Goal: Contribute content: Contribute content

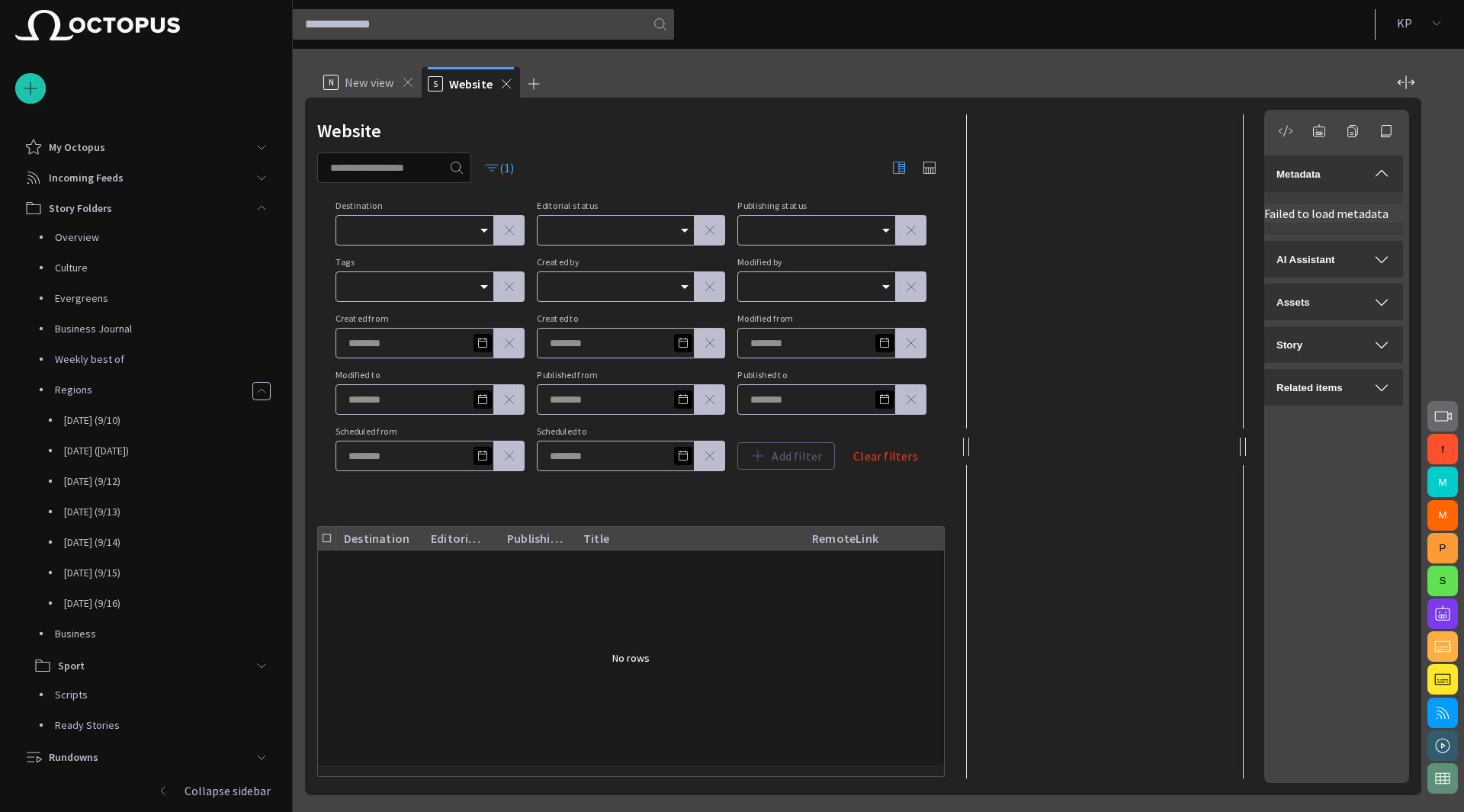
scroll to position [301, 0]
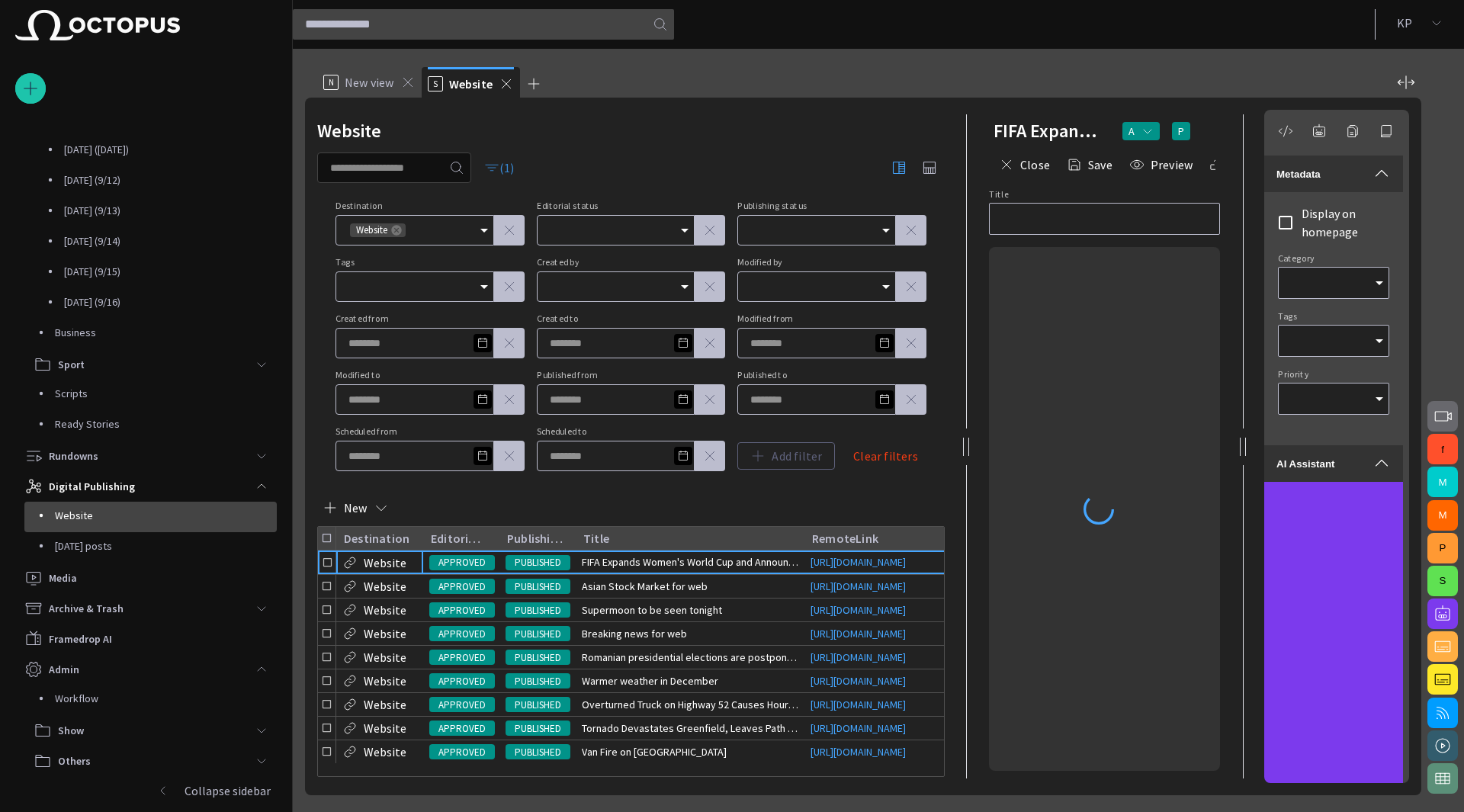
type input "**********"
click at [499, 167] on span "button" at bounding box center [492, 167] width 15 height 15
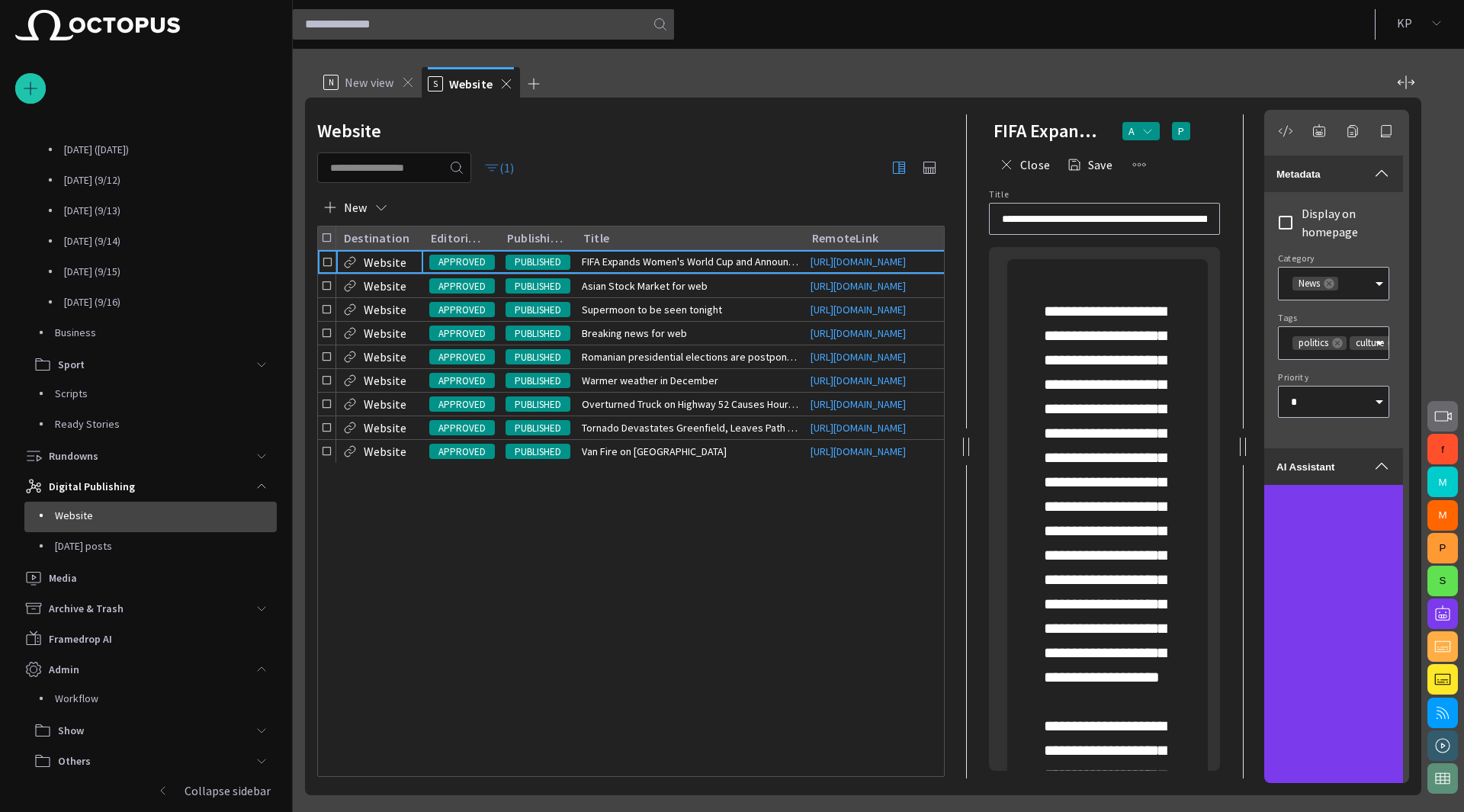
type input "*"
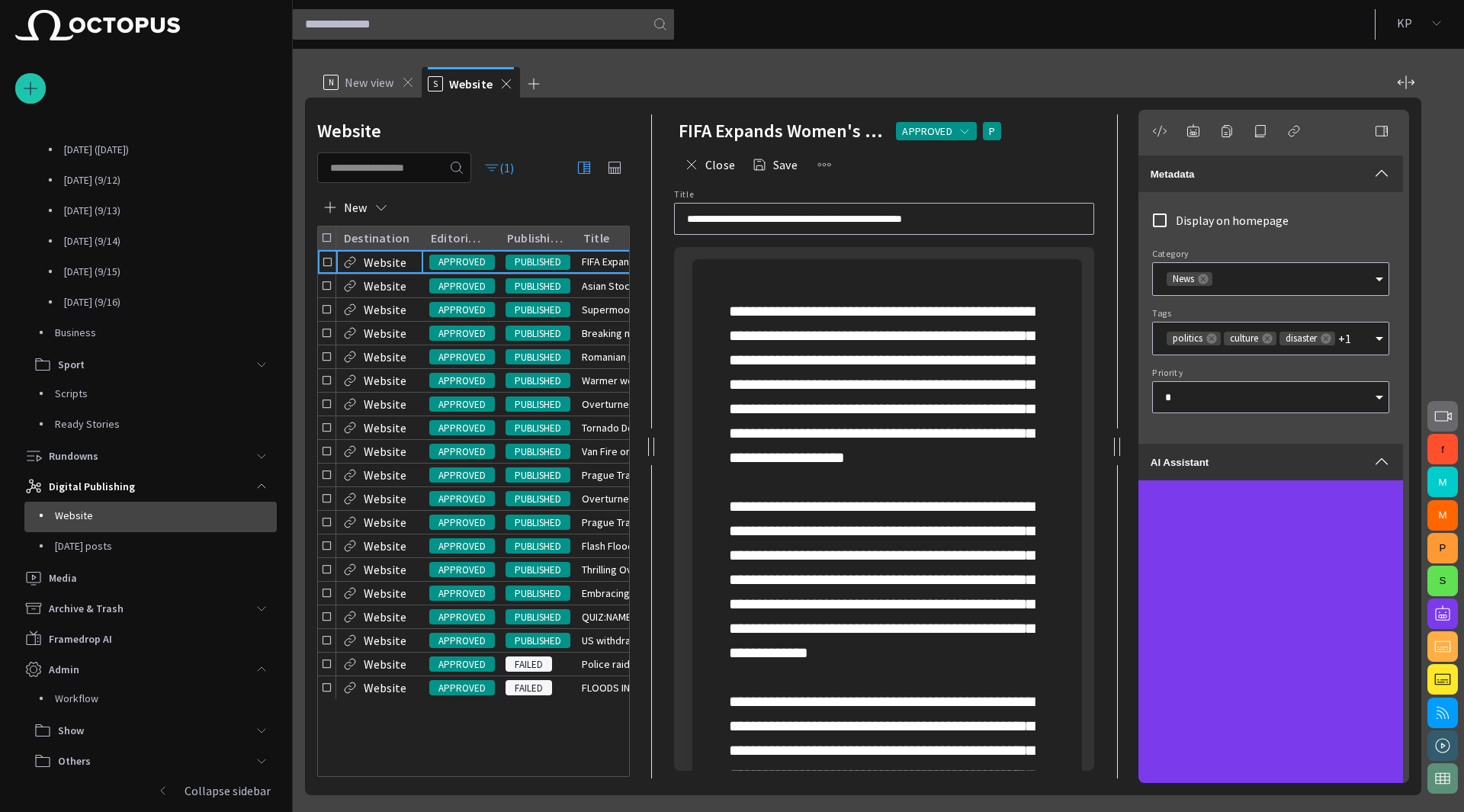
drag, startPoint x: 967, startPoint y: 435, endPoint x: 652, endPoint y: 395, distance: 317.5
click at [652, 395] on div at bounding box center [652, 446] width 19 height 697
click at [385, 210] on span "button" at bounding box center [381, 207] width 15 height 15
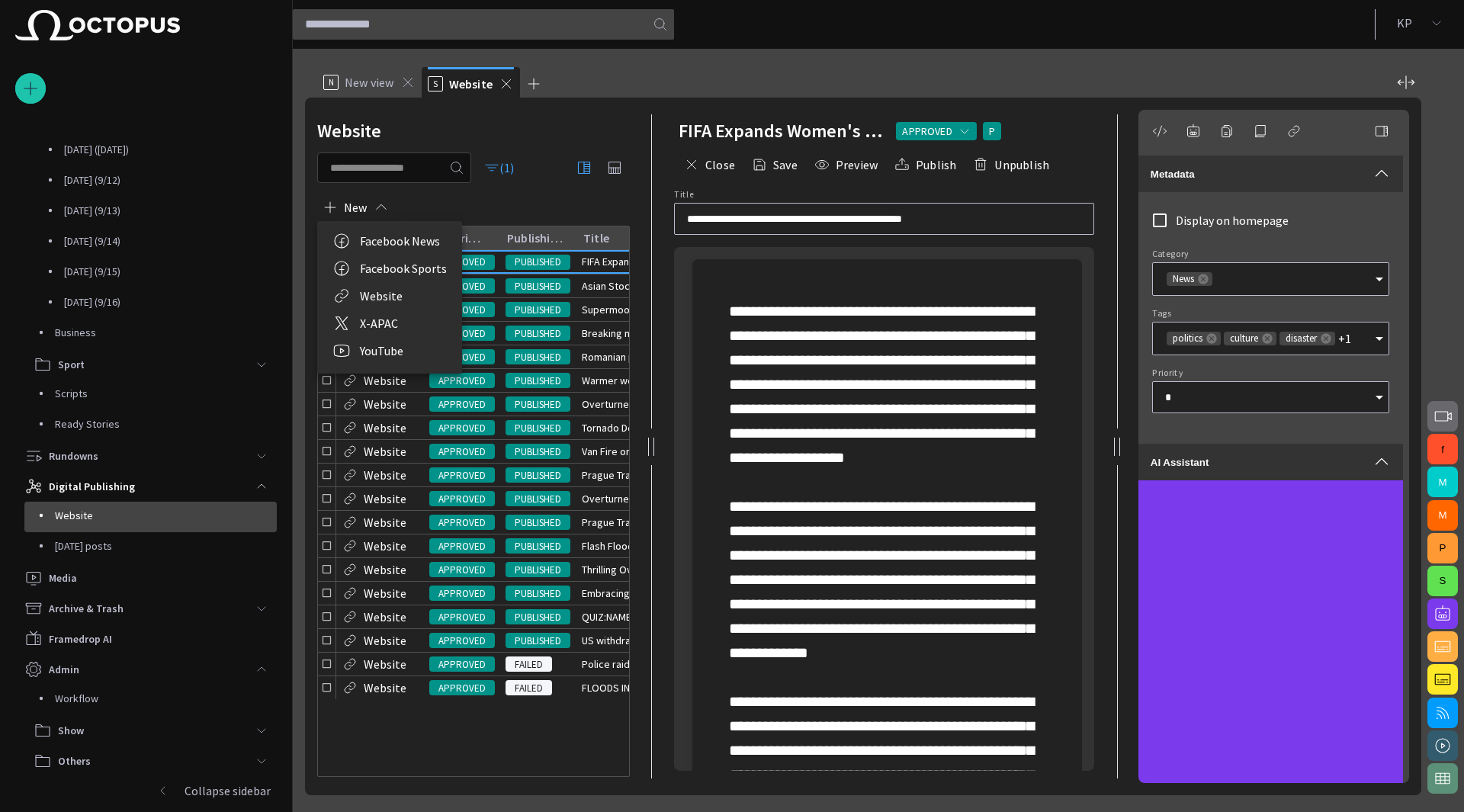
click at [776, 336] on div at bounding box center [732, 406] width 1464 height 812
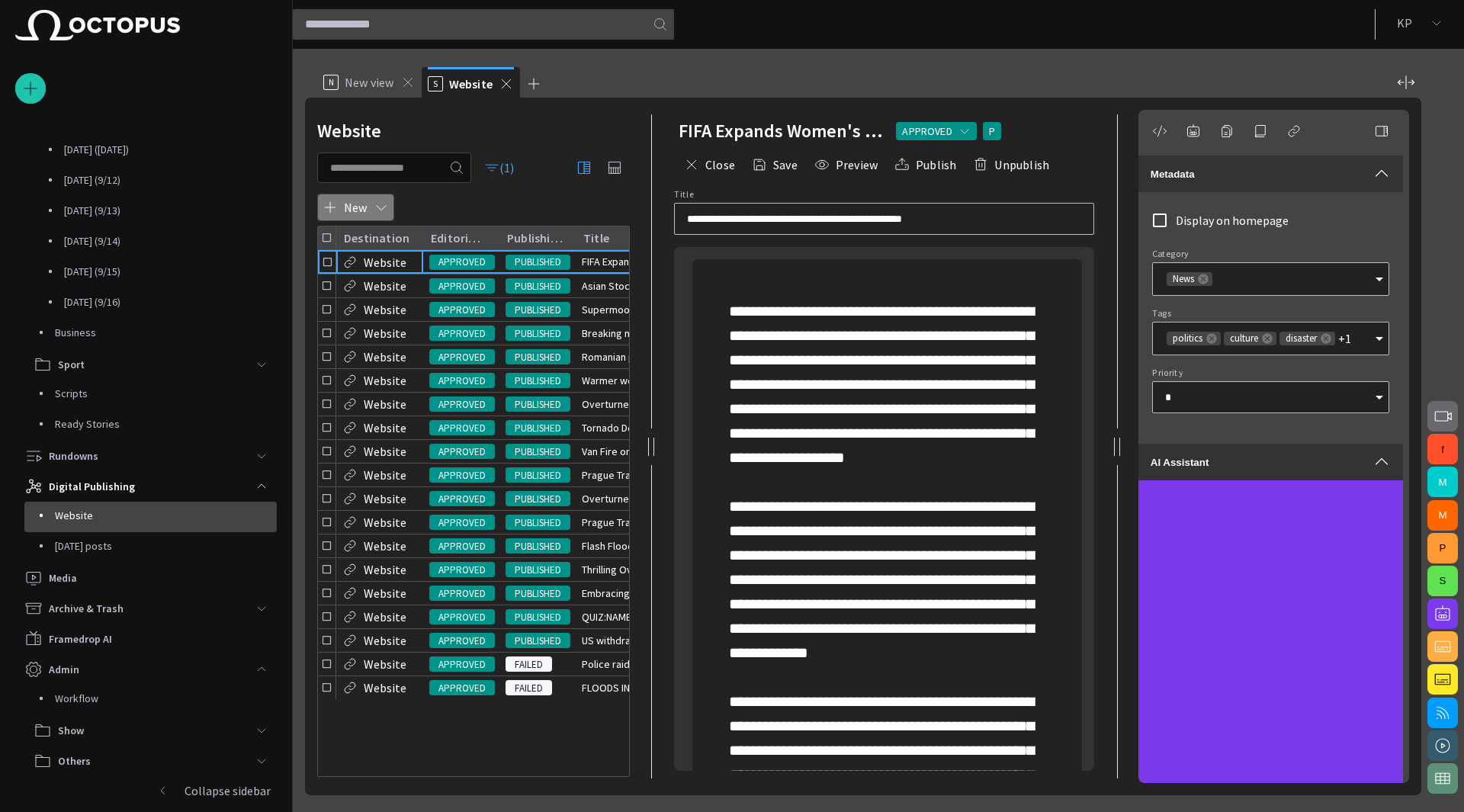
click at [387, 206] on span "button" at bounding box center [381, 207] width 15 height 15
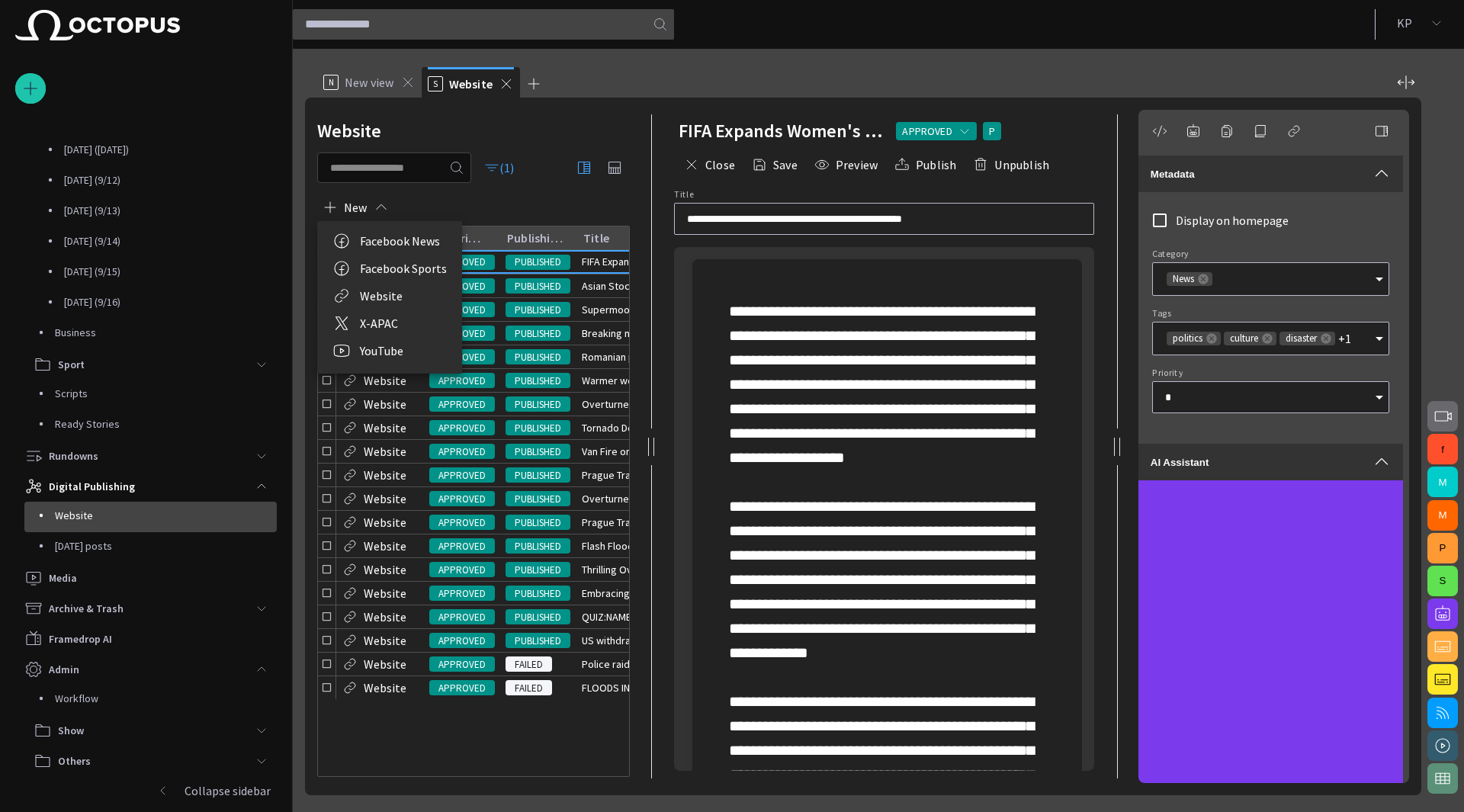
click at [389, 289] on li "Website" at bounding box center [389, 295] width 145 height 27
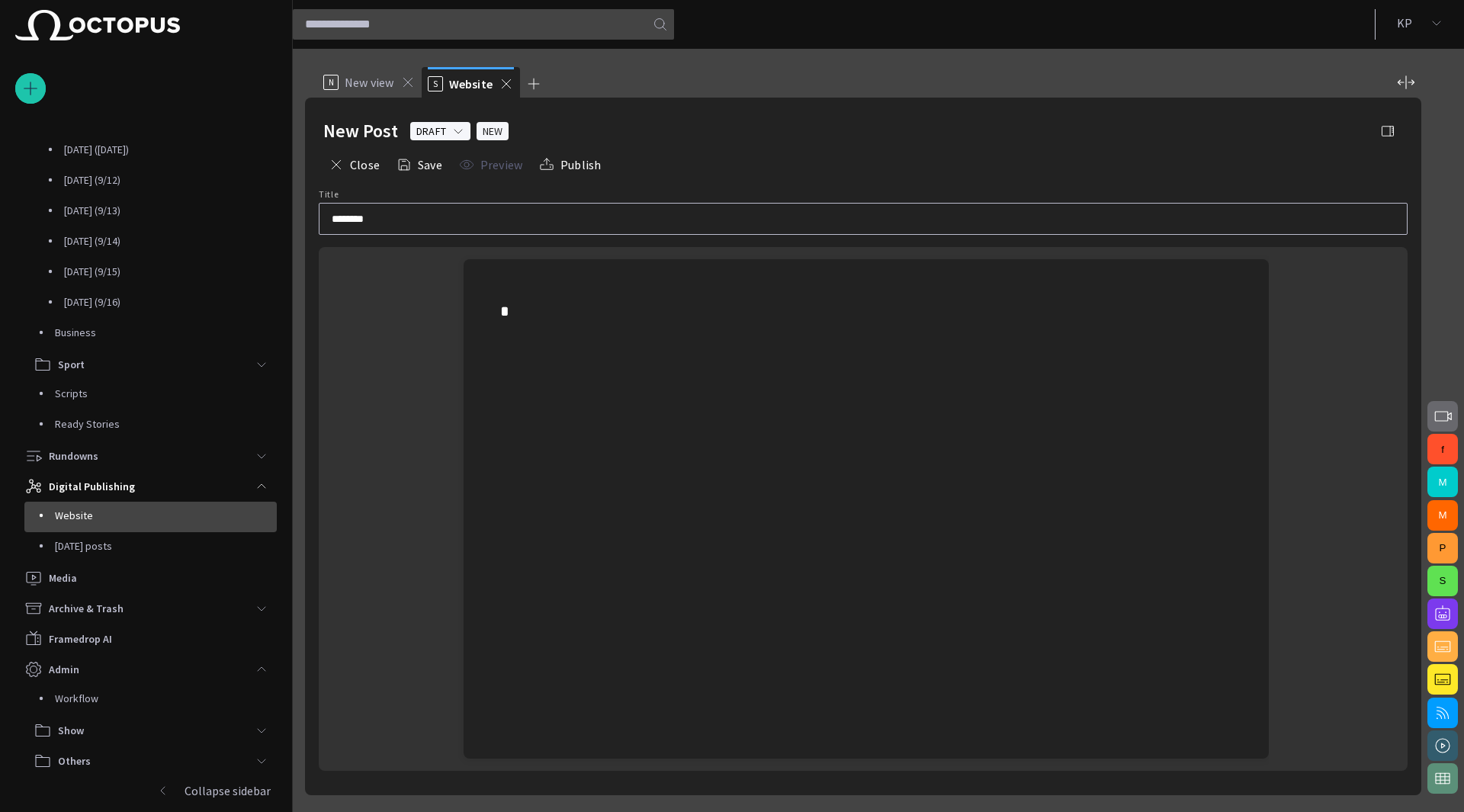
click at [430, 223] on input "********" at bounding box center [863, 219] width 1063 height 15
type input "*"
click at [1382, 130] on span "button" at bounding box center [1388, 131] width 15 height 15
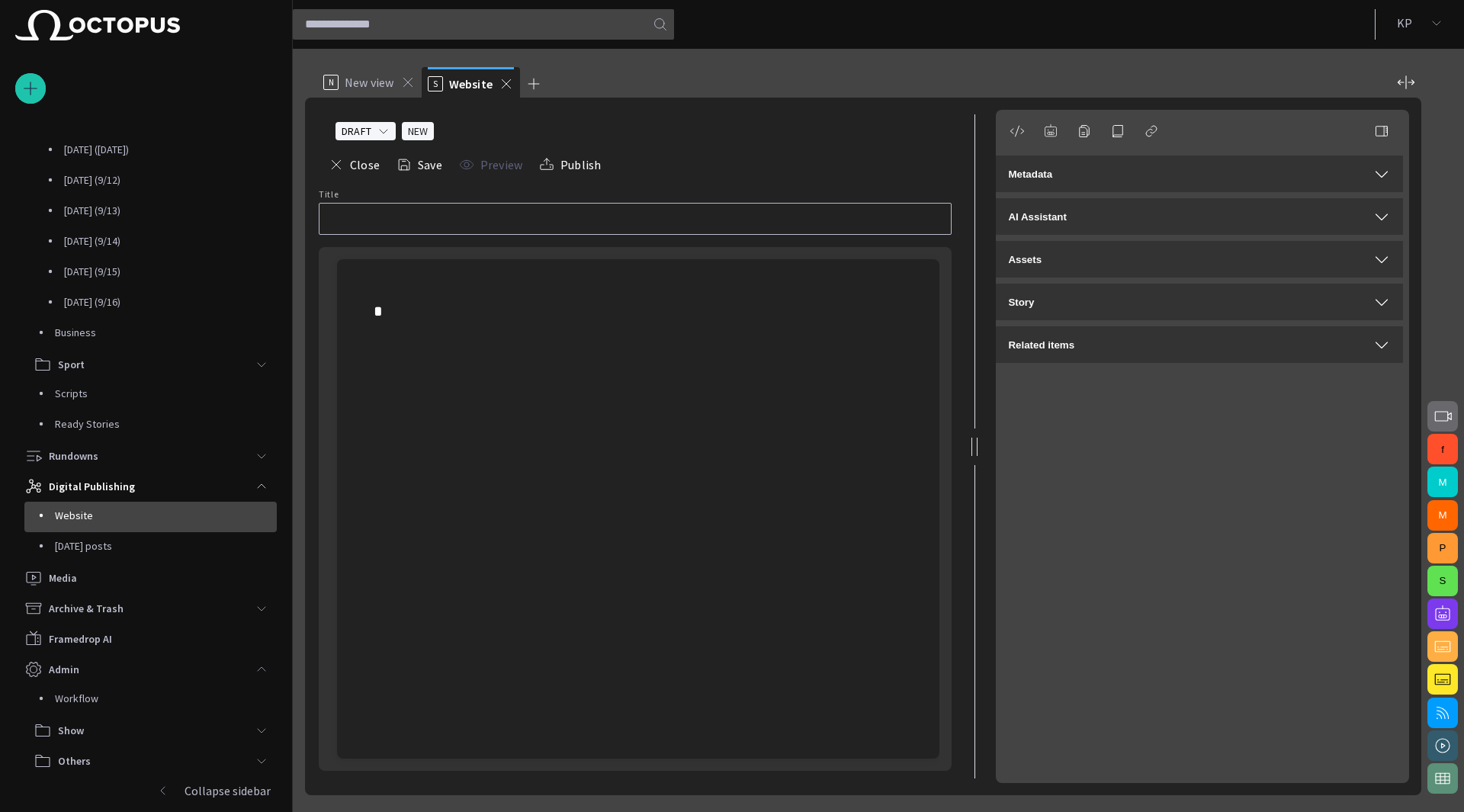
click at [1051, 129] on span "button" at bounding box center [1051, 131] width 15 height 15
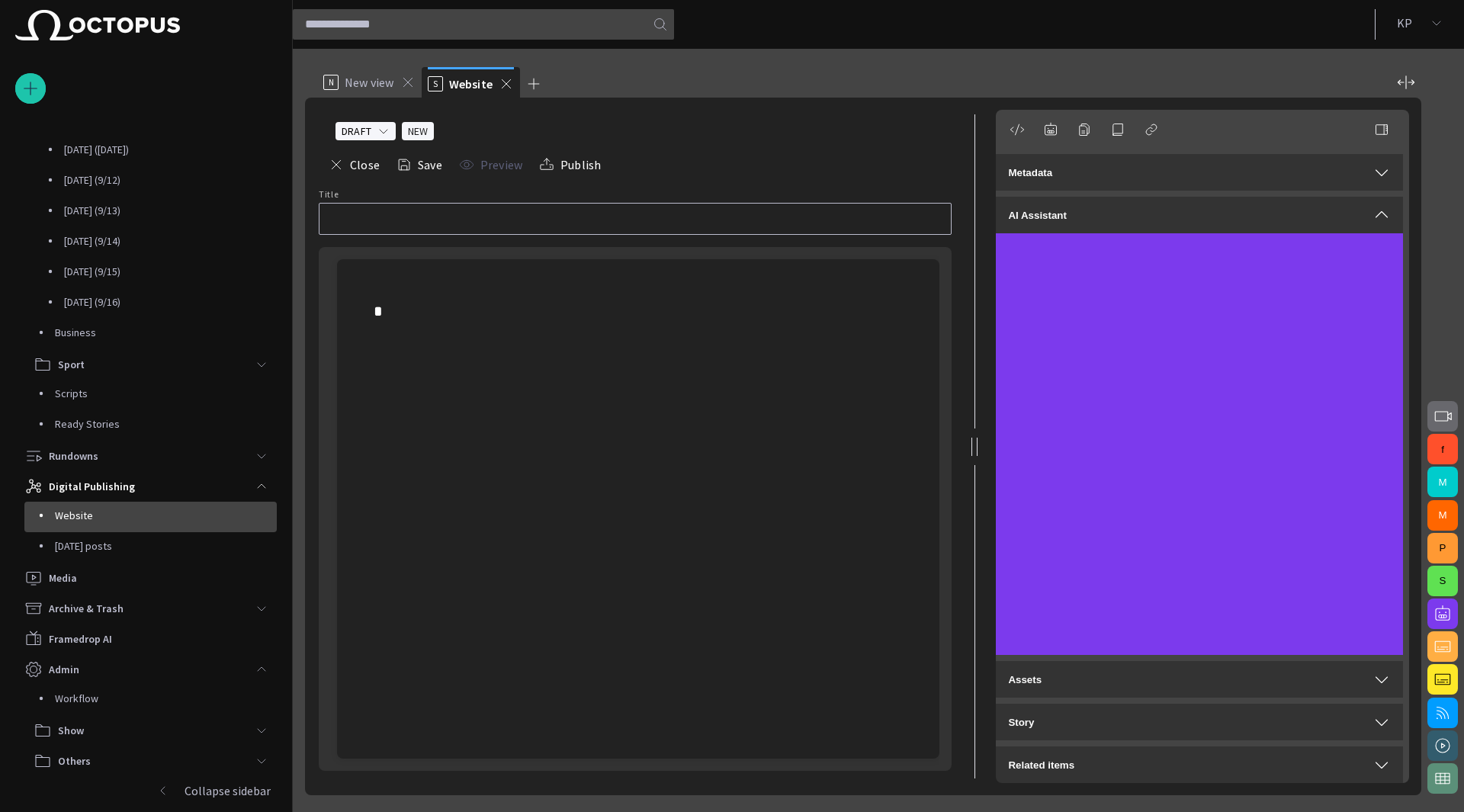
scroll to position [0, 0]
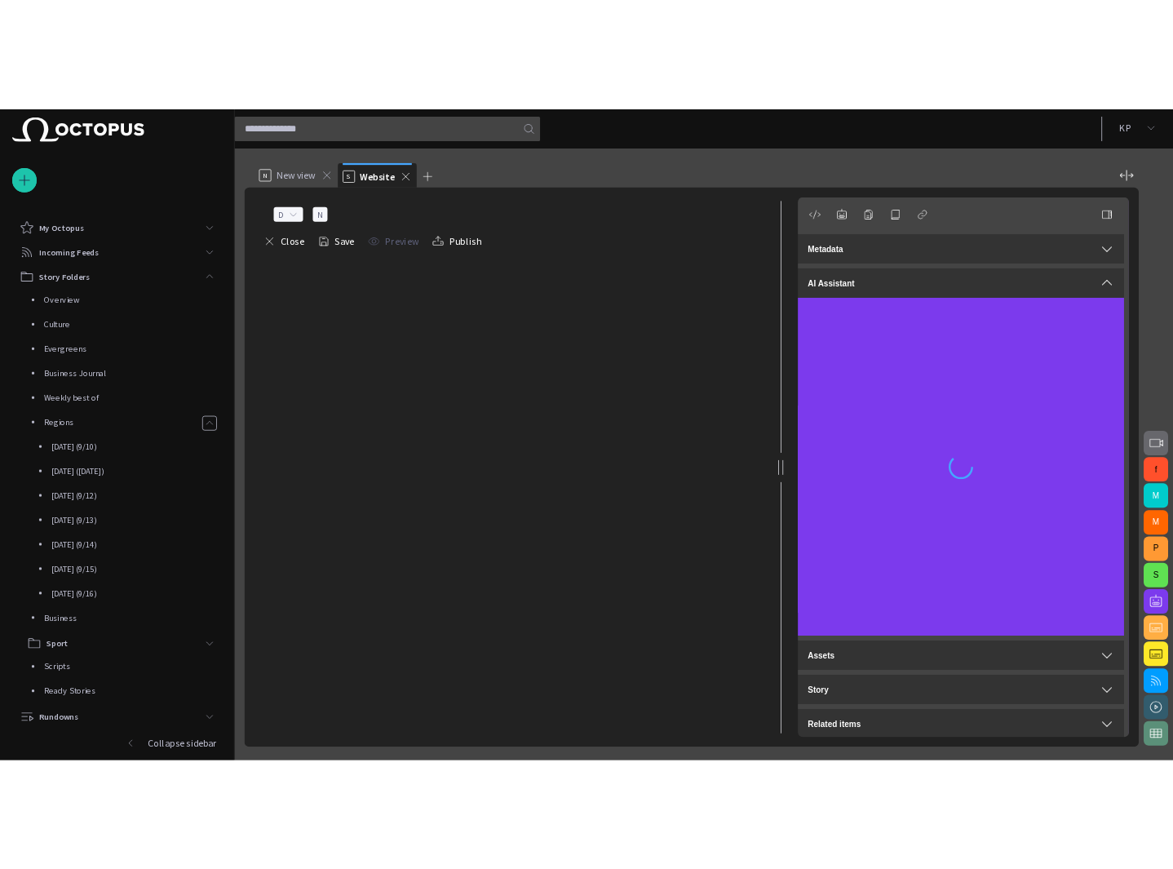
scroll to position [322, 0]
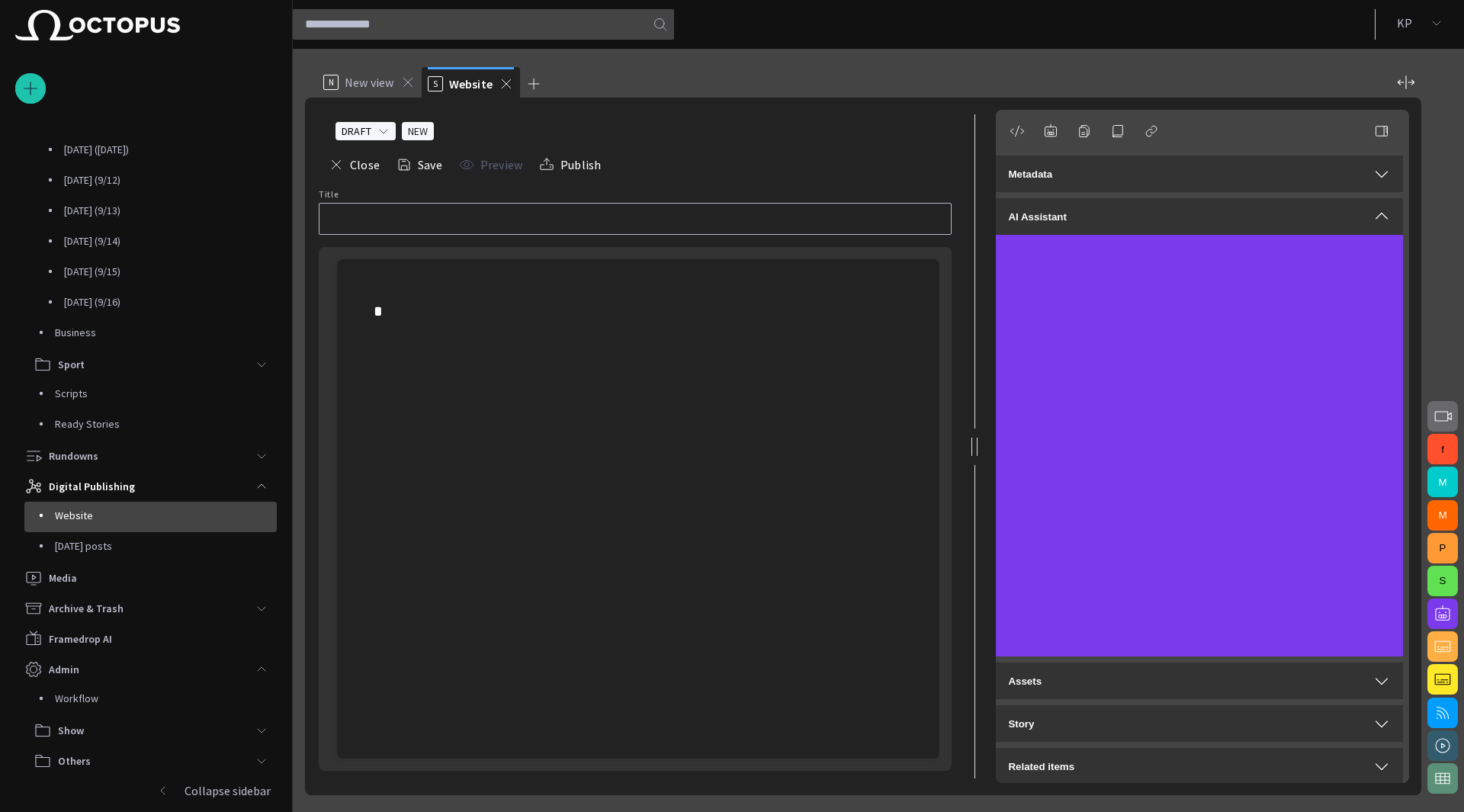
click at [1446, 612] on span "button" at bounding box center [1443, 614] width 19 height 19
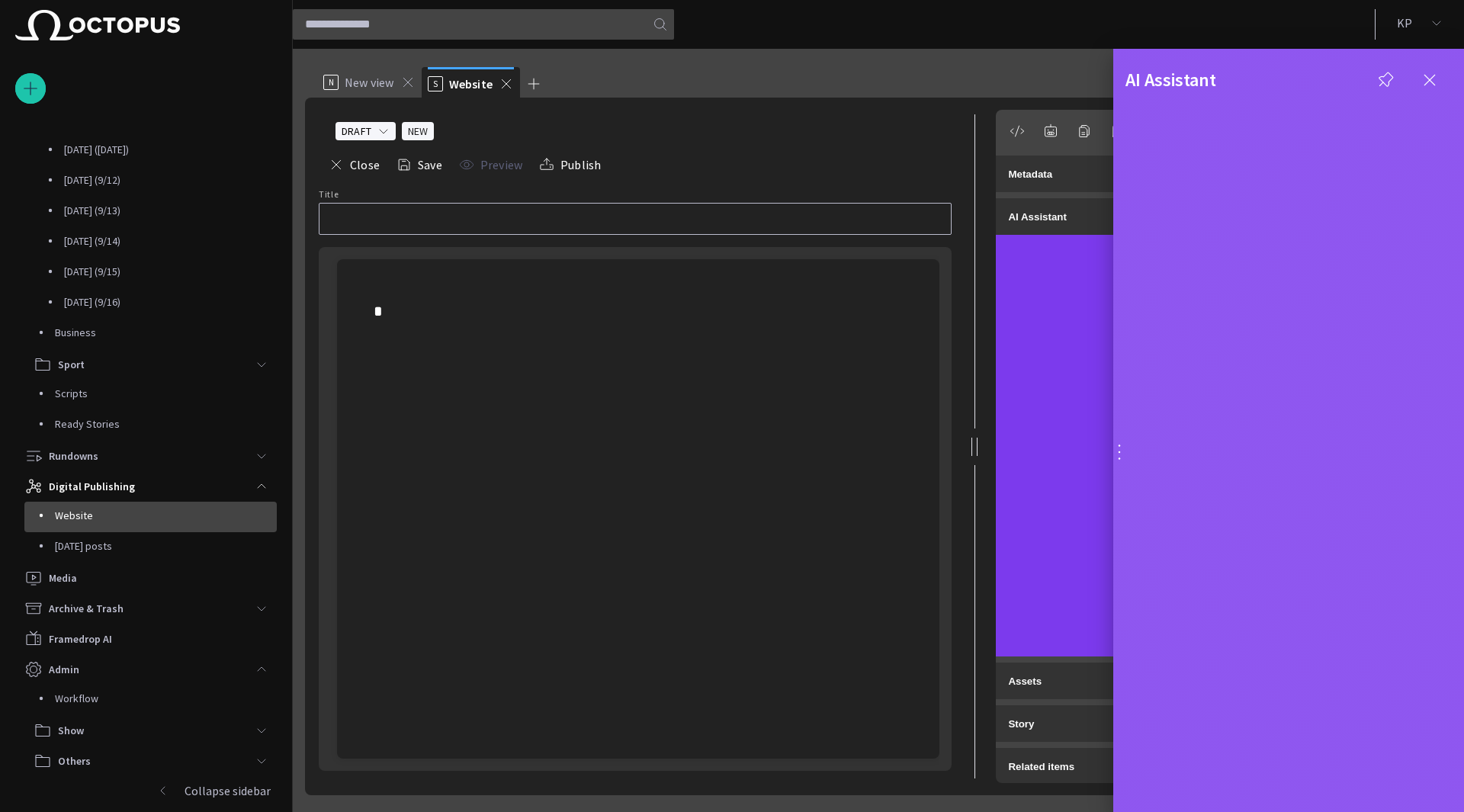
click at [1298, 85] on div "AI Assistant" at bounding box center [1288, 70] width 326 height 43
click at [499, 223] on div at bounding box center [732, 406] width 1464 height 812
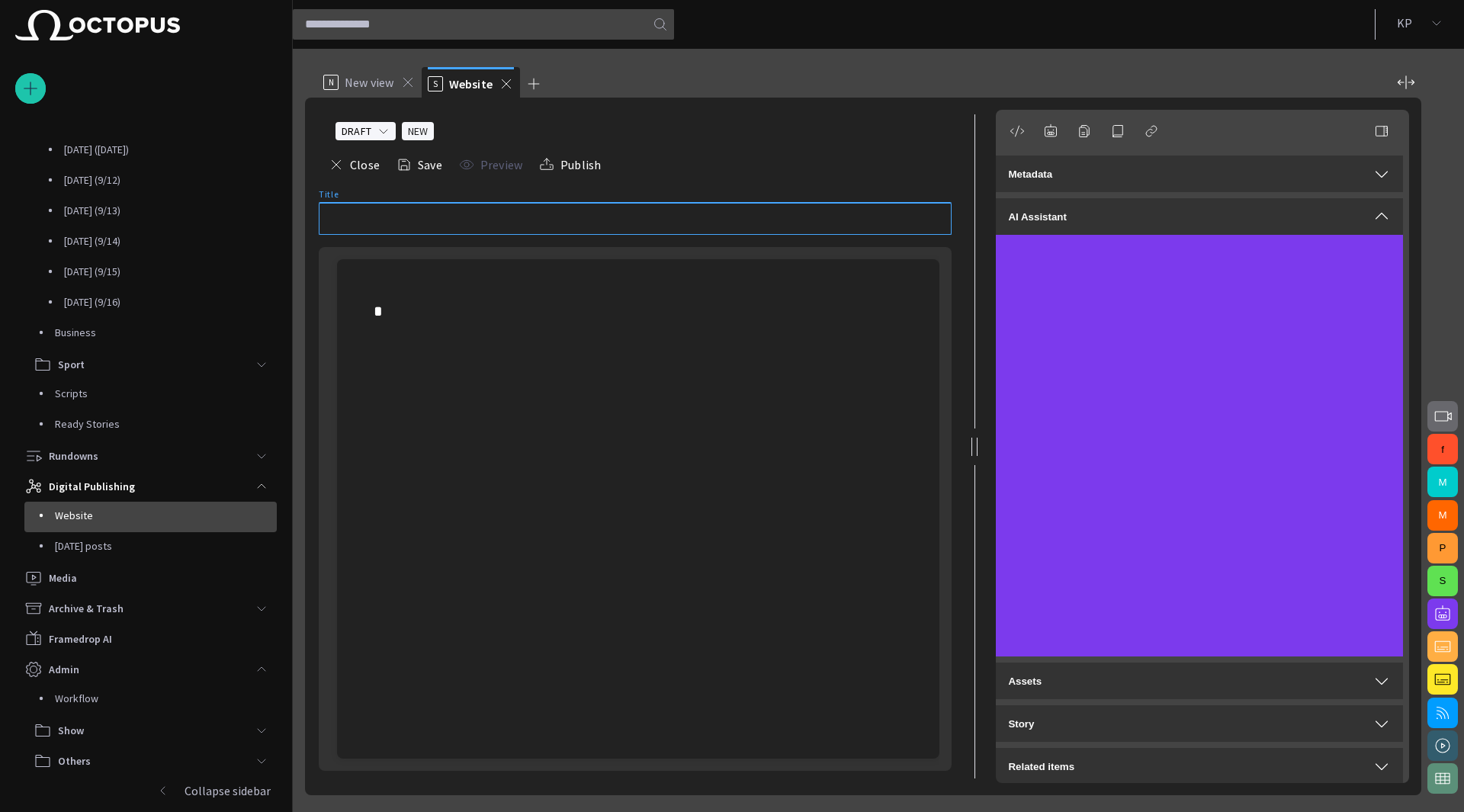
click at [578, 211] on input "Title" at bounding box center [635, 219] width 607 height 15
type input "*"
click at [345, 217] on input "**********" at bounding box center [635, 219] width 607 height 15
type input "**********"
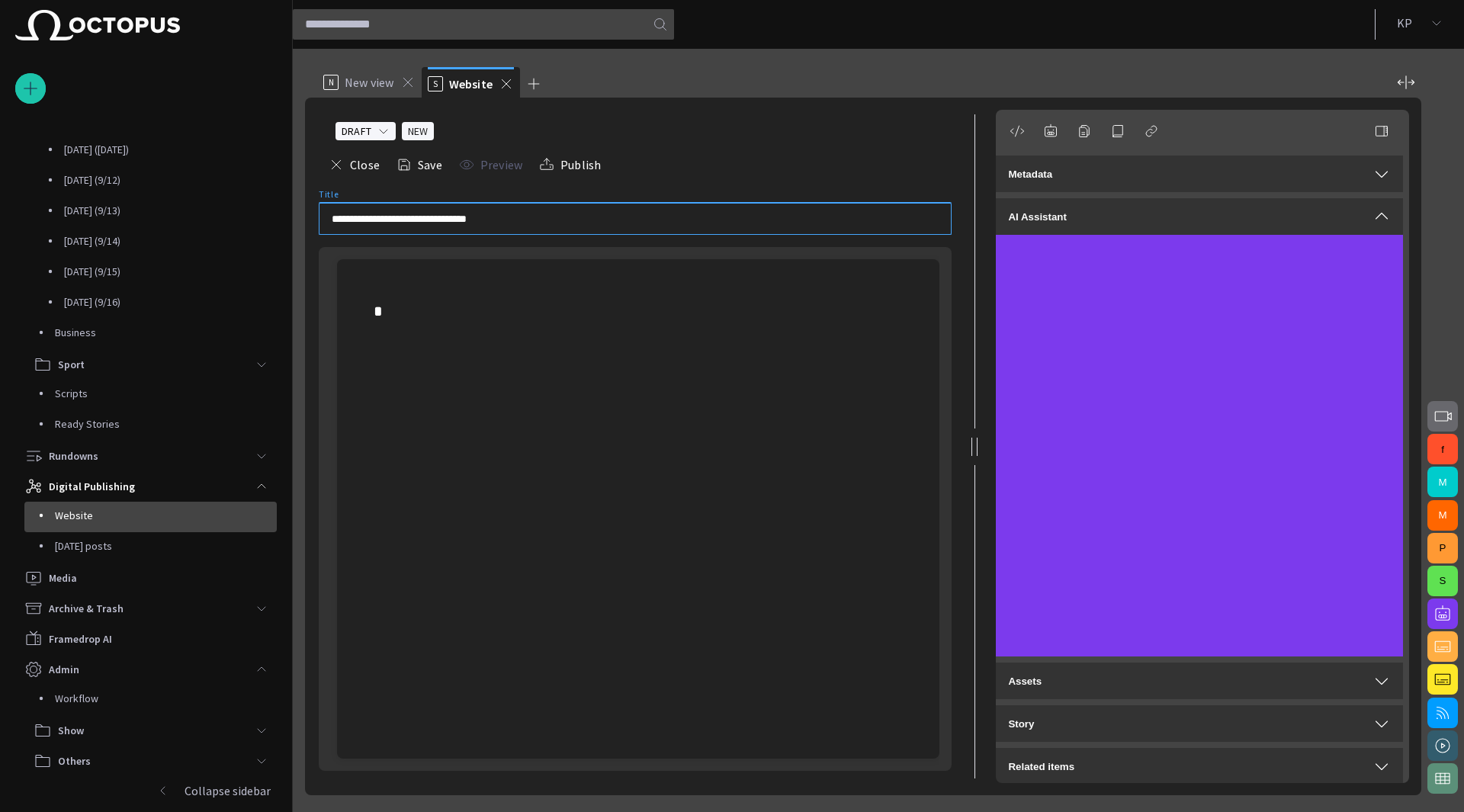
click at [416, 303] on p at bounding box center [639, 311] width 529 height 24
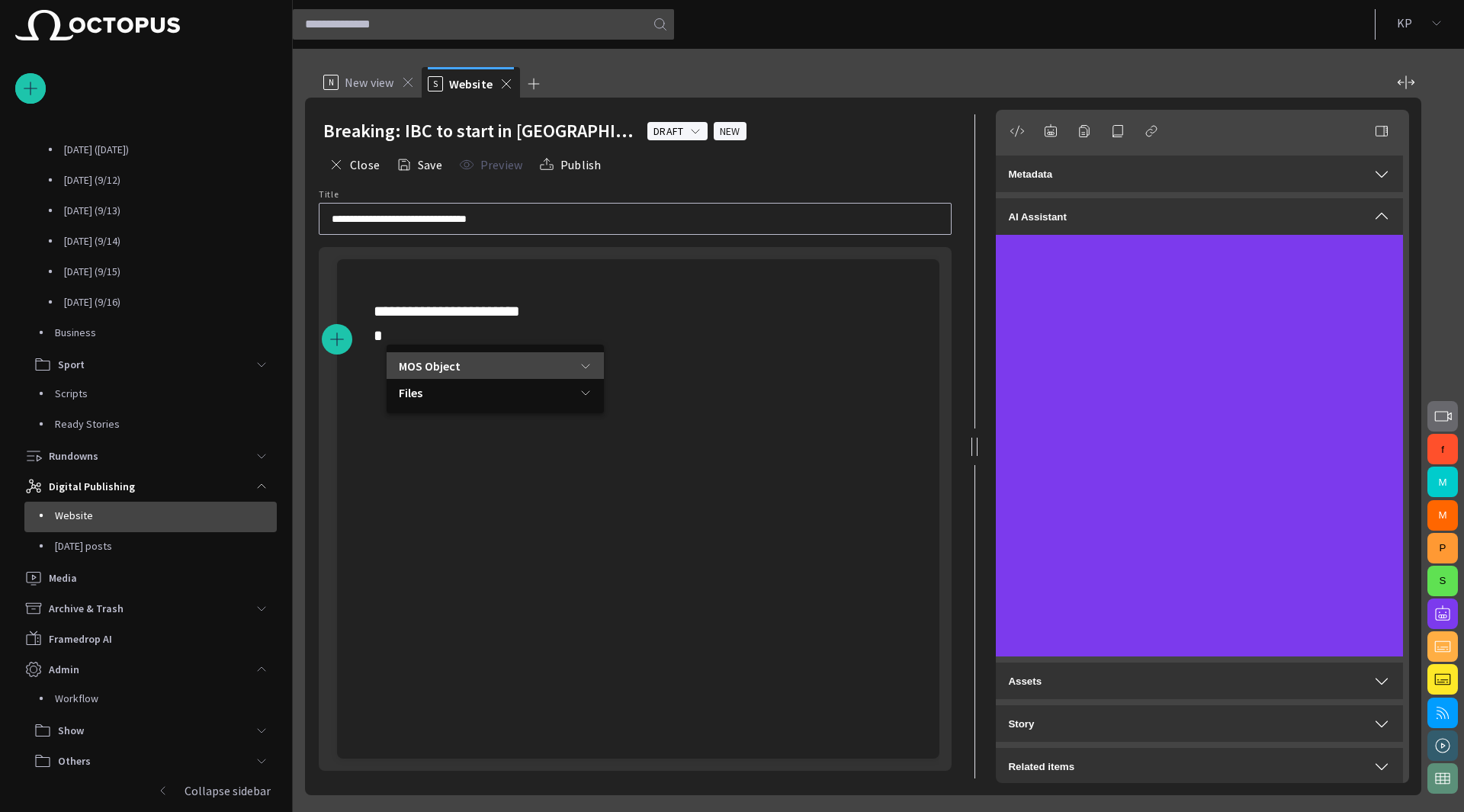
click at [452, 363] on p "MOS Object" at bounding box center [430, 366] width 62 height 19
click at [452, 388] on span "MOS Object" at bounding box center [501, 392] width 135 height 15
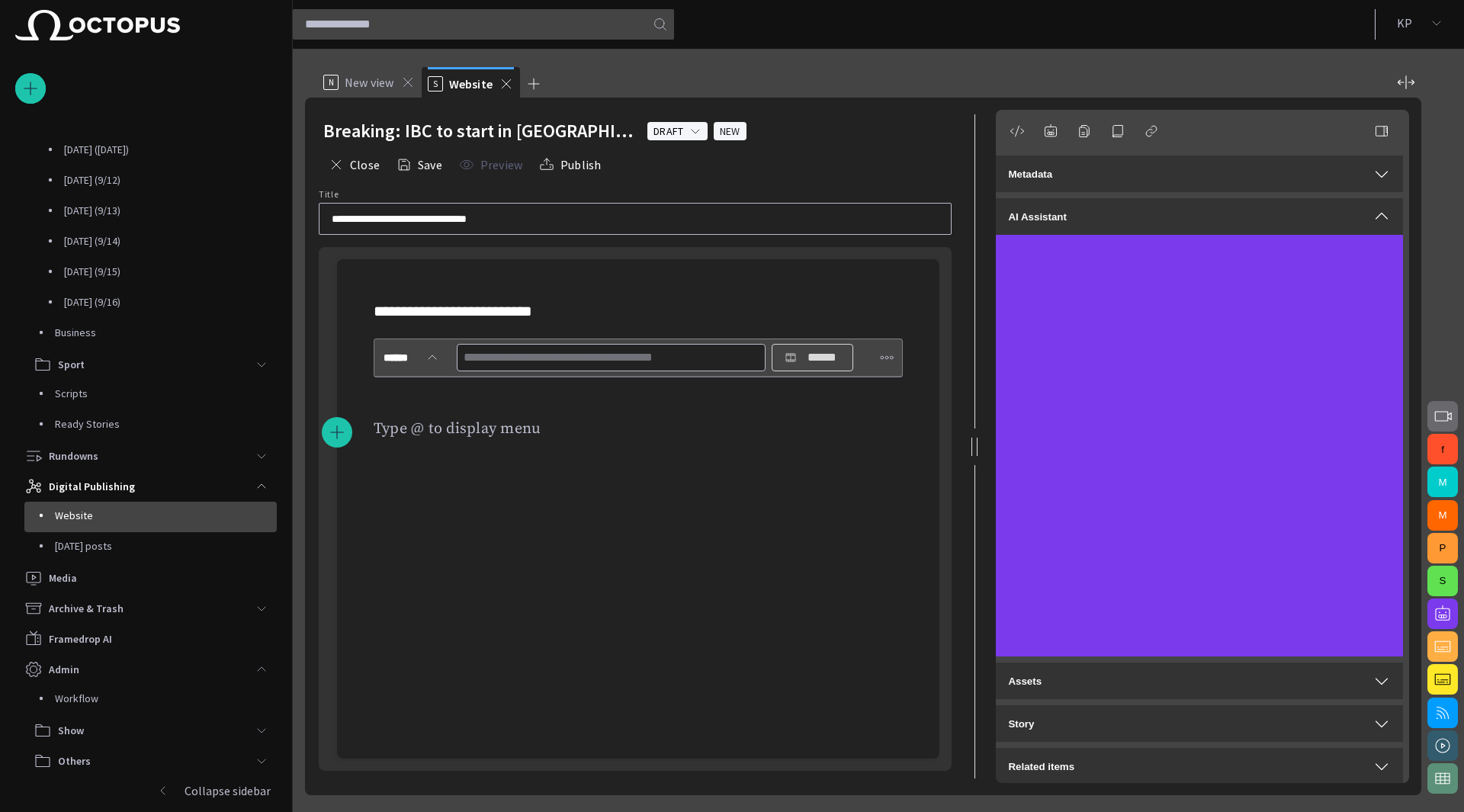
click at [782, 371] on button "******" at bounding box center [813, 357] width 82 height 27
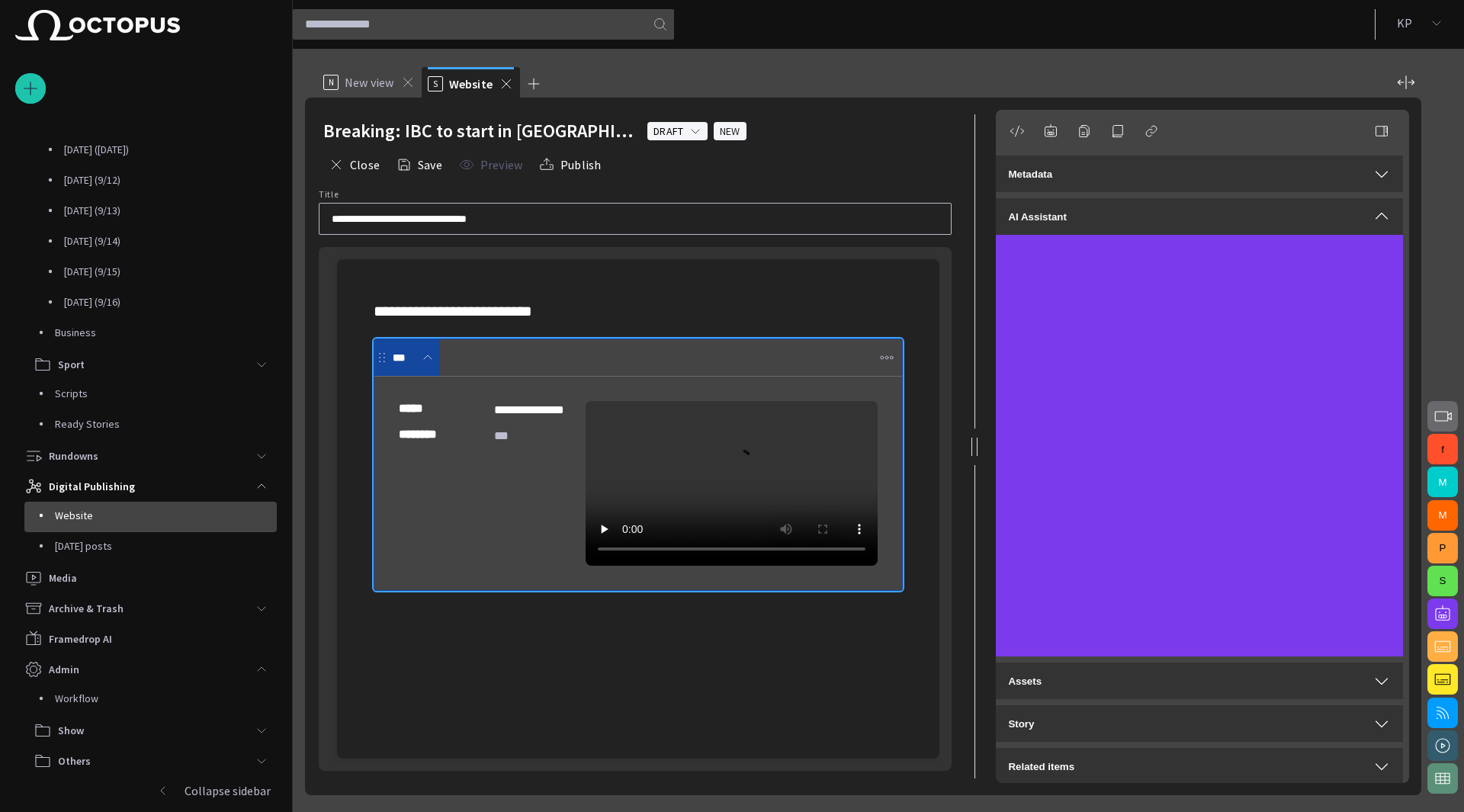
click at [435, 655] on div "**********" at bounding box center [639, 464] width 578 height 411
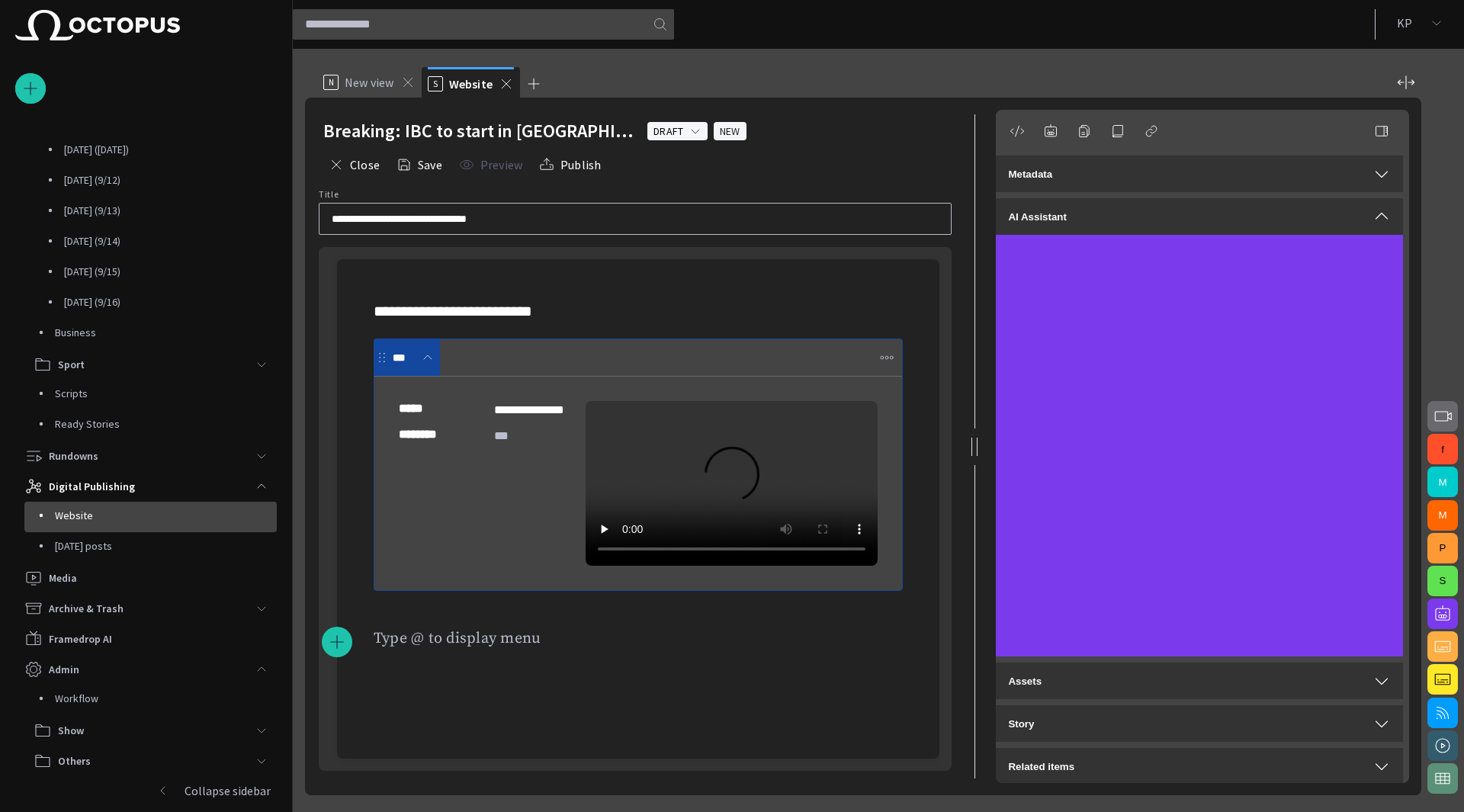
click at [487, 323] on p "**********" at bounding box center [639, 311] width 529 height 24
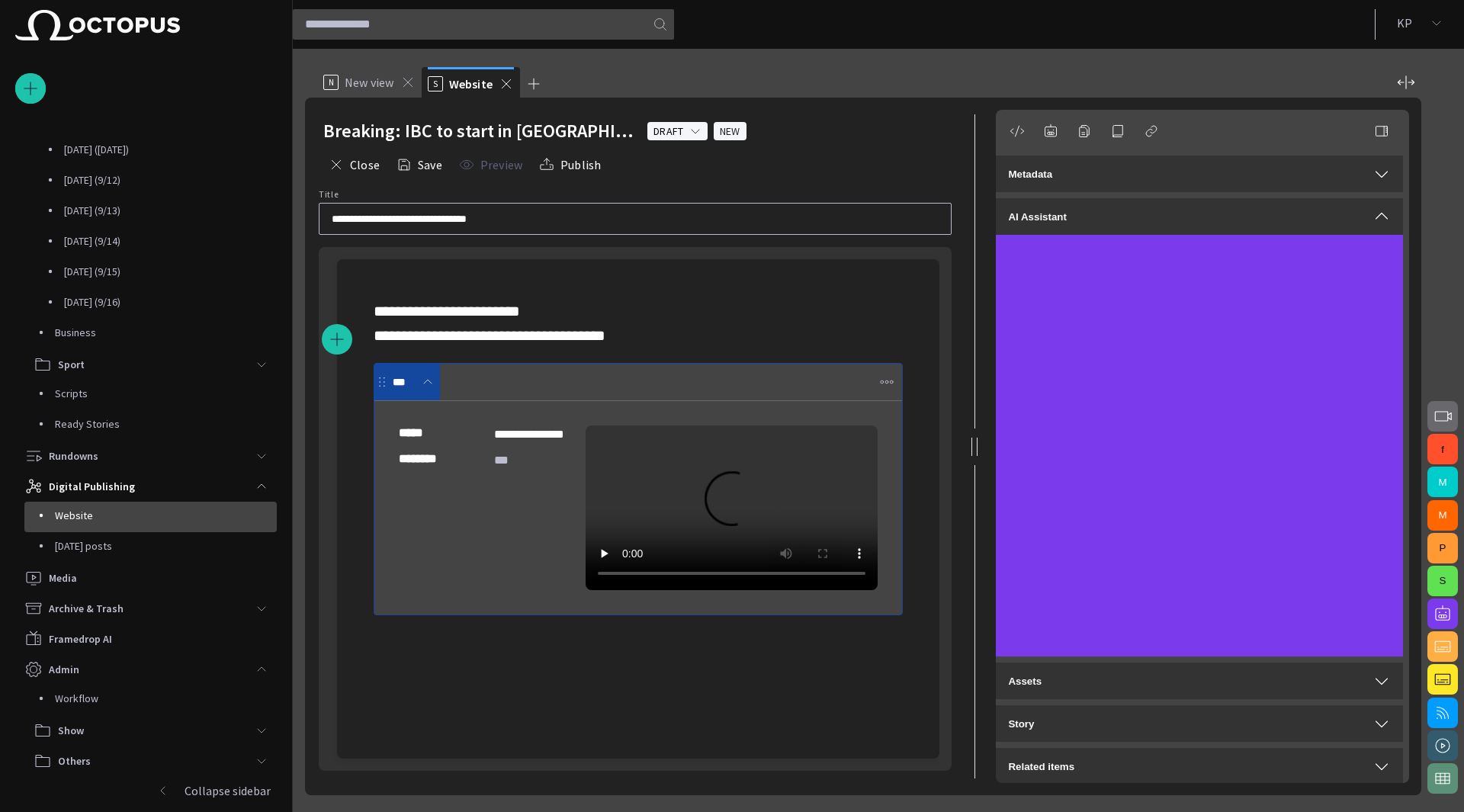
click at [453, 650] on div "**********" at bounding box center [639, 477] width 578 height 435
click at [555, 164] on button "Publish" at bounding box center [569, 164] width 72 height 27
click at [579, 165] on button "Publish" at bounding box center [569, 164] width 72 height 27
click at [883, 382] on span "button" at bounding box center [887, 382] width 15 height 15
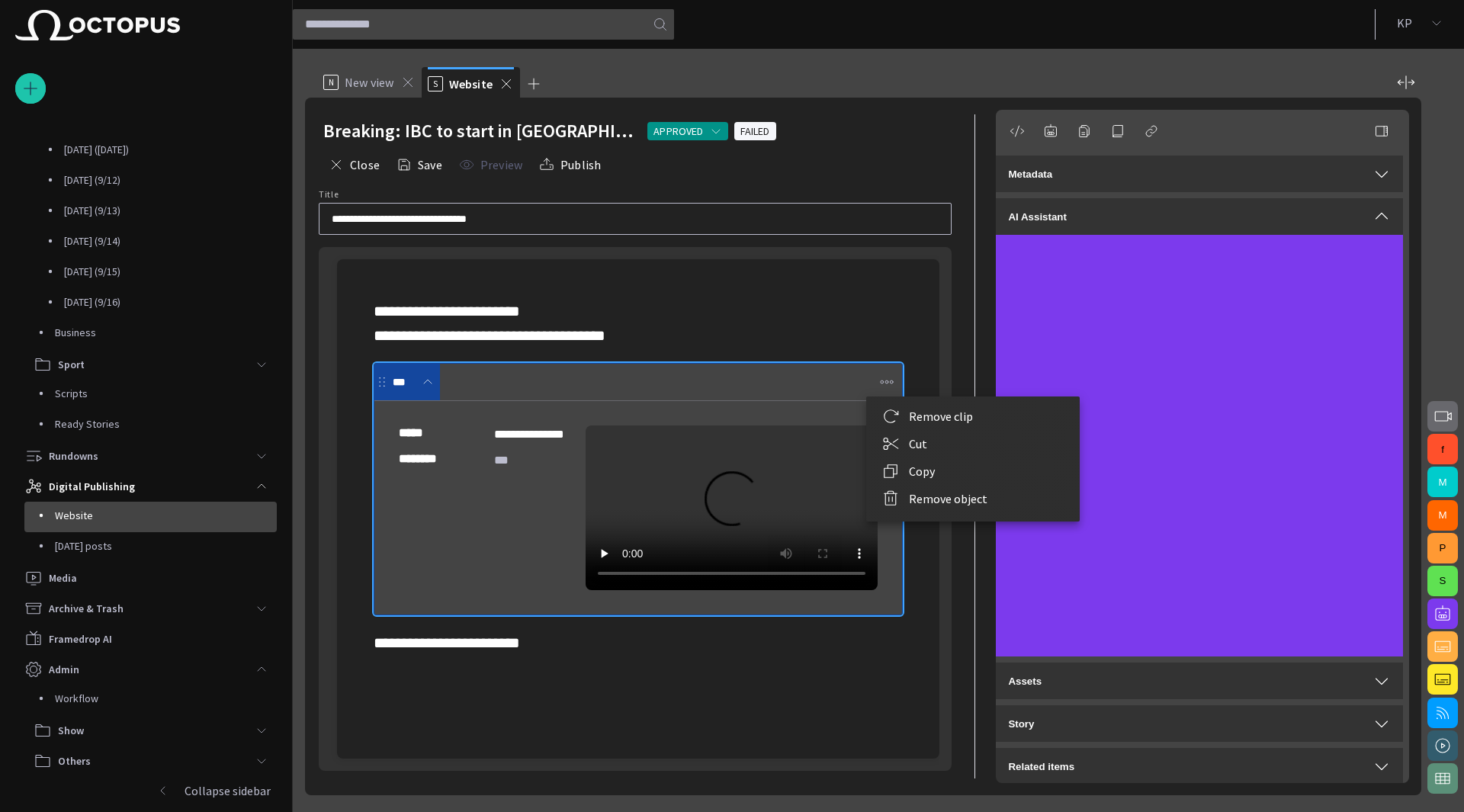
click at [921, 416] on li "Remove clip" at bounding box center [973, 416] width 213 height 27
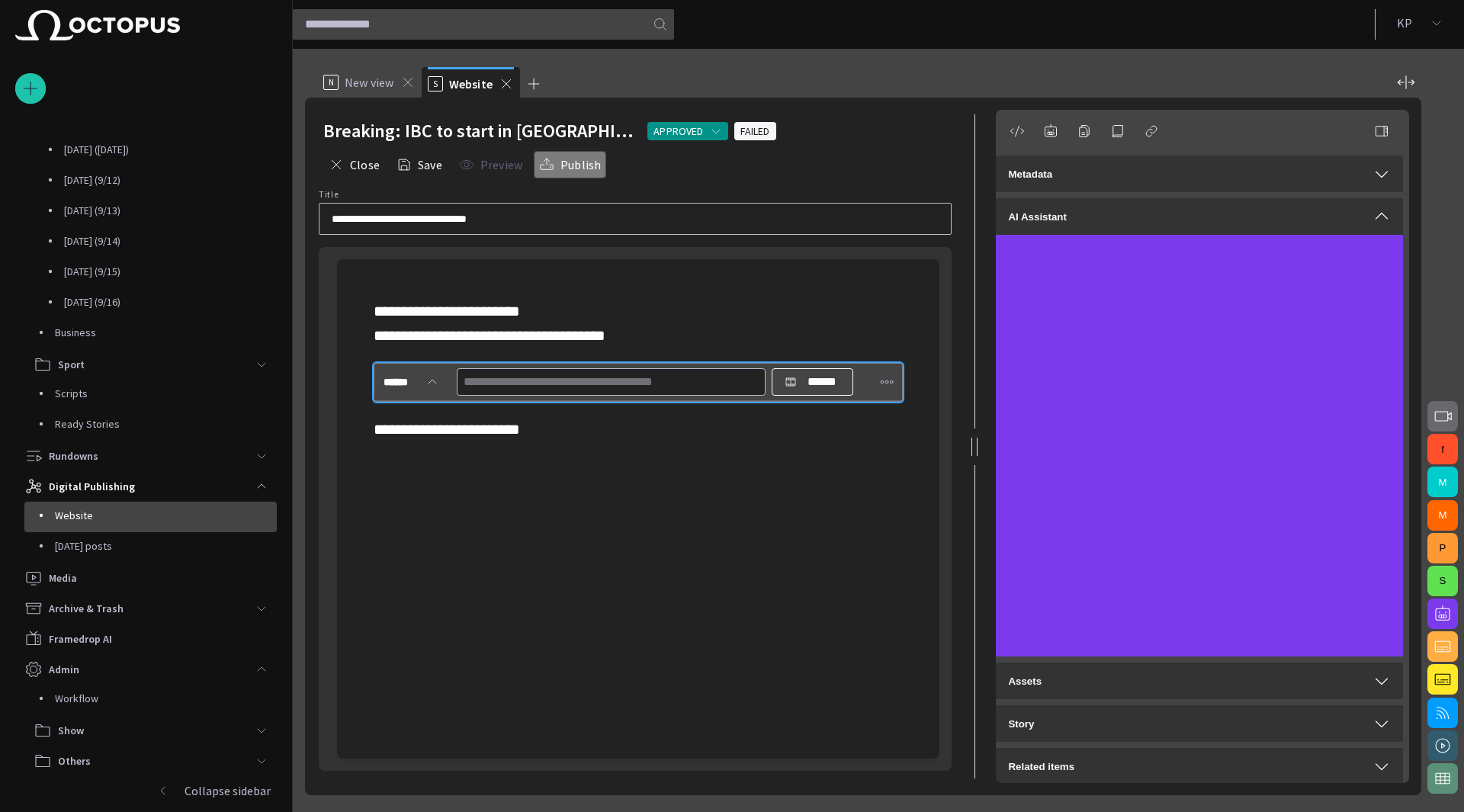
click at [581, 164] on button "Publish" at bounding box center [569, 164] width 72 height 27
click at [880, 383] on span "button" at bounding box center [887, 382] width 15 height 15
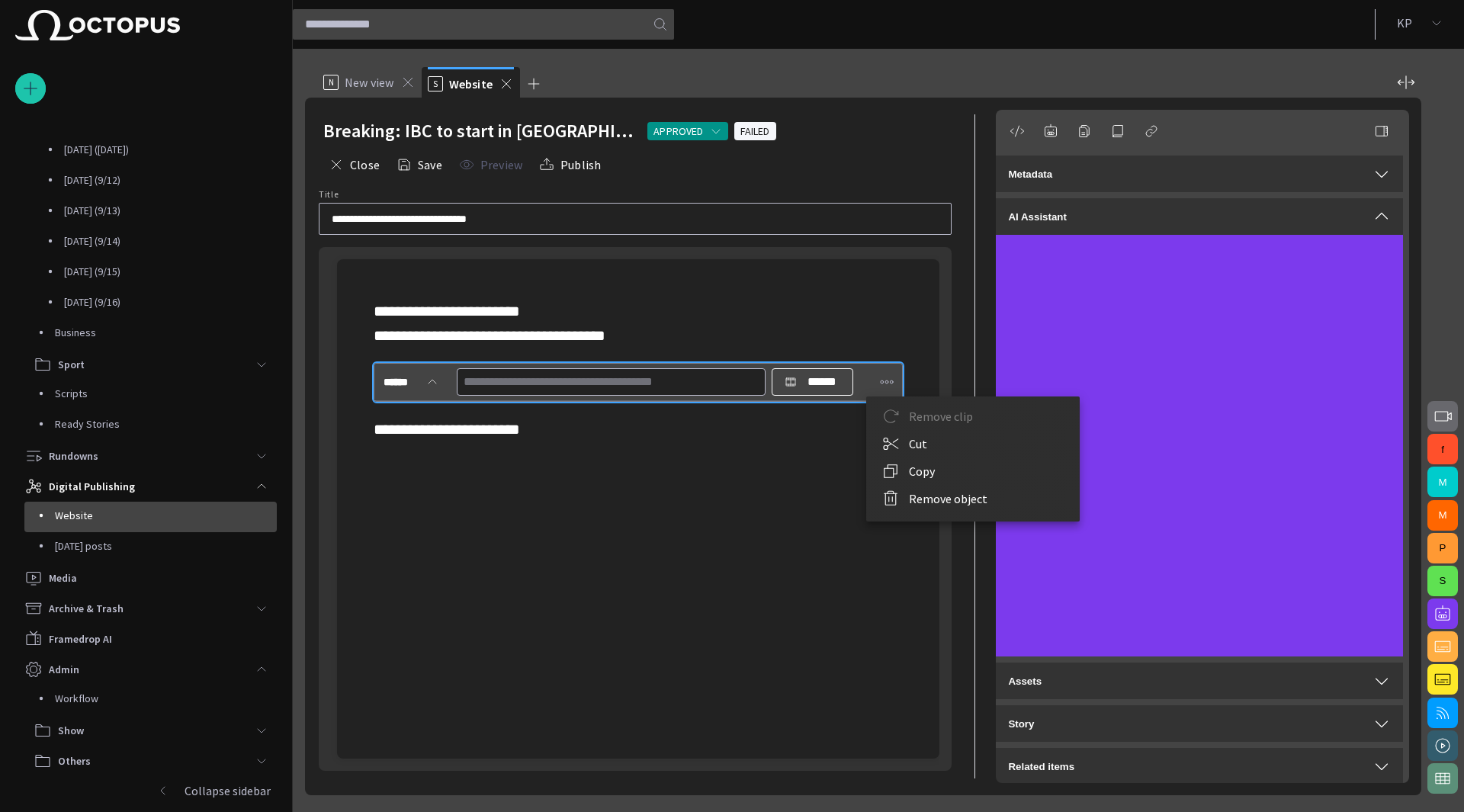
click at [912, 493] on li "Remove object" at bounding box center [973, 498] width 213 height 27
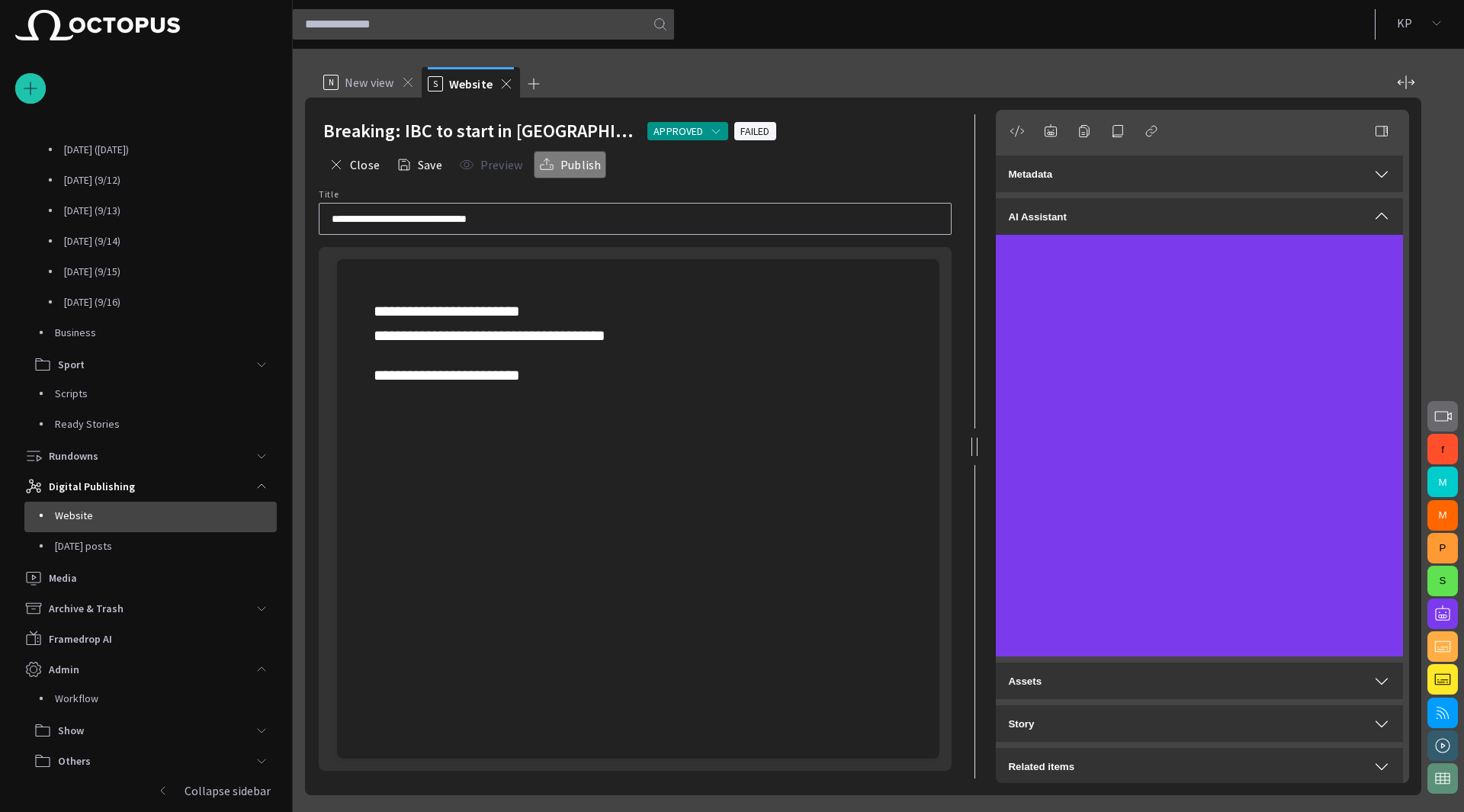
click at [580, 162] on button "Publish" at bounding box center [569, 164] width 72 height 27
click at [1442, 612] on span "button" at bounding box center [1443, 614] width 19 height 19
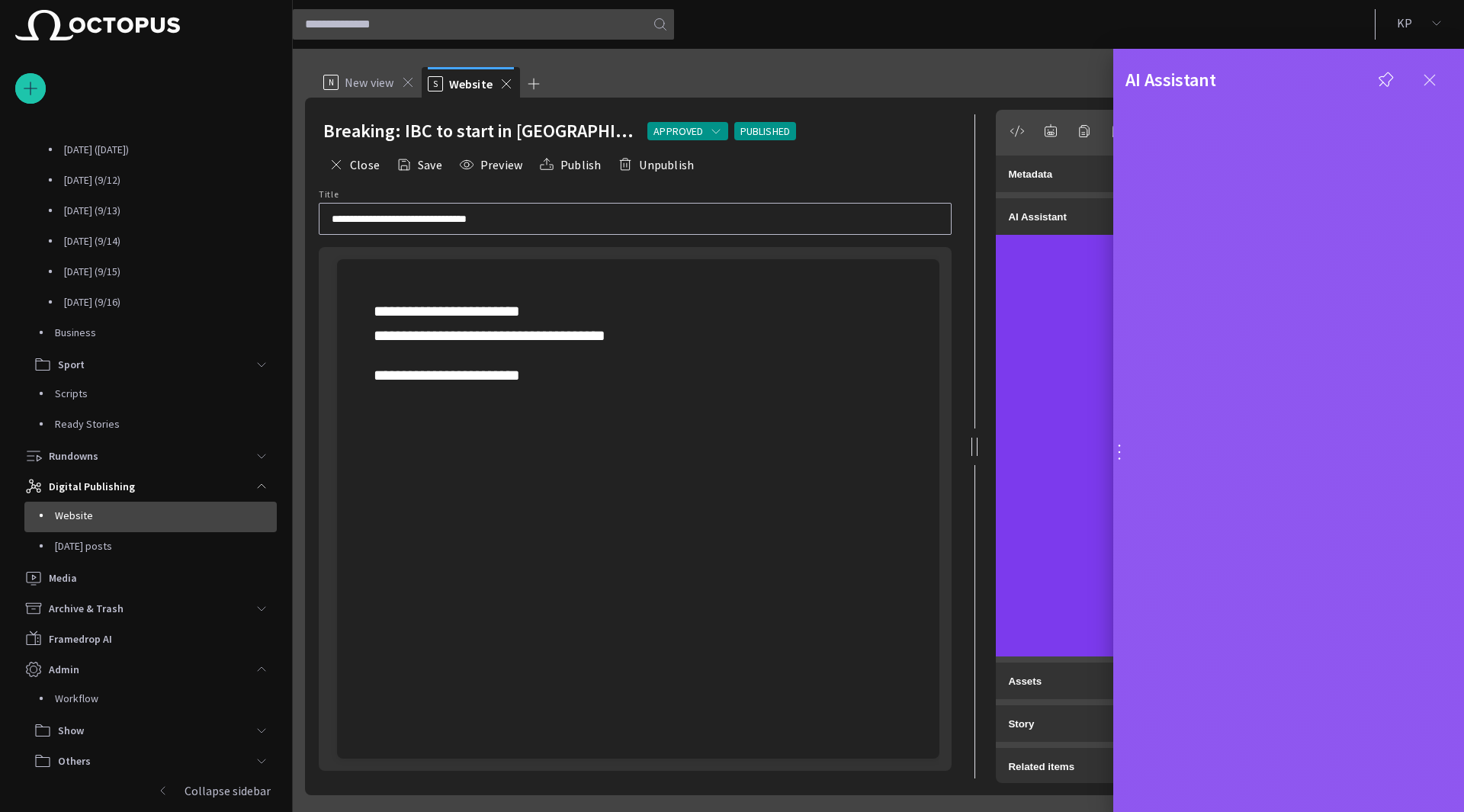
click at [1428, 83] on span "button" at bounding box center [1430, 80] width 19 height 19
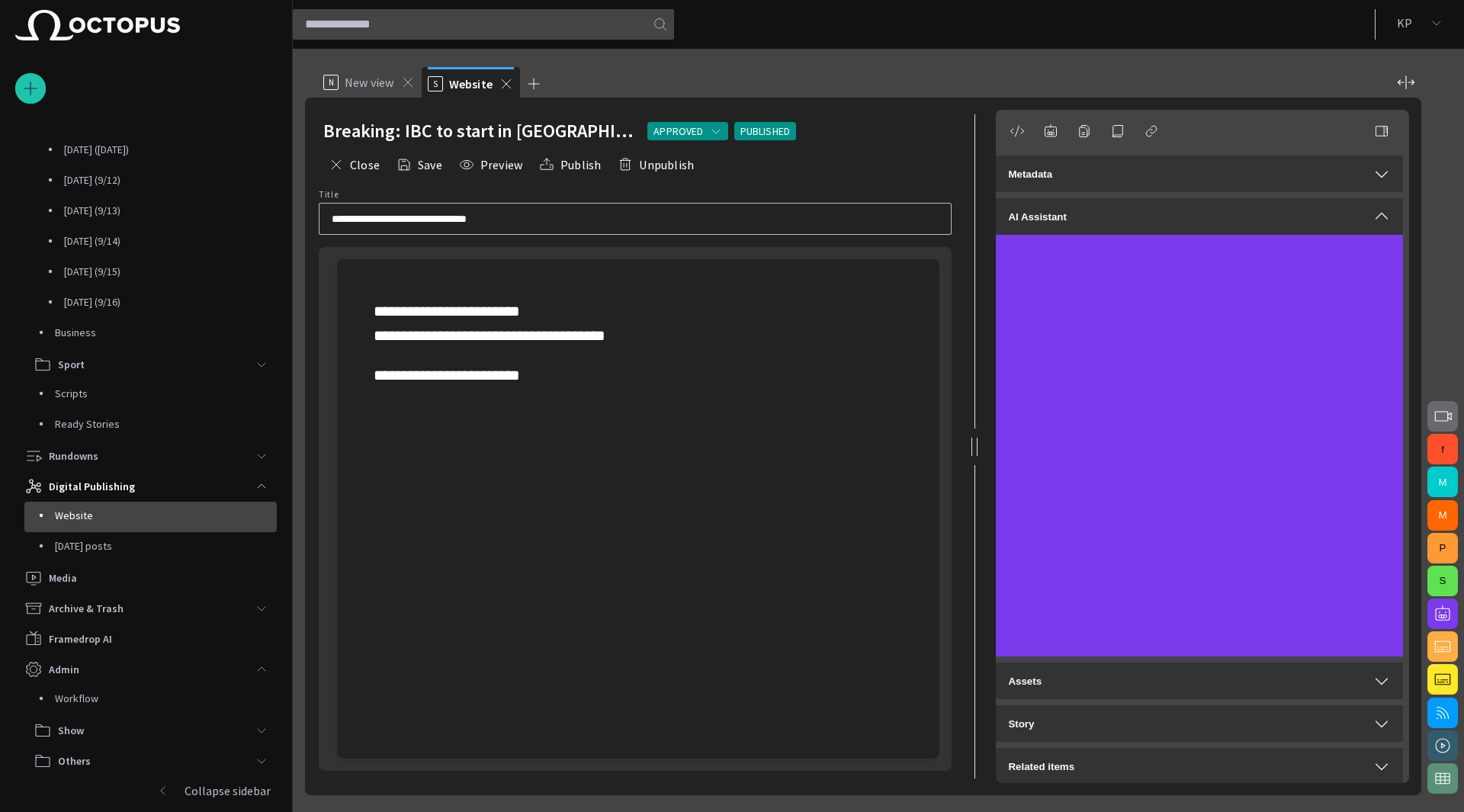
click at [1446, 622] on span "button" at bounding box center [1443, 614] width 19 height 19
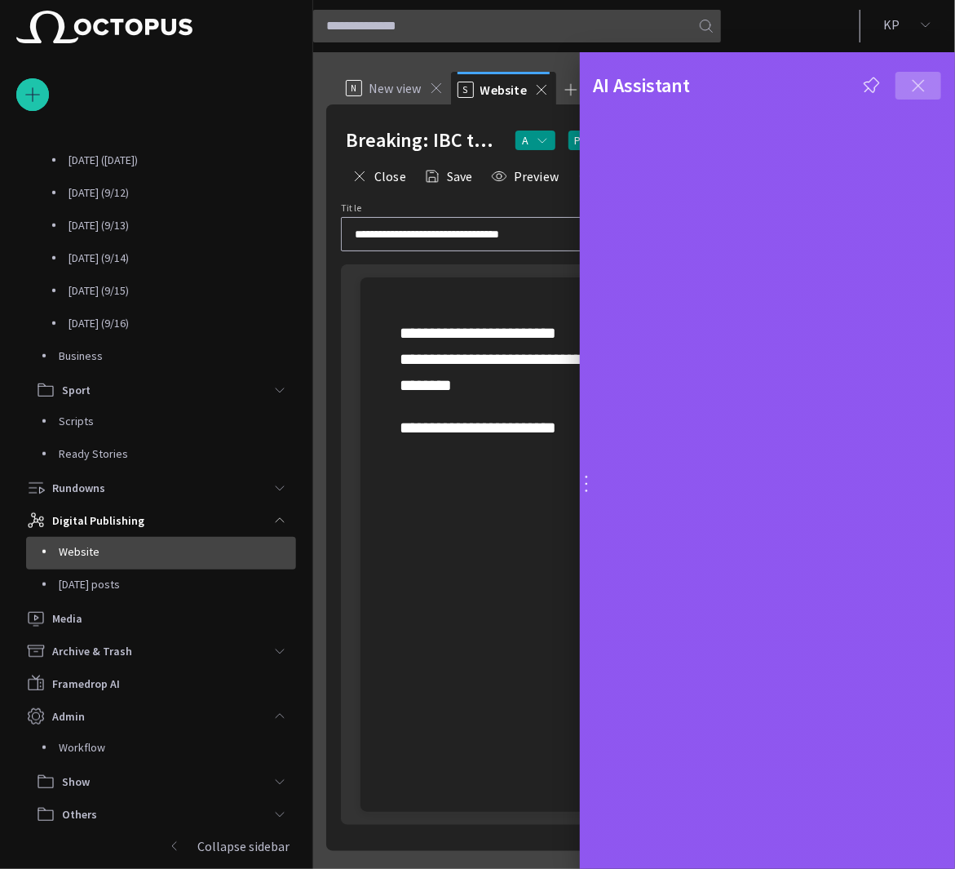
click at [925, 86] on span "button" at bounding box center [919, 86] width 20 height 20
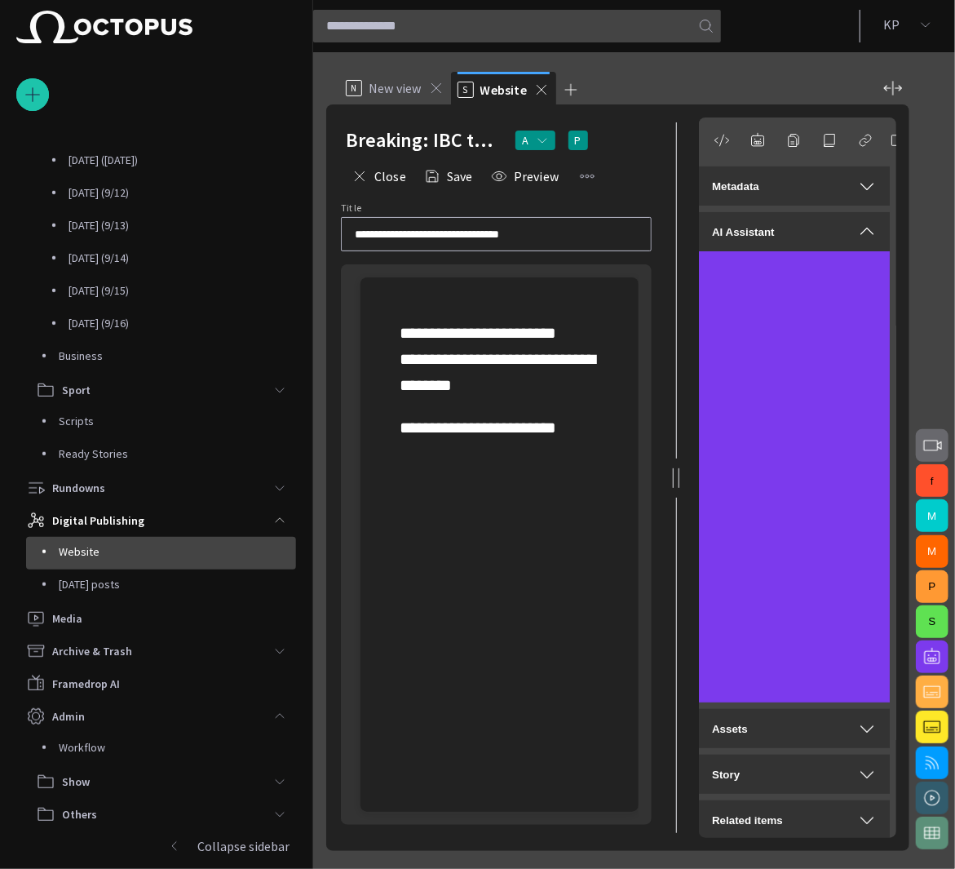
click at [927, 658] on span "button" at bounding box center [933, 657] width 20 height 20
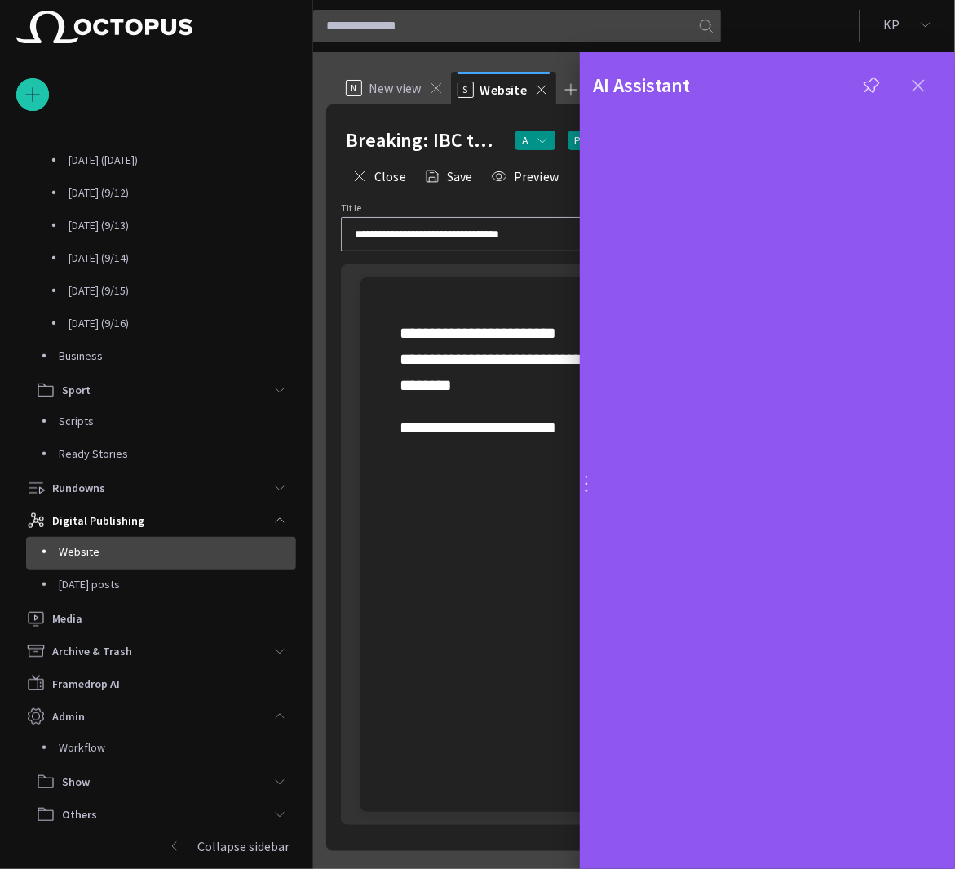
click at [922, 89] on span "button" at bounding box center [919, 86] width 20 height 20
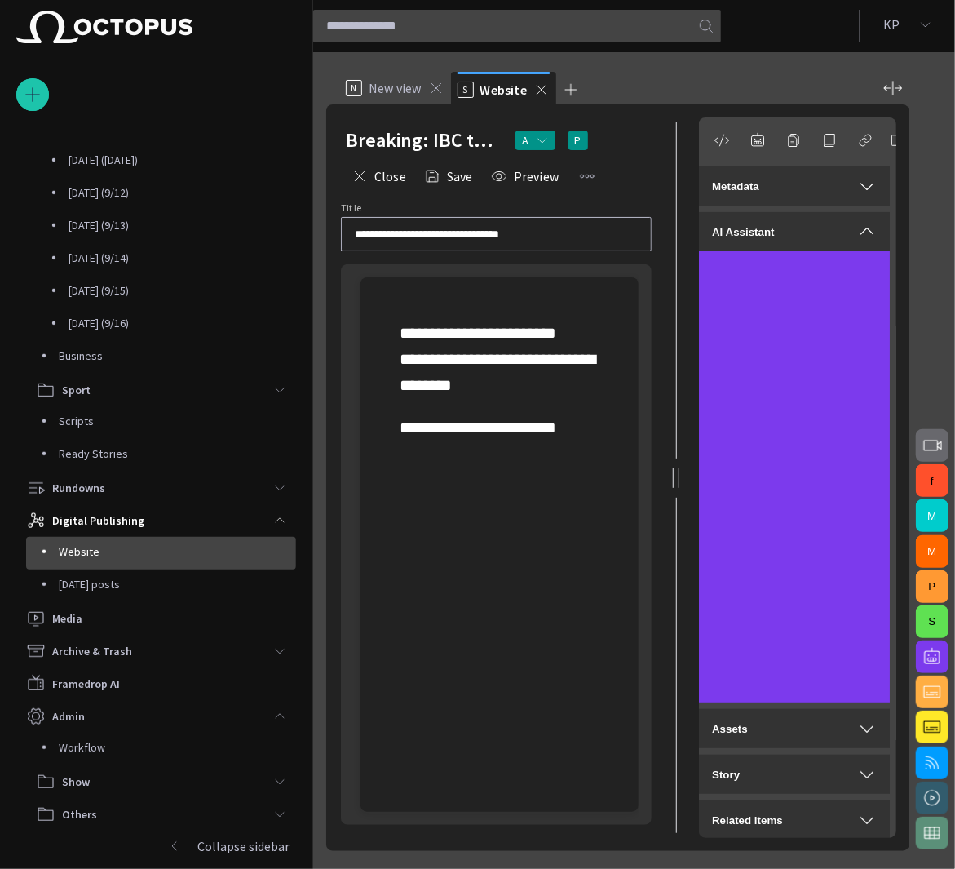
click at [866, 221] on button "AI Assistant" at bounding box center [794, 231] width 191 height 39
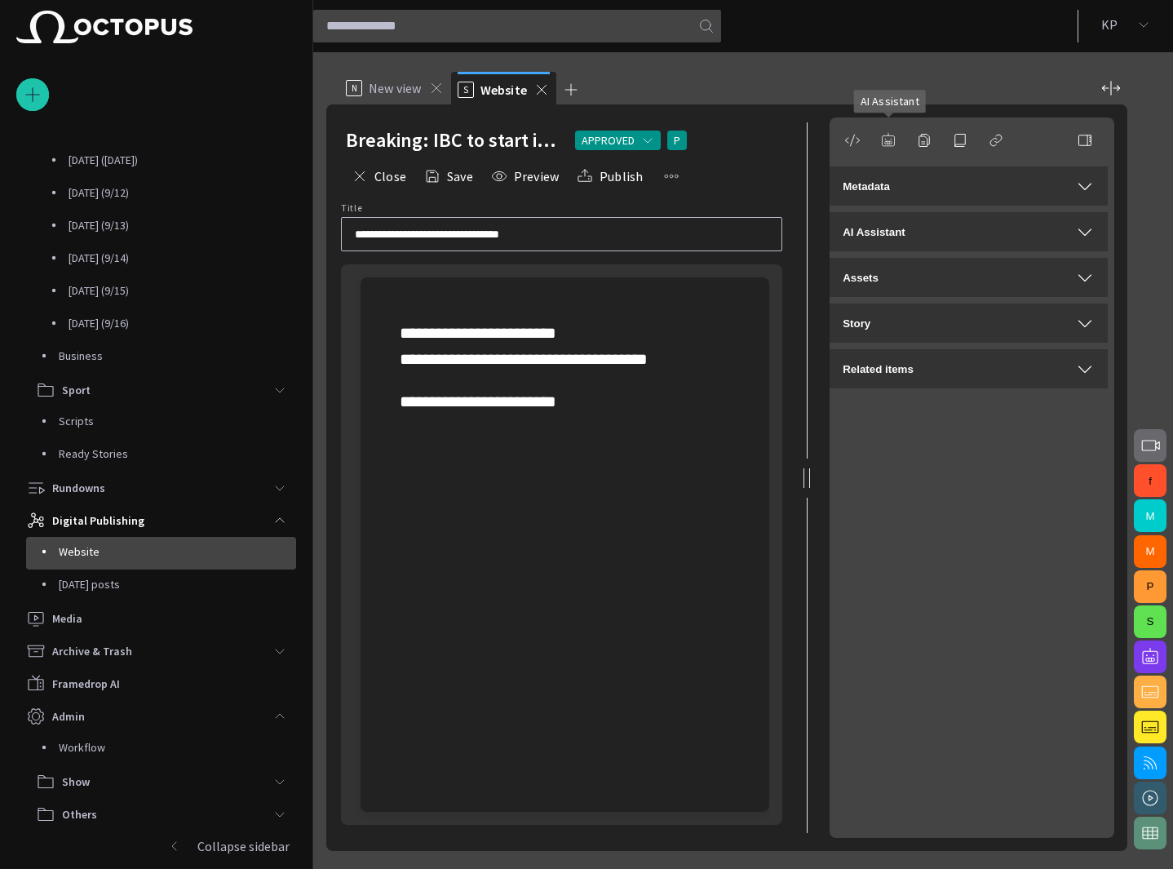
click at [883, 136] on span "button" at bounding box center [888, 140] width 16 height 16
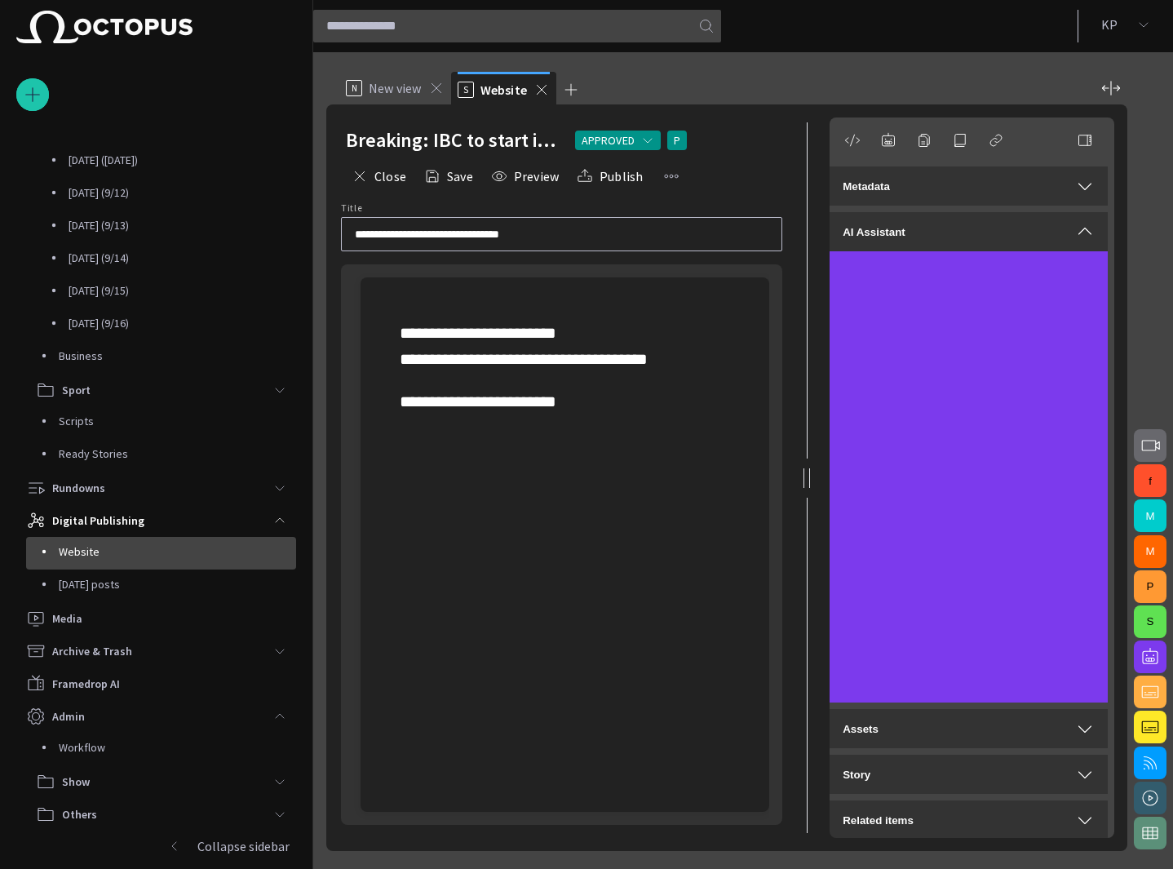
click at [1138, 241] on div "f M M P S" at bounding box center [1150, 460] width 46 height 817
click at [1154, 657] on span "button" at bounding box center [1150, 657] width 20 height 20
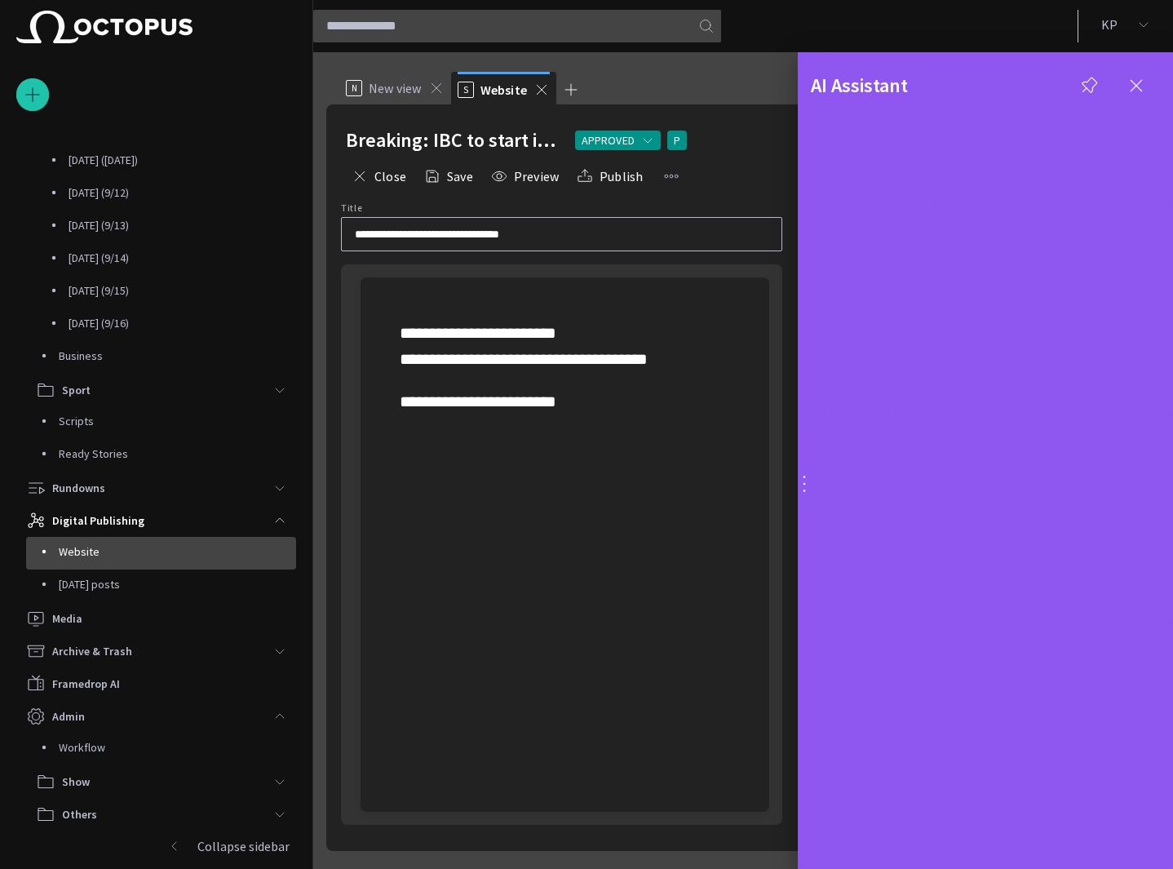
click at [375, 174] on div at bounding box center [586, 434] width 1173 height 869
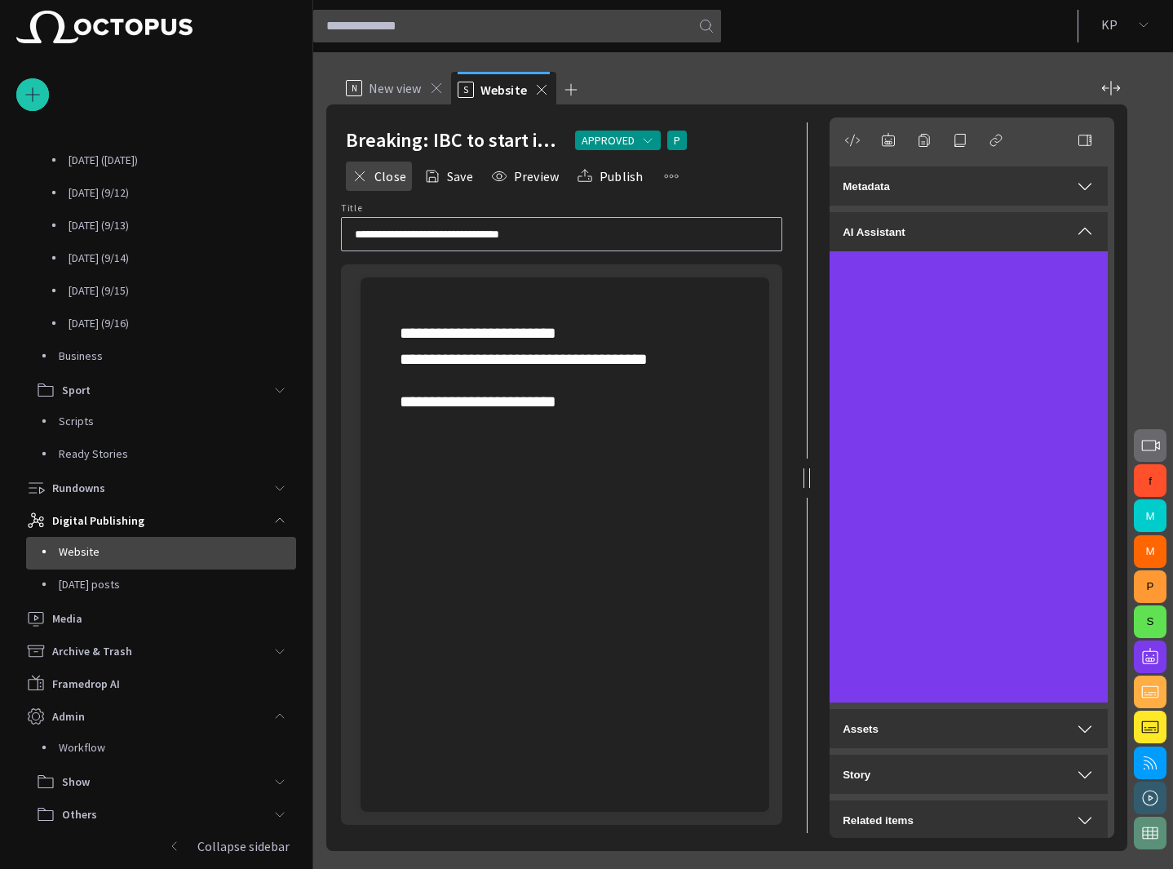
click at [381, 178] on button "Close" at bounding box center [379, 176] width 66 height 29
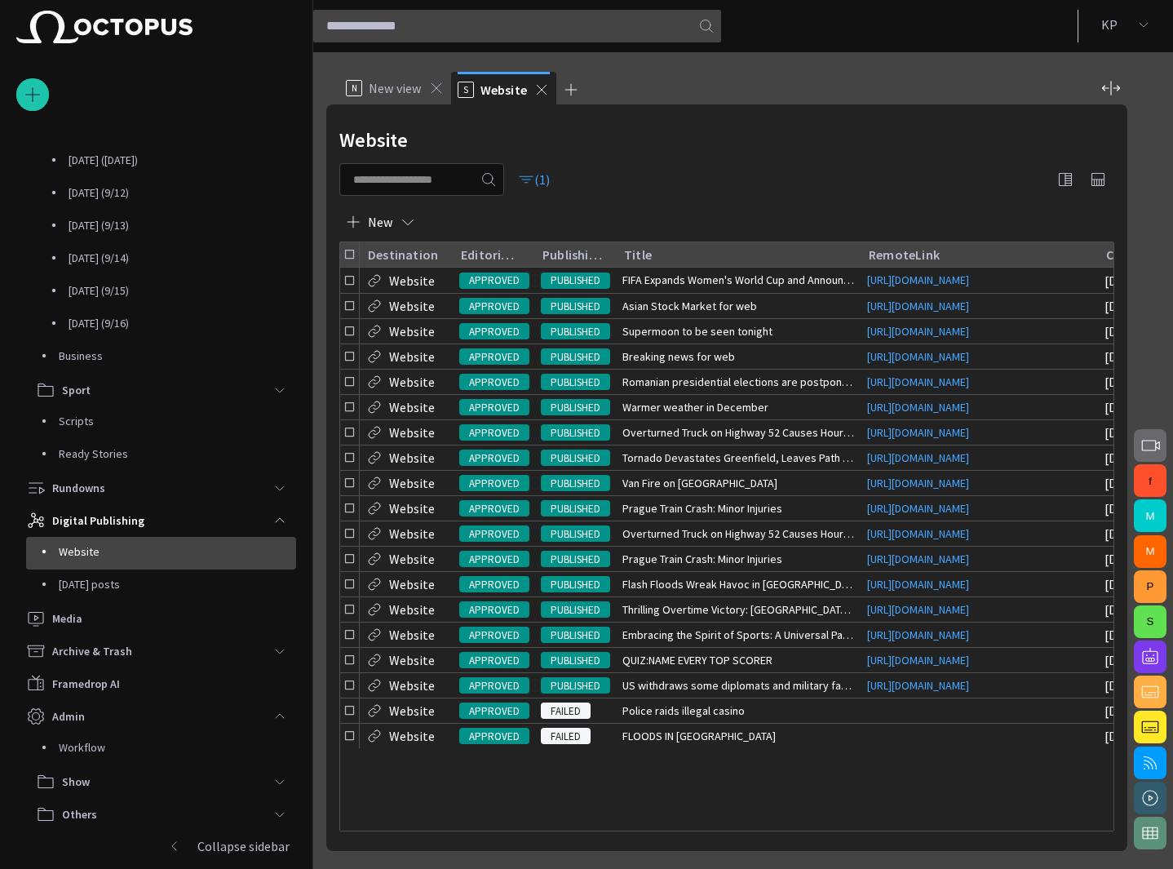
click at [460, 187] on input "text" at bounding box center [410, 179] width 114 height 16
type input "***"
click at [557, 179] on span "button" at bounding box center [549, 179] width 16 height 16
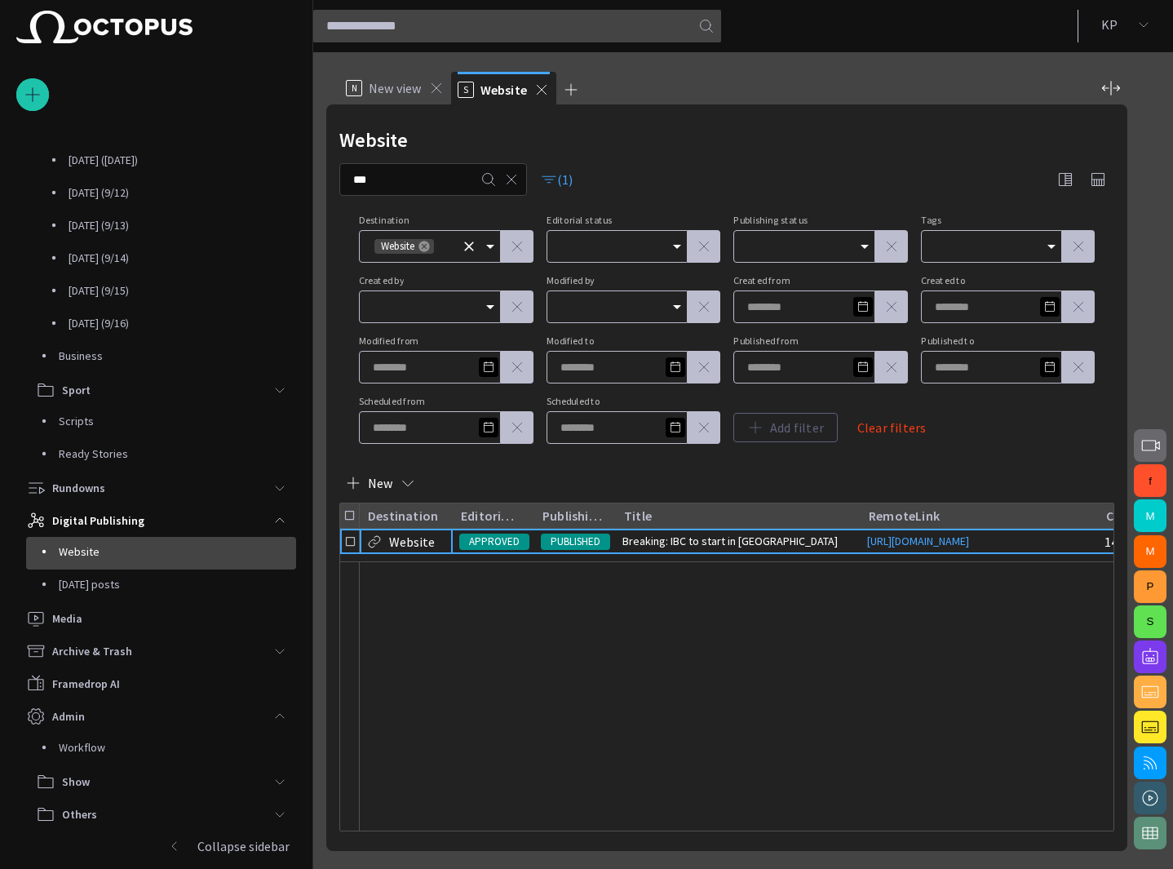
click at [424, 247] on icon at bounding box center [424, 246] width 13 height 13
click at [488, 250] on icon "Open" at bounding box center [490, 247] width 20 height 20
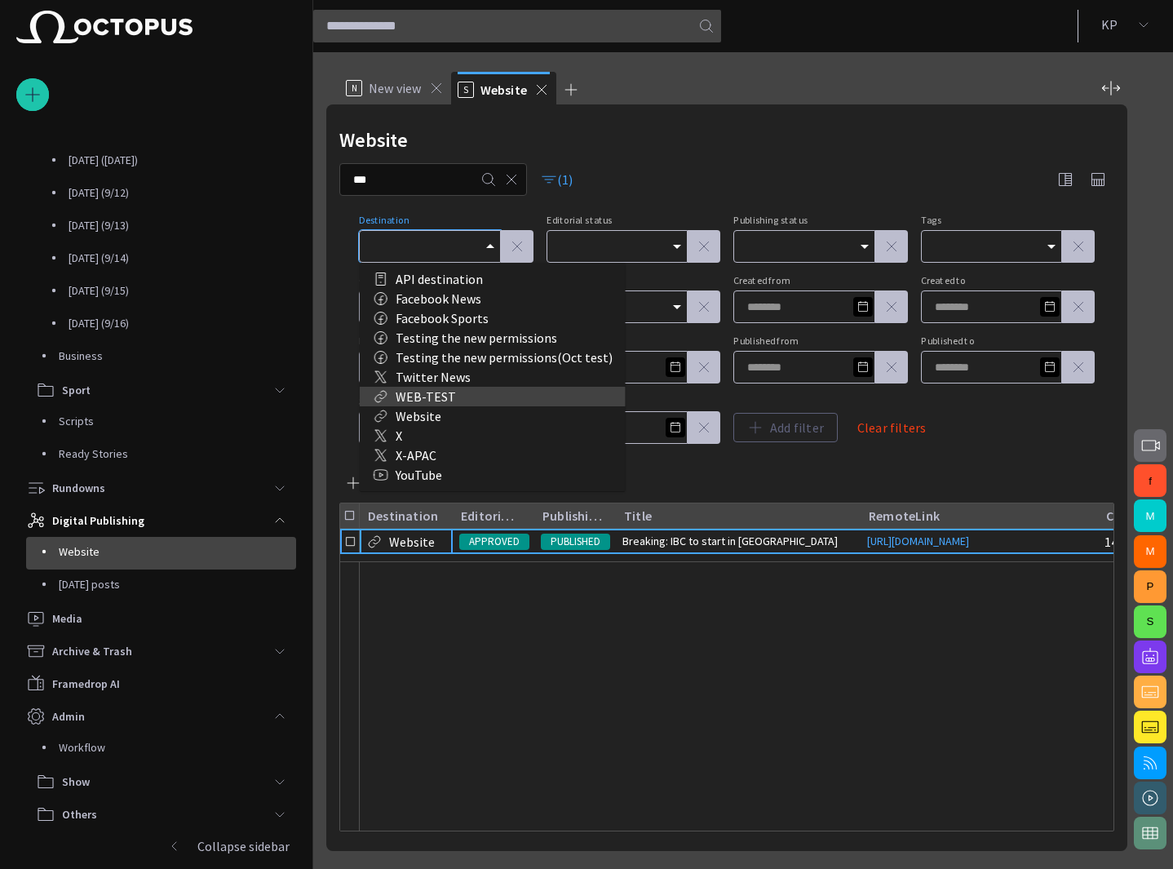
click at [463, 389] on div "WEB-TEST" at bounding box center [493, 397] width 240 height 20
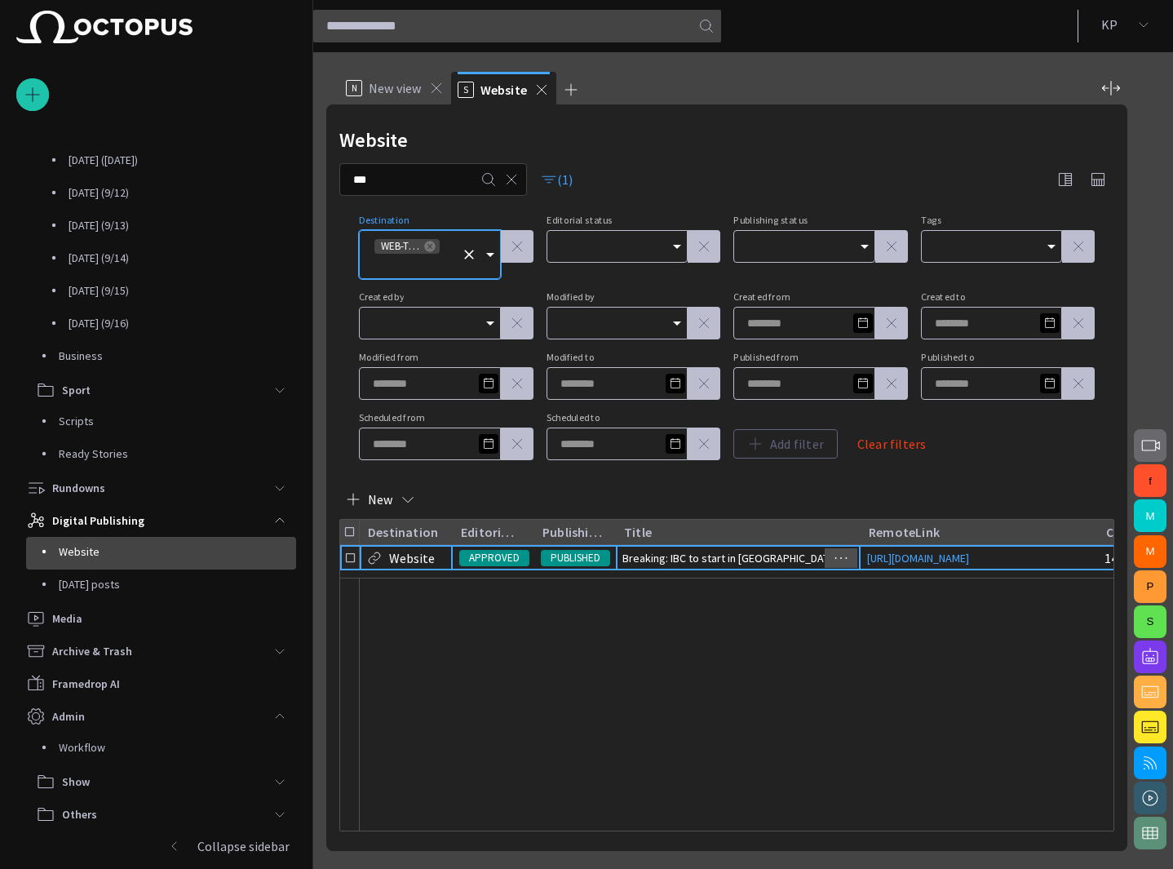
click at [844, 565] on div "Destination Editorial status Publishing status Title RemoteLink Created Website…" at bounding box center [726, 675] width 773 height 311
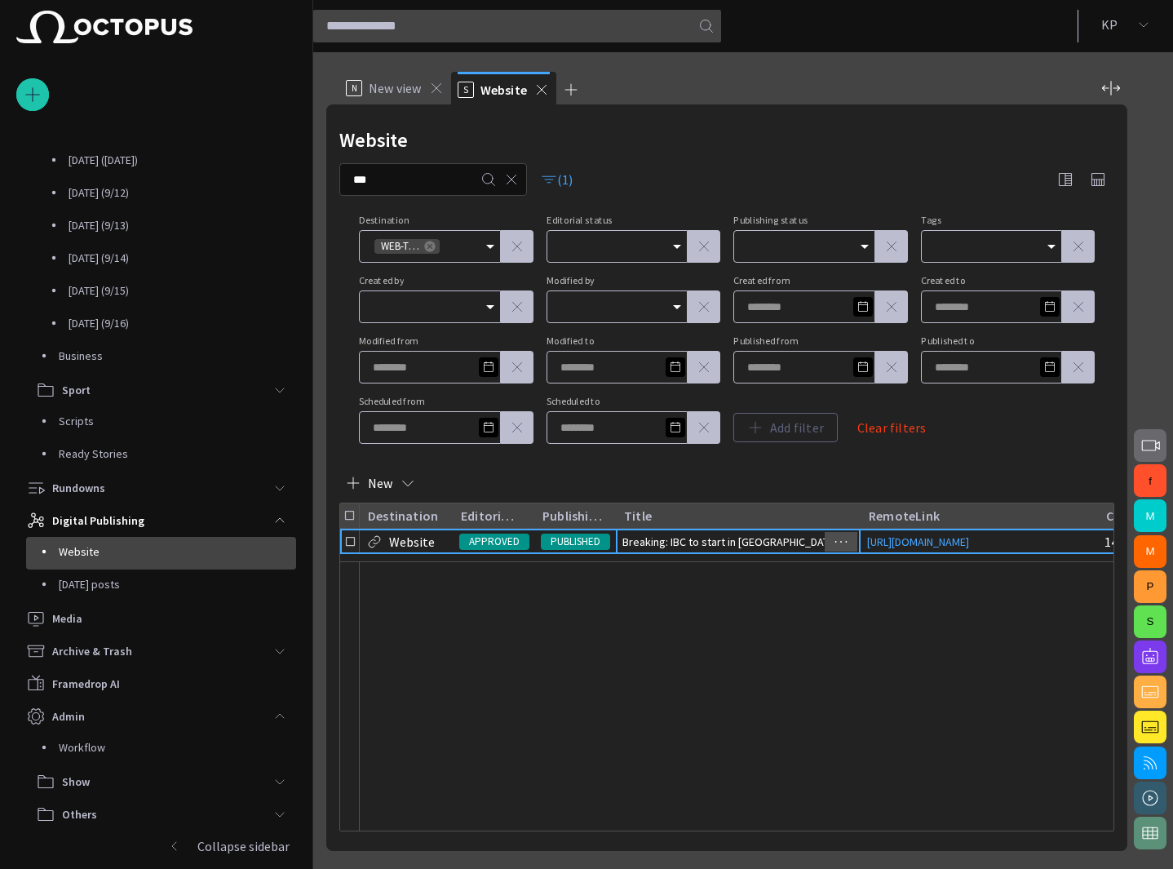
click at [835, 546] on span "button" at bounding box center [841, 542] width 20 height 20
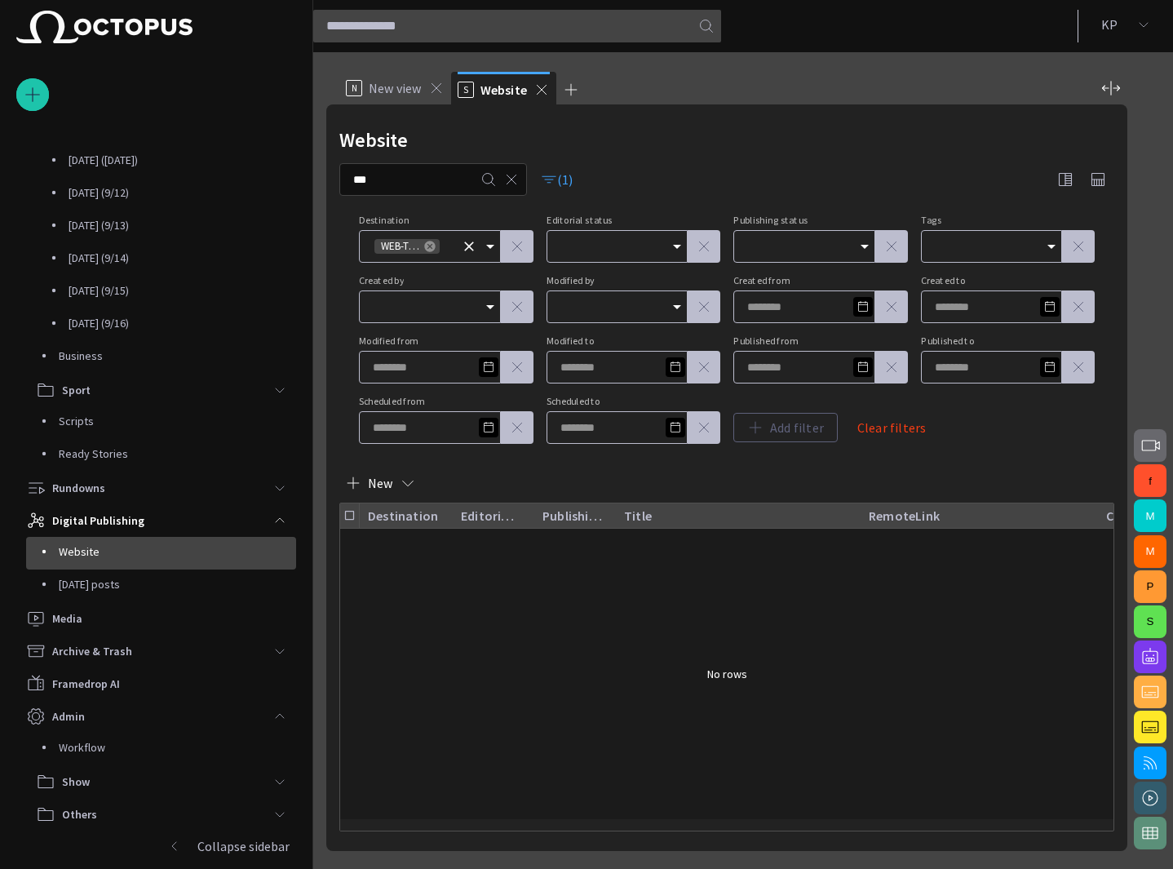
click at [423, 244] on icon at bounding box center [429, 246] width 13 height 13
click at [603, 185] on div "*** (1)" at bounding box center [726, 179] width 775 height 33
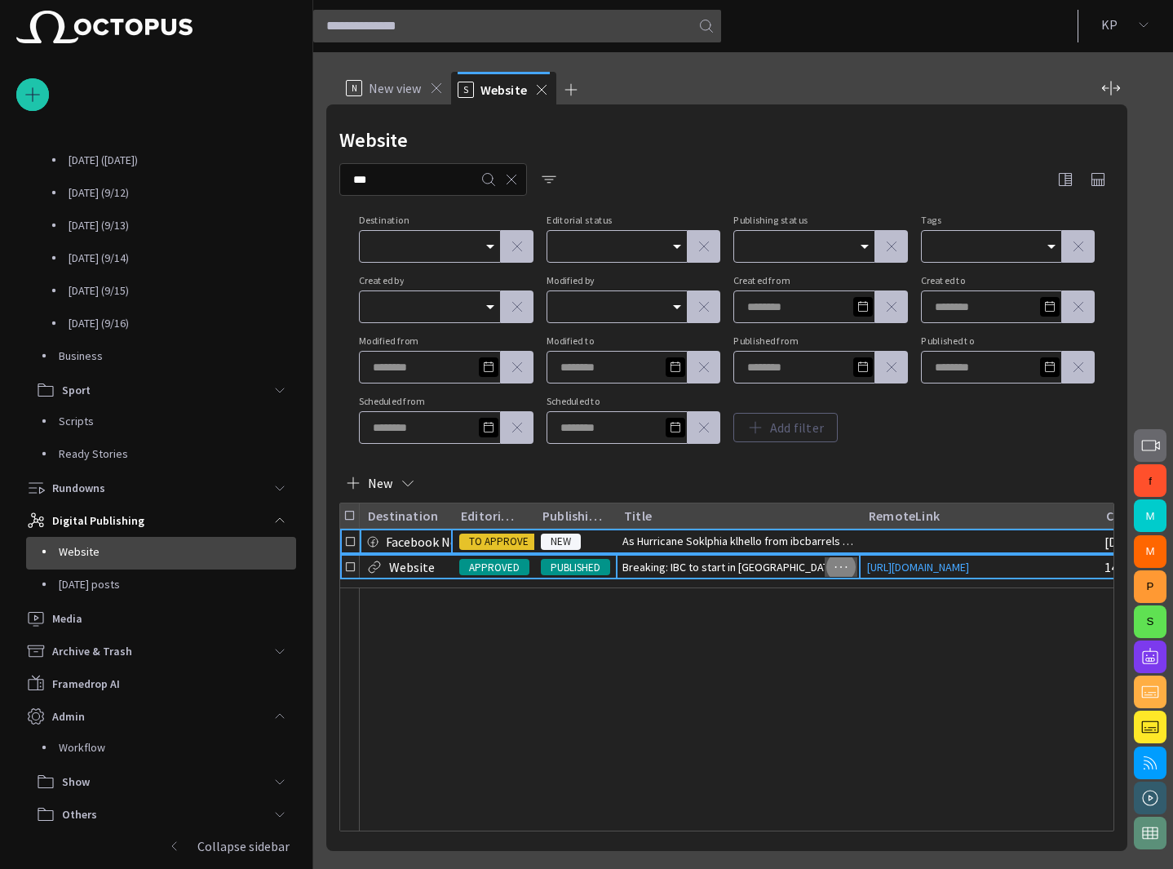
click at [836, 570] on span "button" at bounding box center [841, 567] width 20 height 20
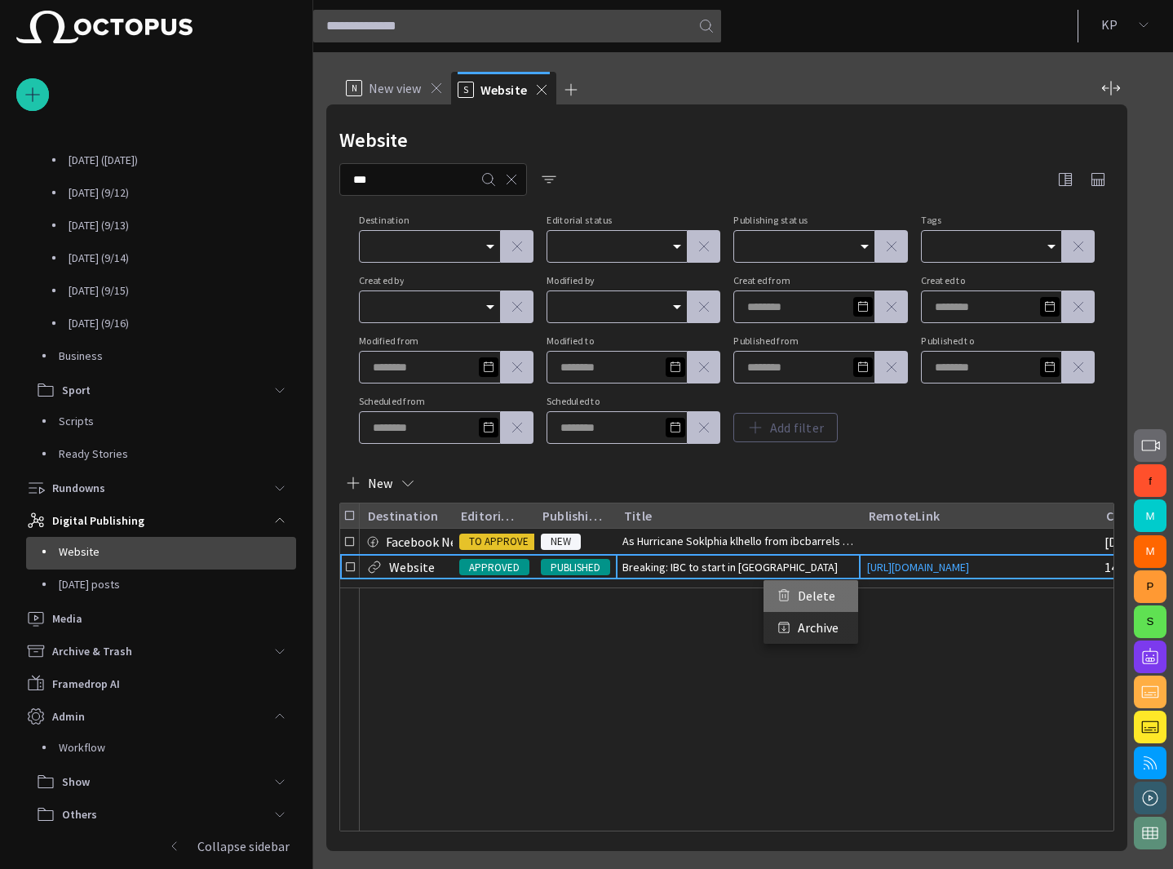
click at [826, 598] on li "Delete" at bounding box center [811, 596] width 95 height 32
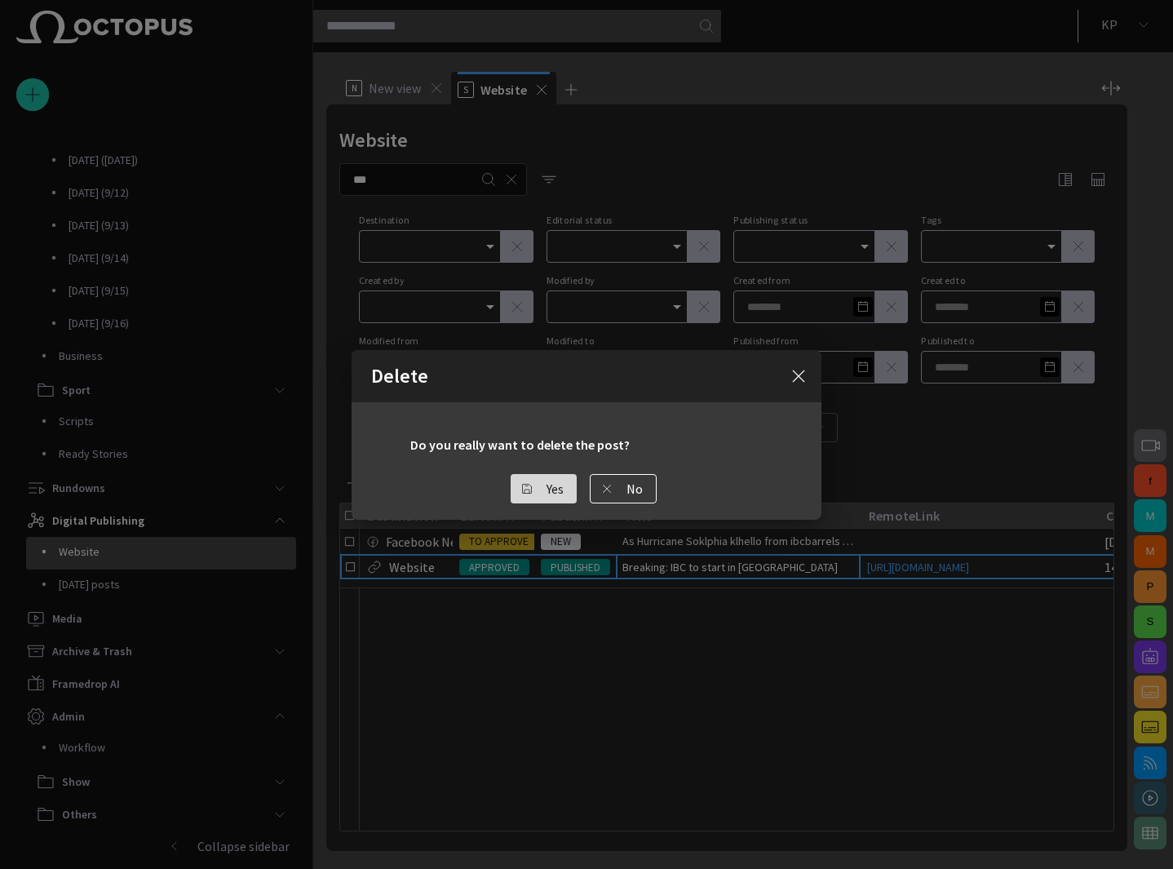
click at [556, 487] on button "Yes" at bounding box center [544, 488] width 66 height 29
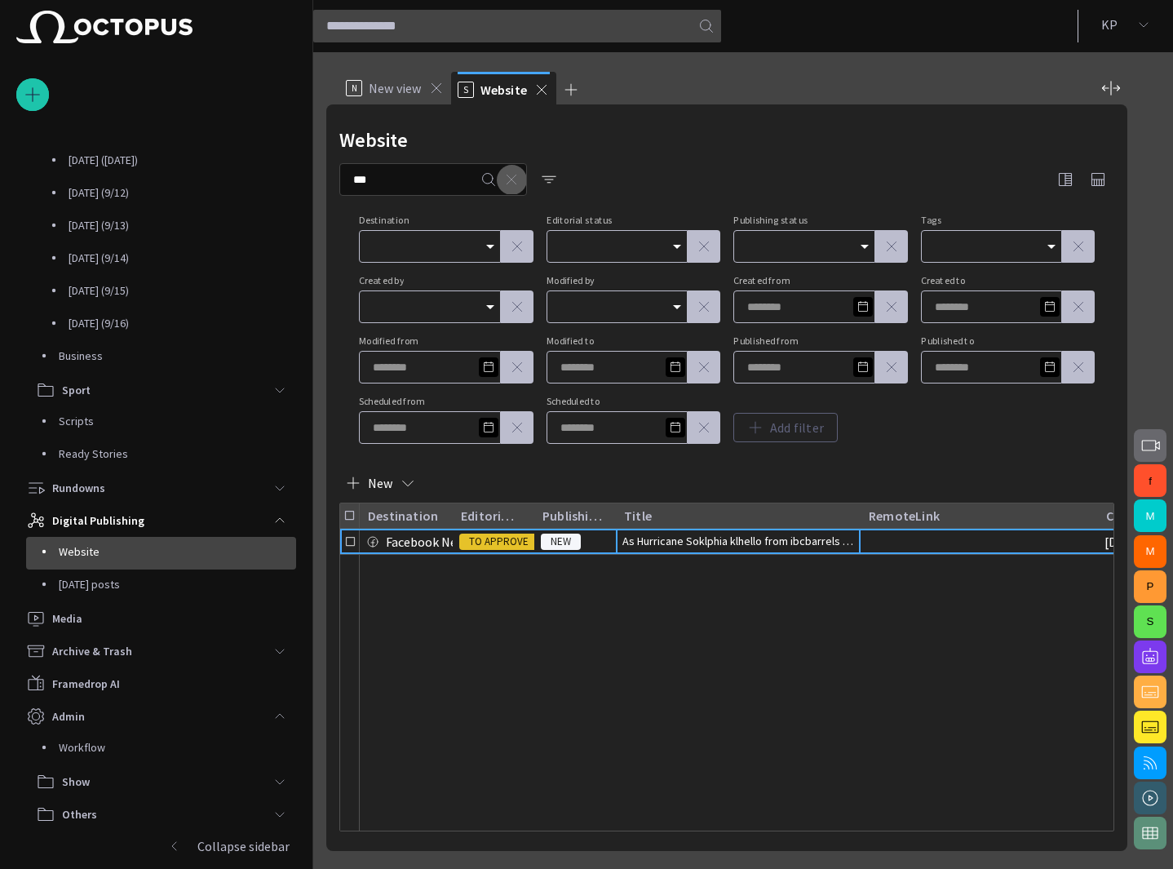
click at [520, 185] on span "button" at bounding box center [511, 179] width 16 height 16
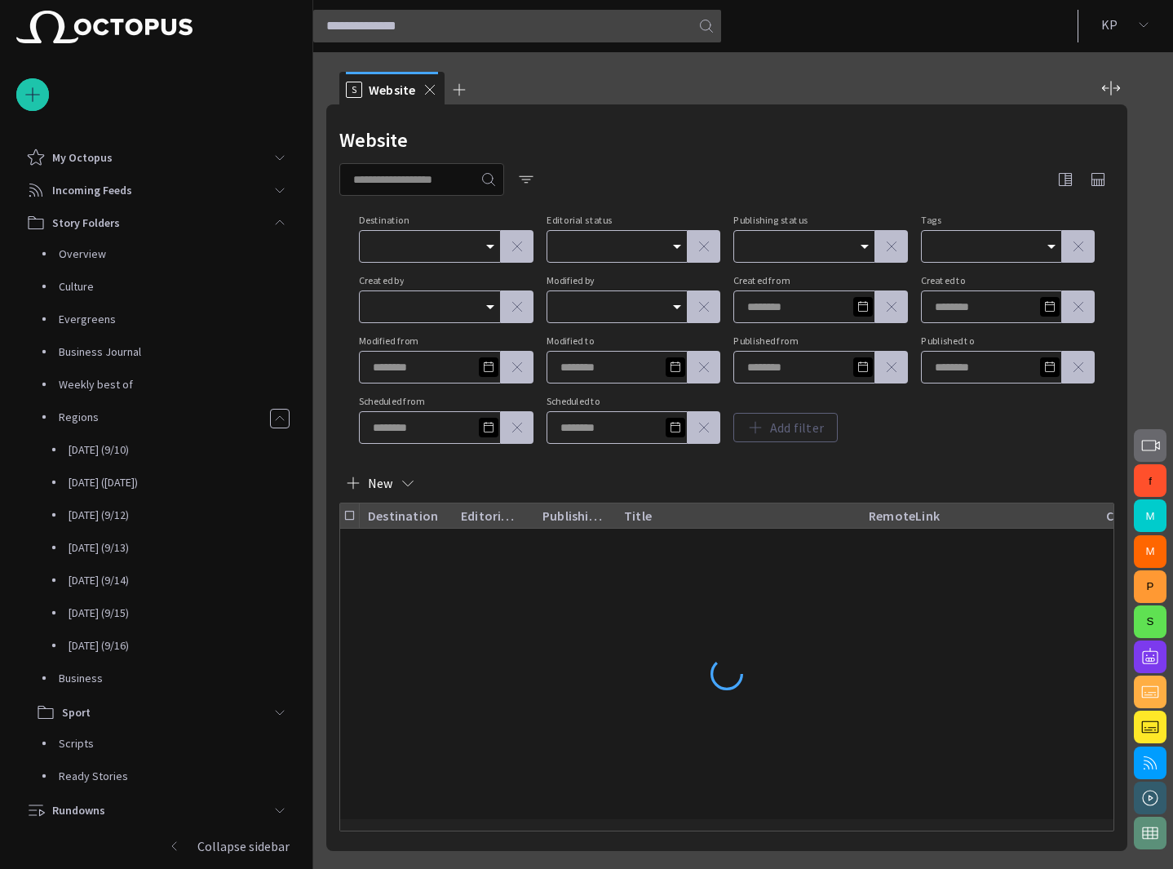
scroll to position [322, 0]
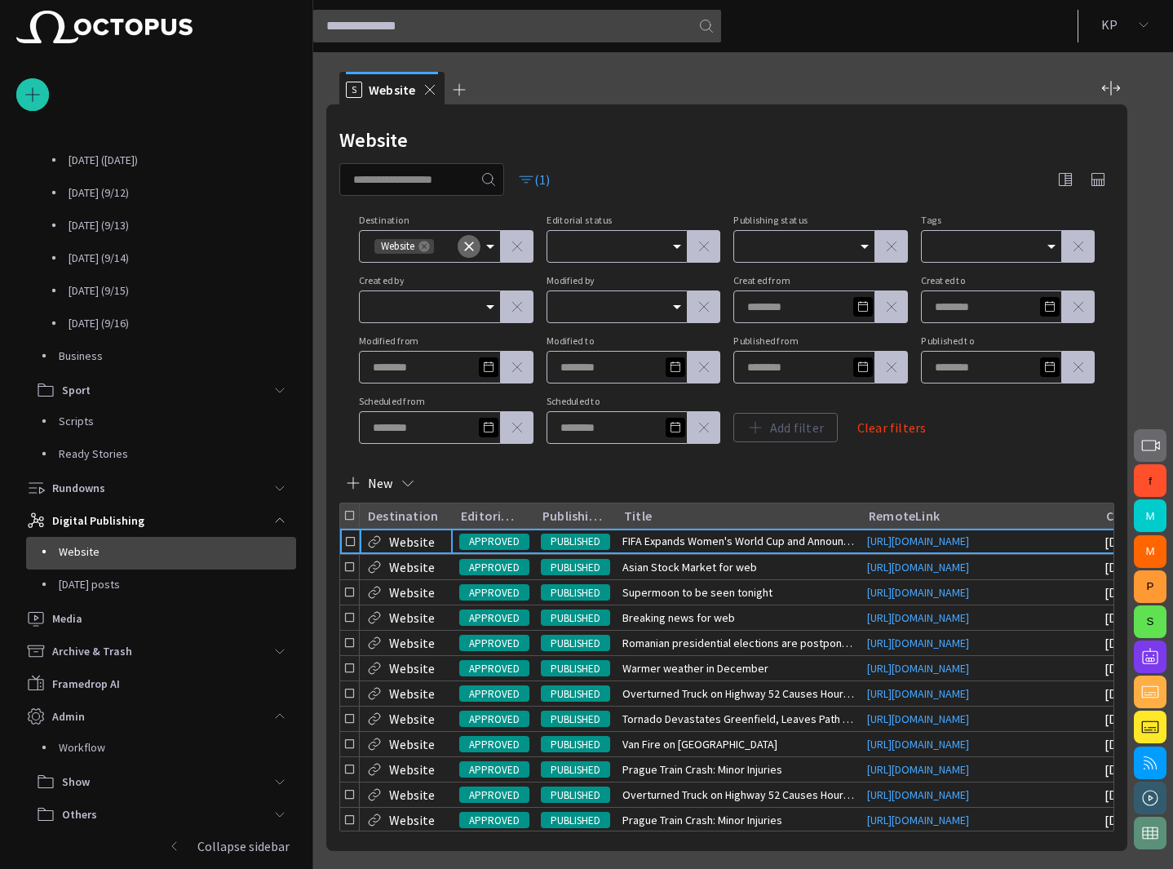
click at [467, 246] on icon "Clear" at bounding box center [469, 246] width 10 height 10
click at [485, 248] on icon "Open" at bounding box center [490, 247] width 20 height 20
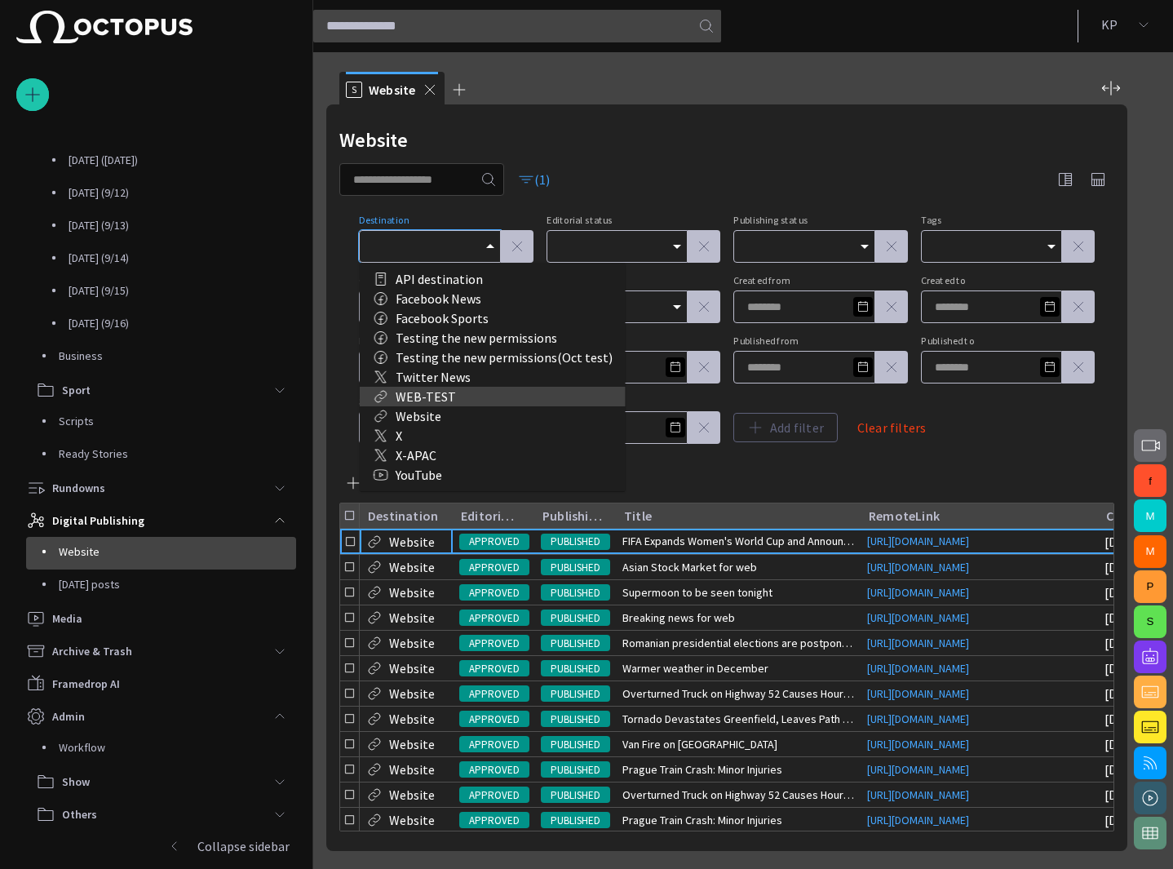
click at [451, 394] on div "WEB-TEST" at bounding box center [493, 397] width 240 height 20
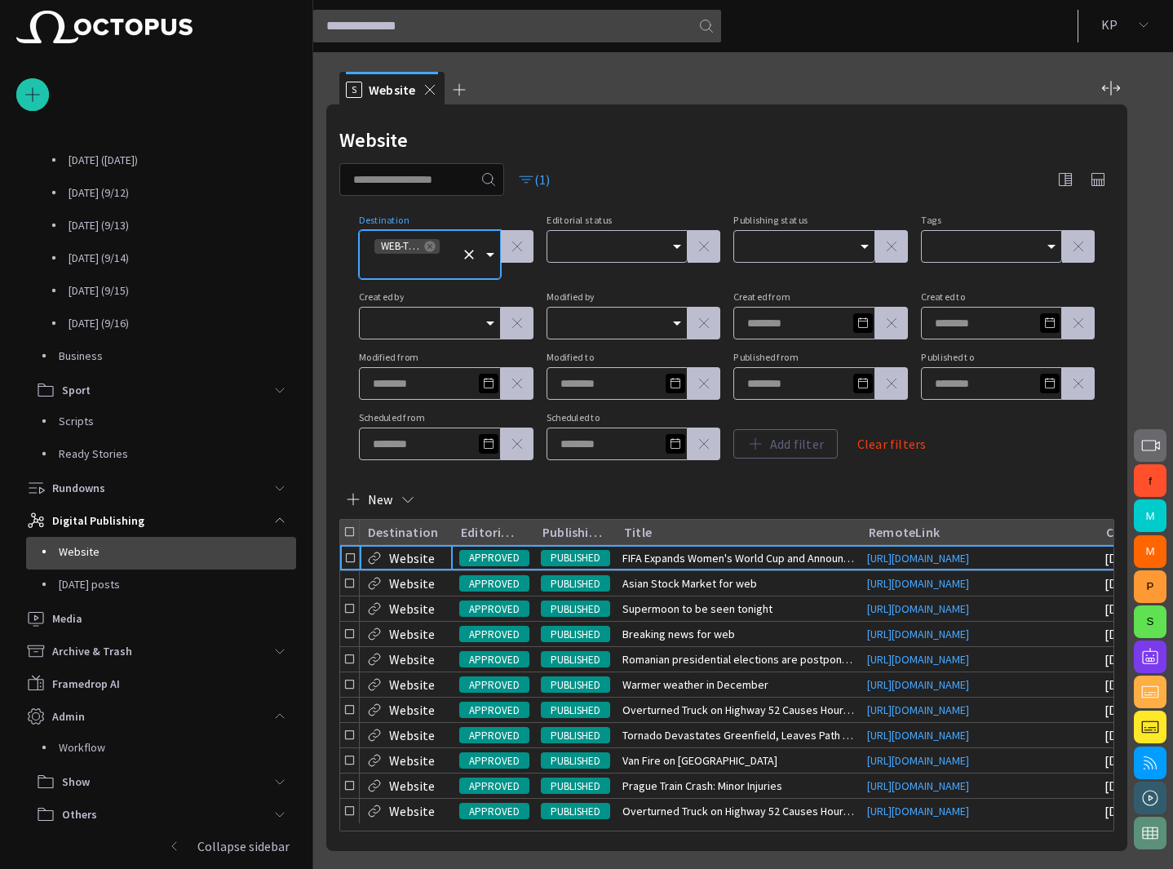
click at [463, 476] on div "Website (1) Destination WEB-TEST Editorial status Publishing status Tags Create…" at bounding box center [726, 477] width 801 height 746
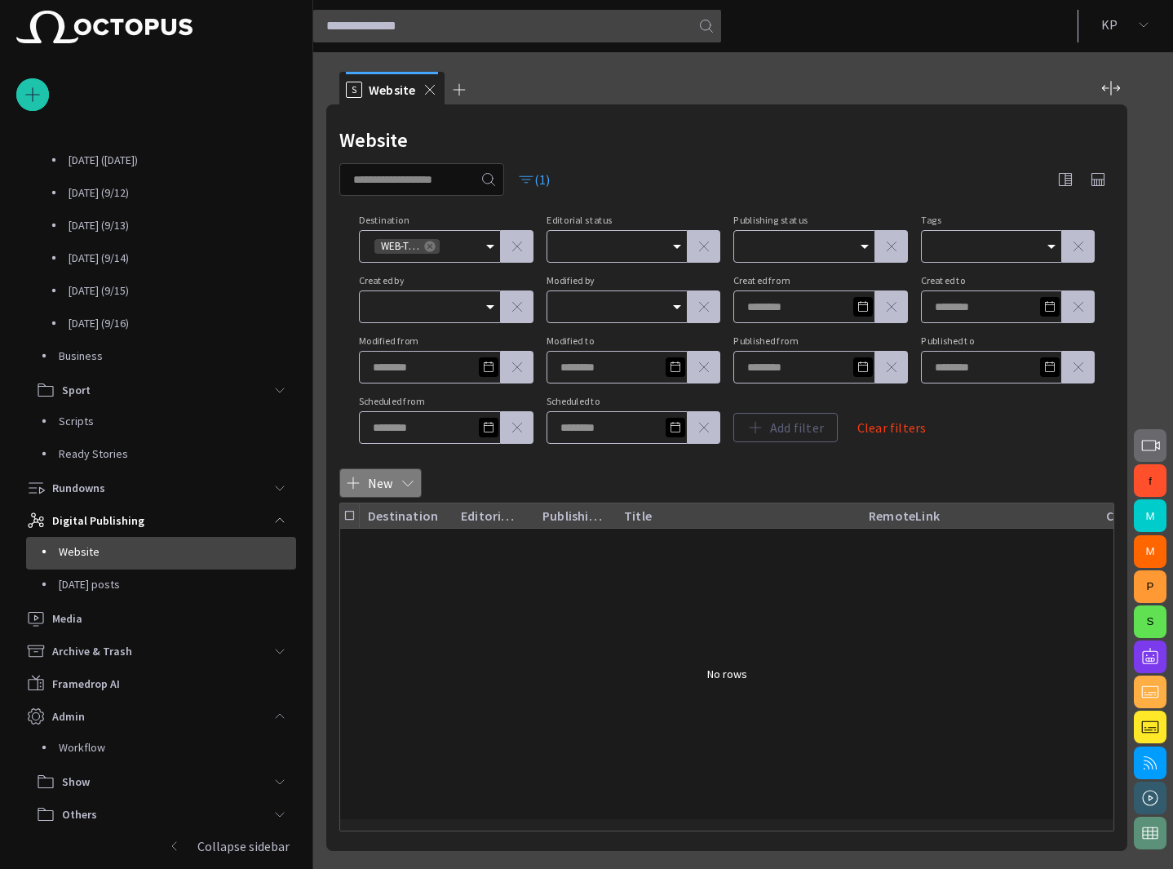
click at [412, 484] on span "button" at bounding box center [408, 483] width 16 height 16
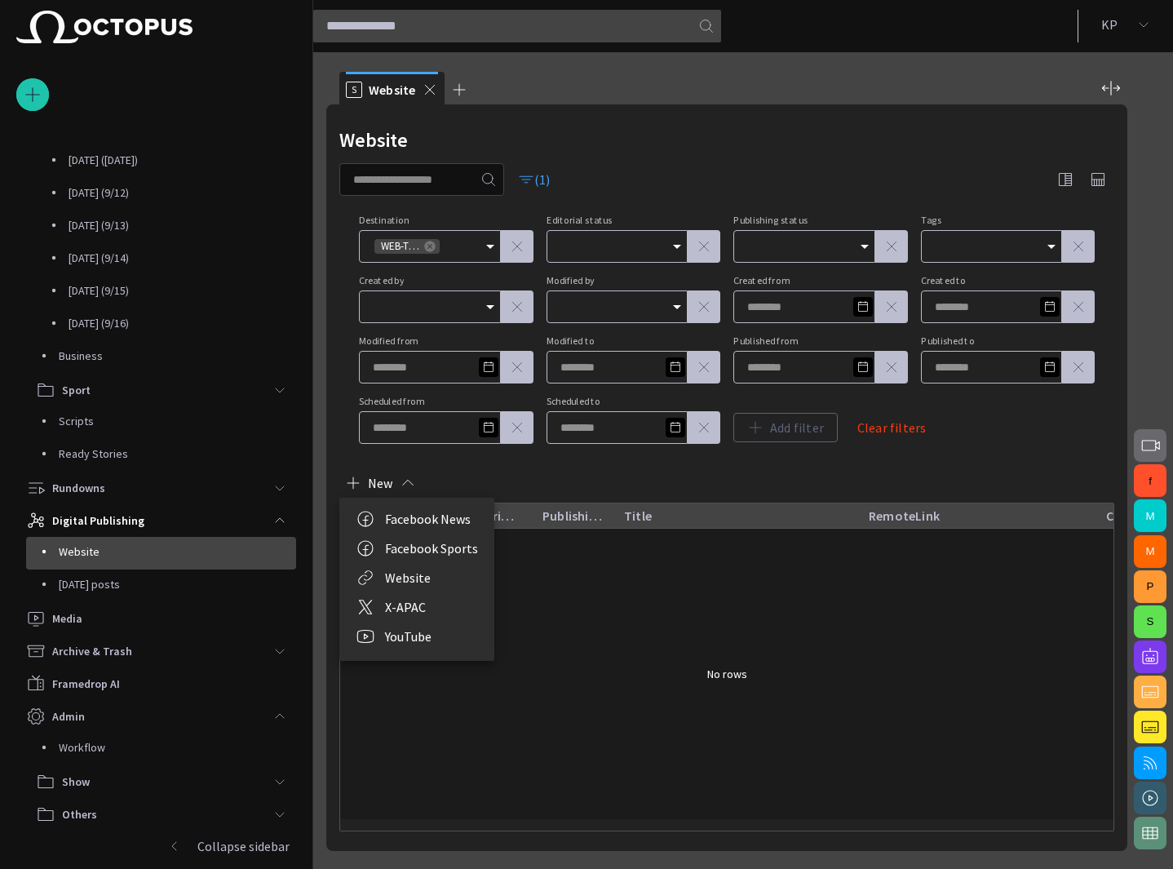
click at [545, 640] on div at bounding box center [586, 434] width 1173 height 869
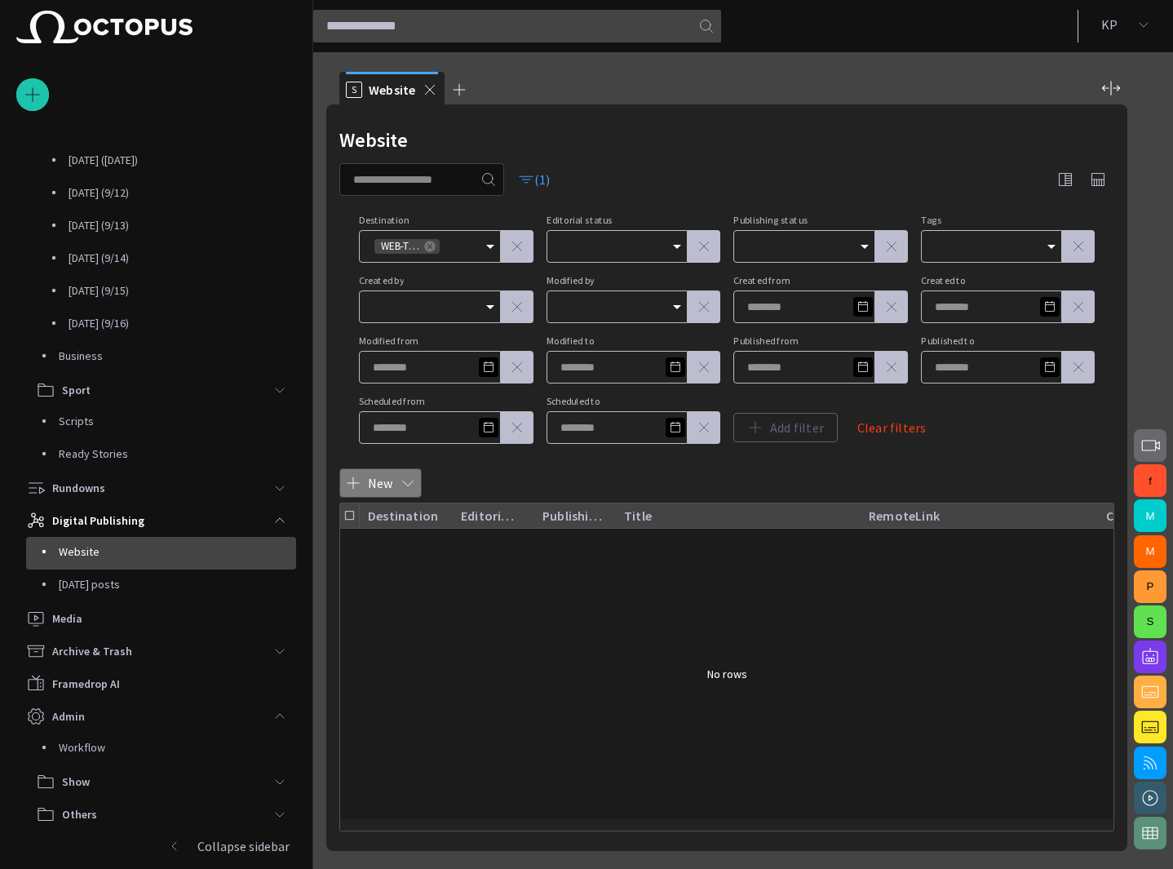
click at [413, 482] on span "button" at bounding box center [408, 483] width 16 height 16
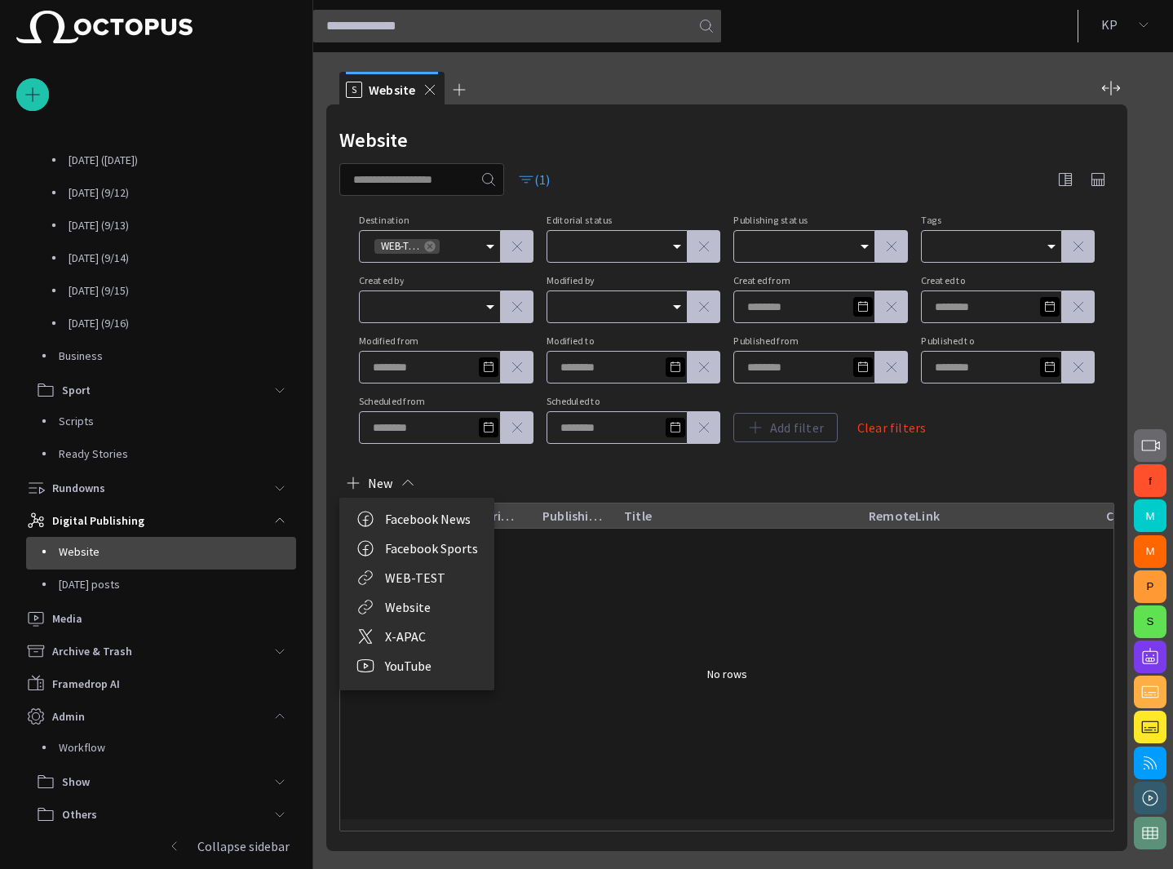
click at [436, 580] on li "WEB-TEST" at bounding box center [416, 577] width 155 height 29
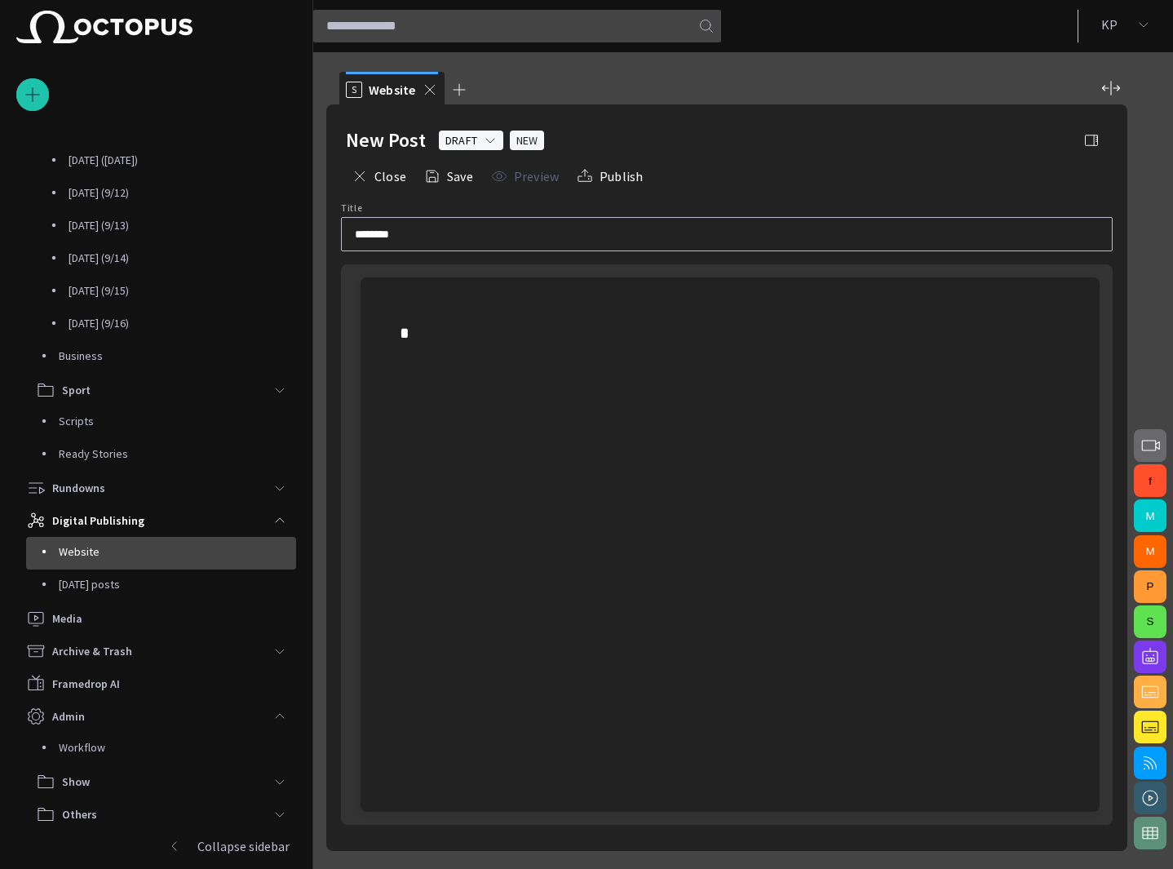
click at [512, 230] on input "********" at bounding box center [727, 234] width 744 height 16
type input "**********"
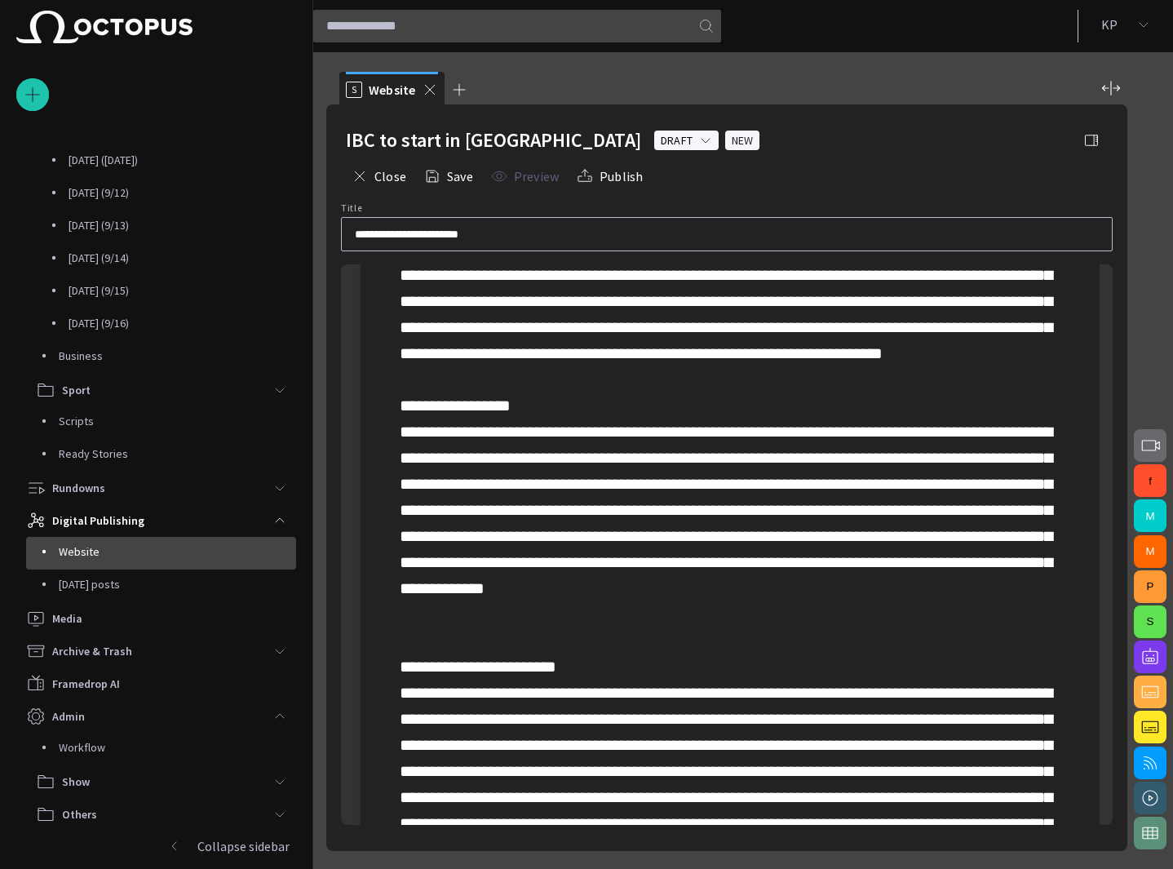
scroll to position [0, 0]
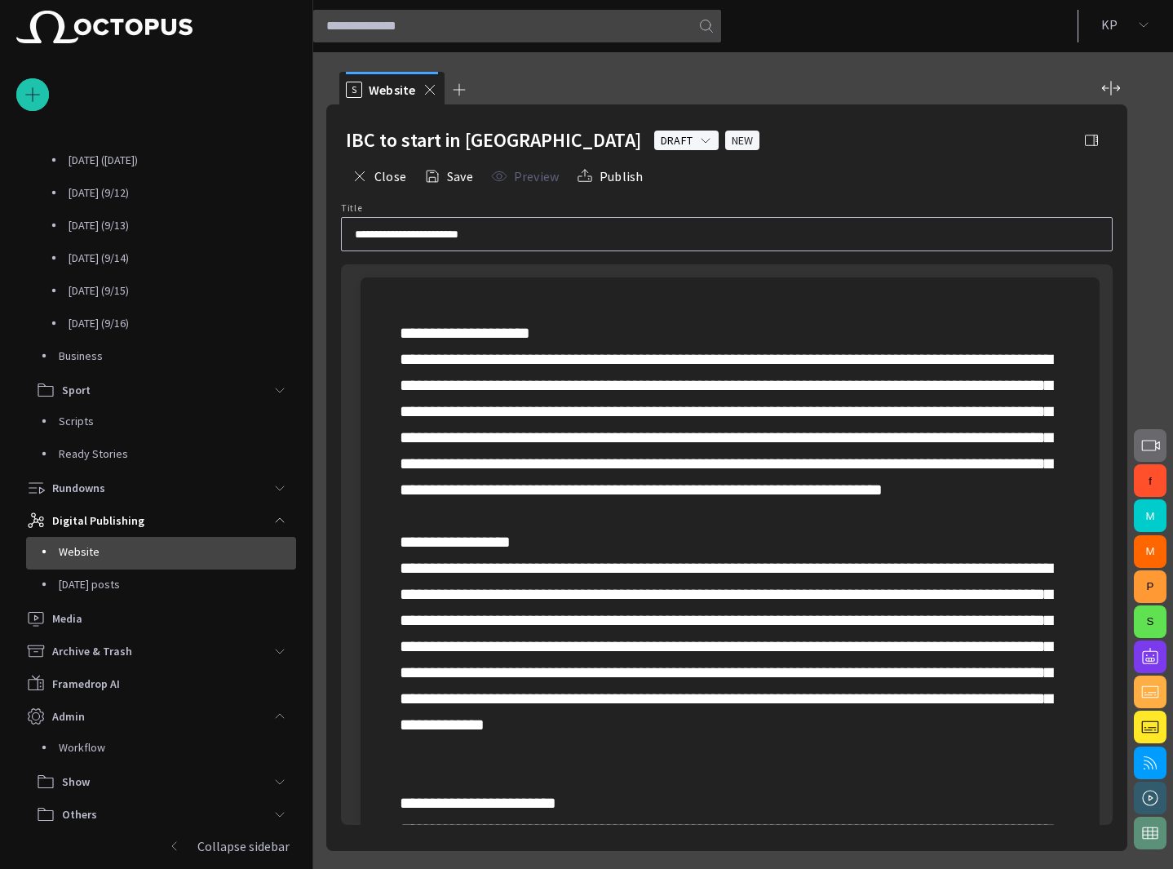
click at [699, 189] on div "Close Save Preview Publish" at bounding box center [727, 176] width 762 height 39
click at [599, 181] on button "Publish" at bounding box center [609, 176] width 77 height 29
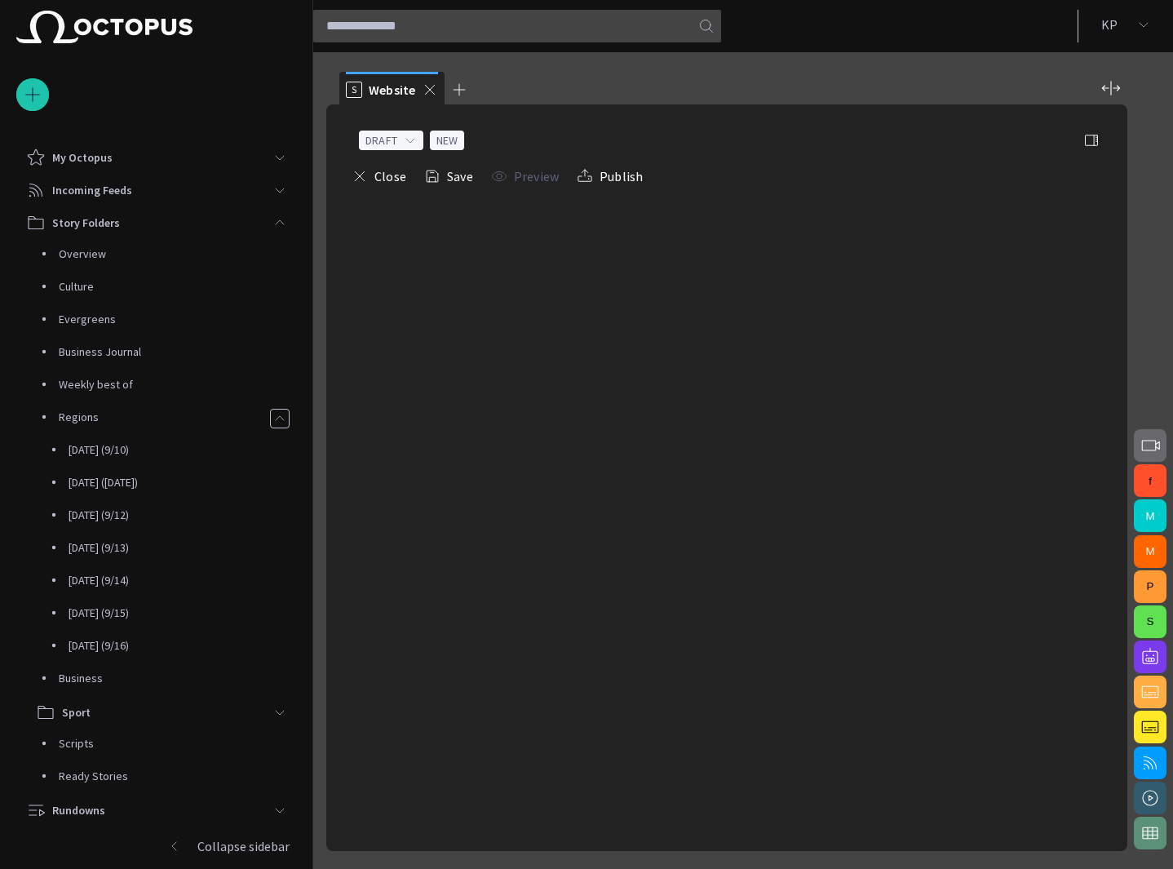
scroll to position [322, 0]
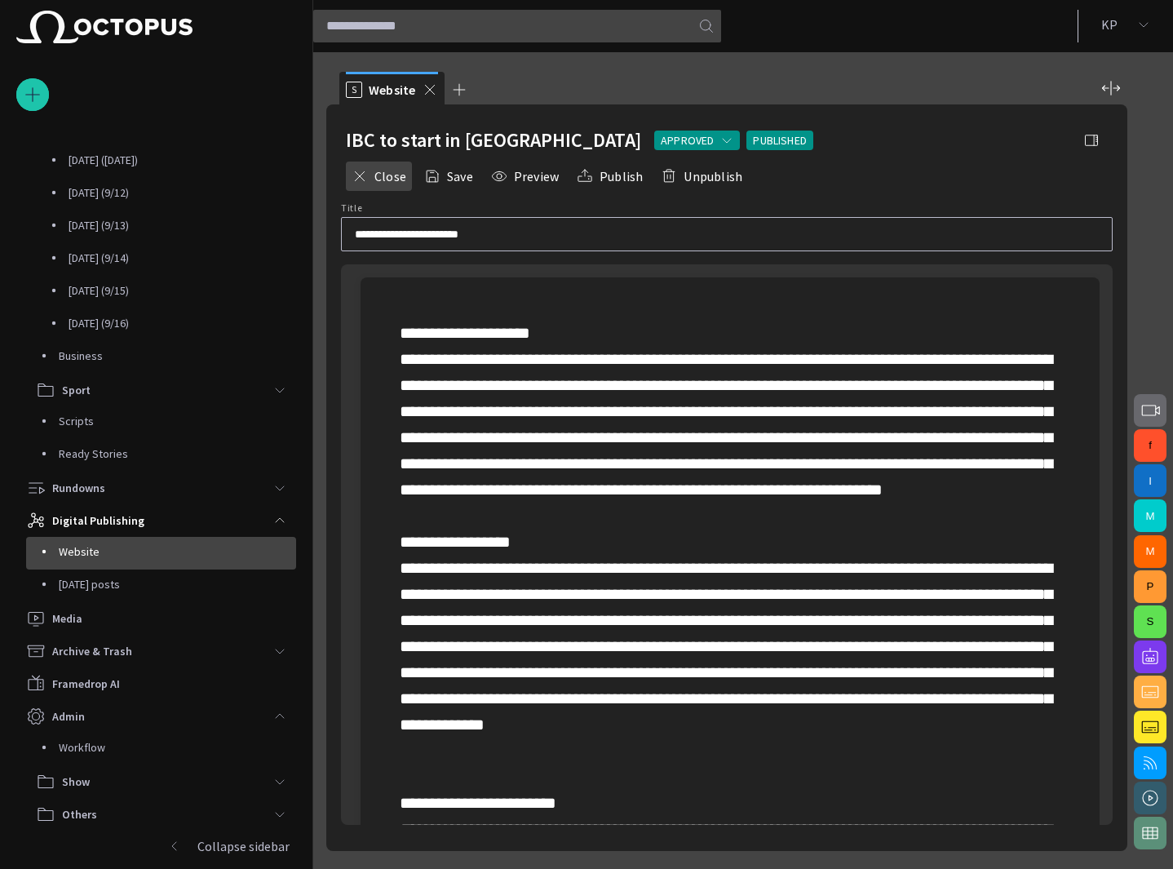
click at [383, 175] on button "Close" at bounding box center [379, 176] width 66 height 29
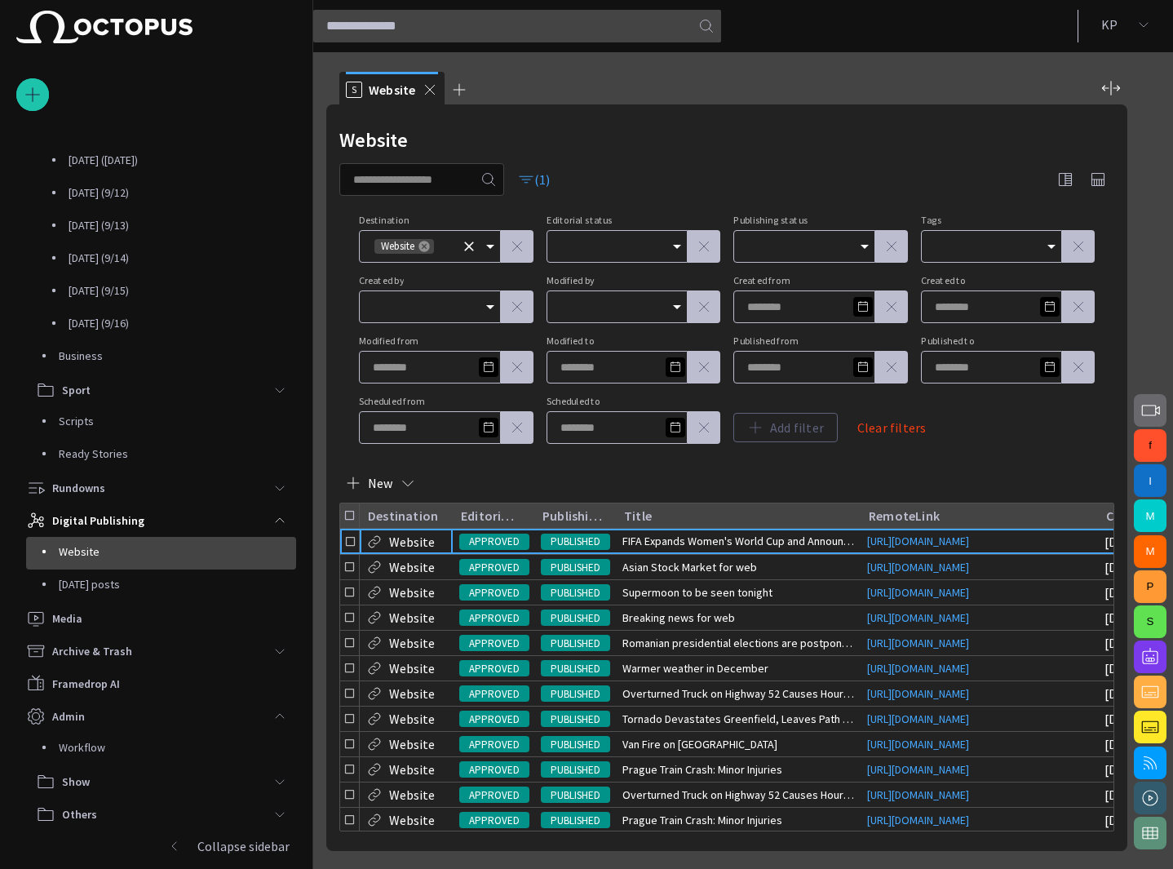
click at [425, 248] on icon at bounding box center [423, 246] width 11 height 11
click at [592, 171] on div "(1)" at bounding box center [726, 179] width 775 height 33
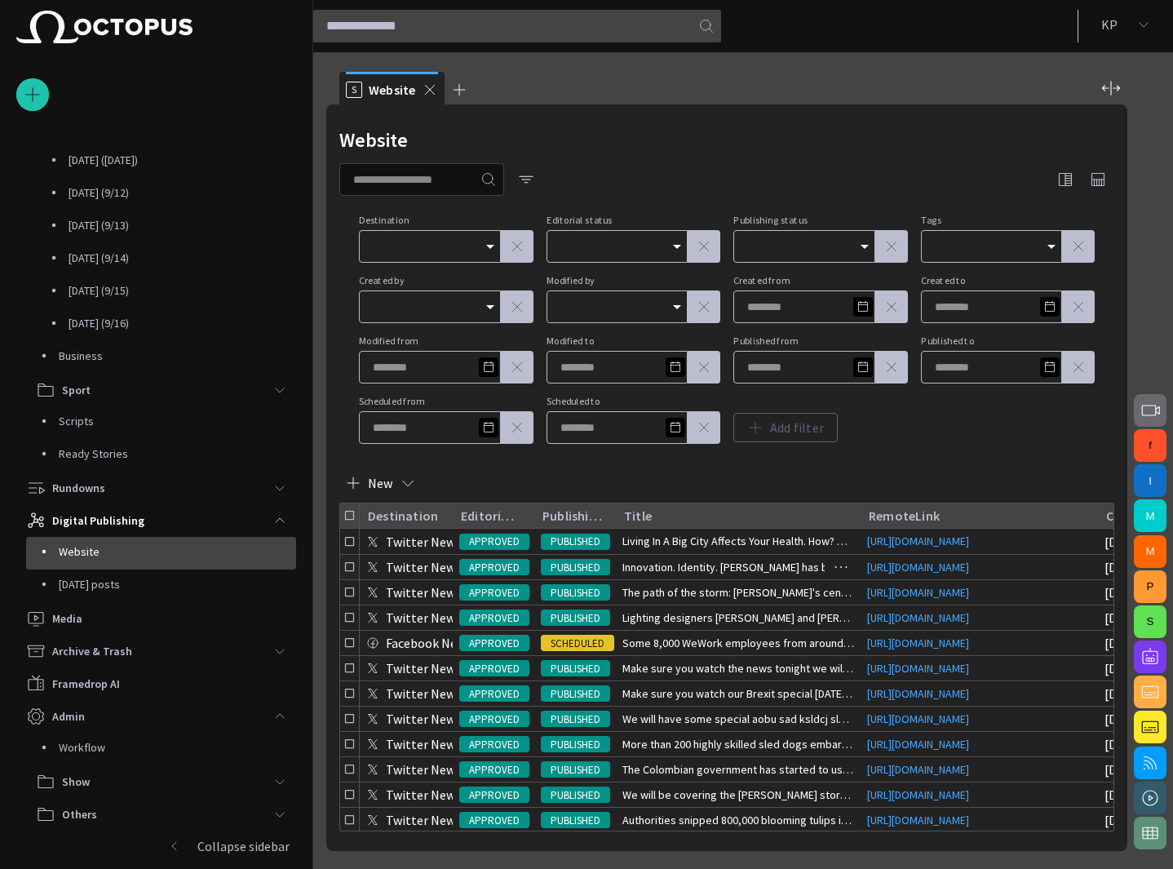
scroll to position [0, 89]
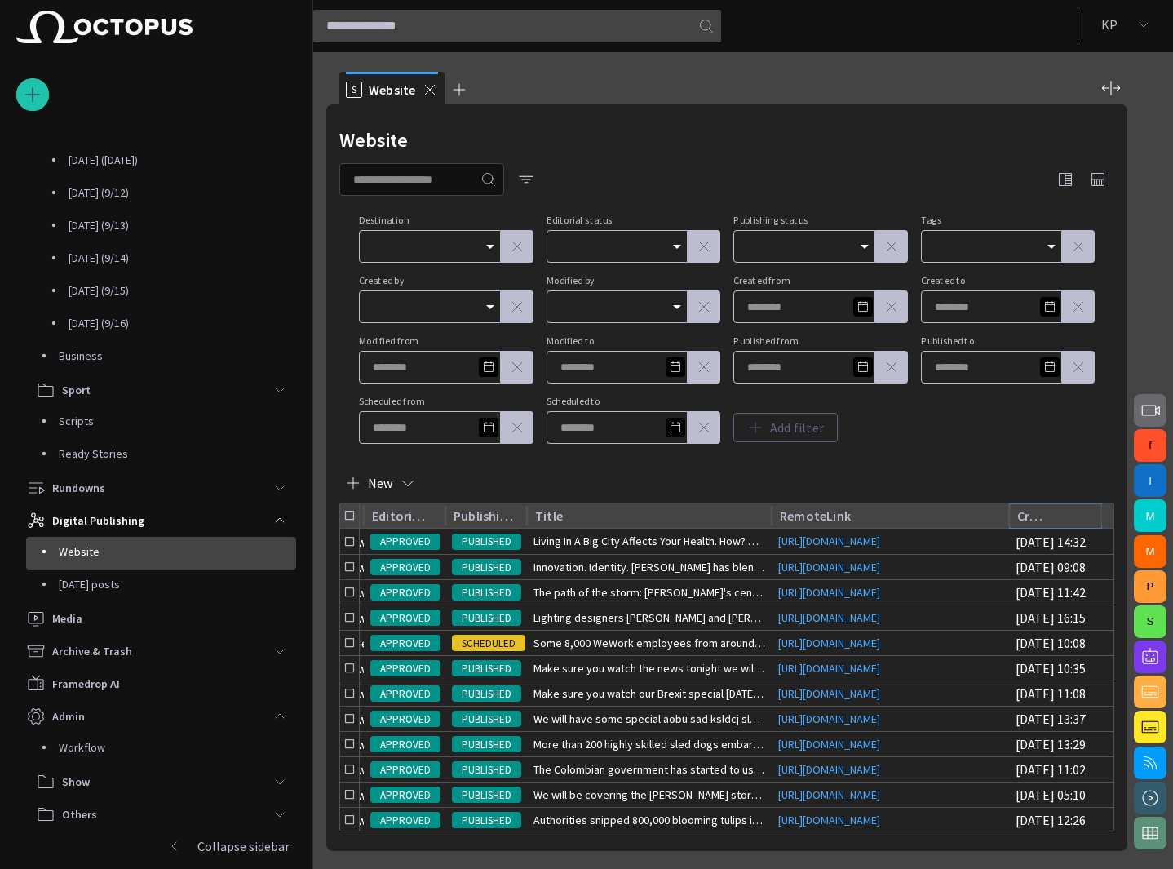
click at [1063, 515] on icon "Sort" at bounding box center [1061, 515] width 15 height 15
click at [1065, 516] on icon "Sort" at bounding box center [1061, 515] width 15 height 15
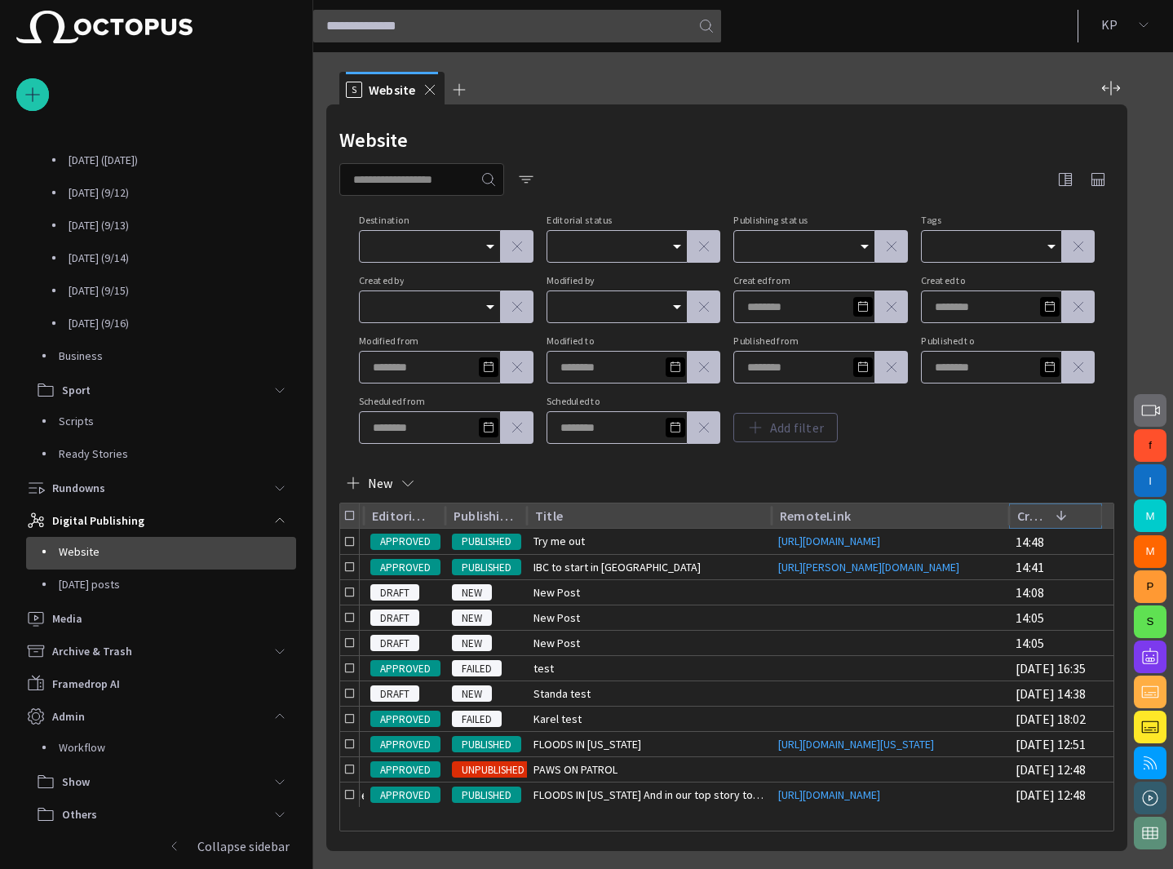
scroll to position [0, 0]
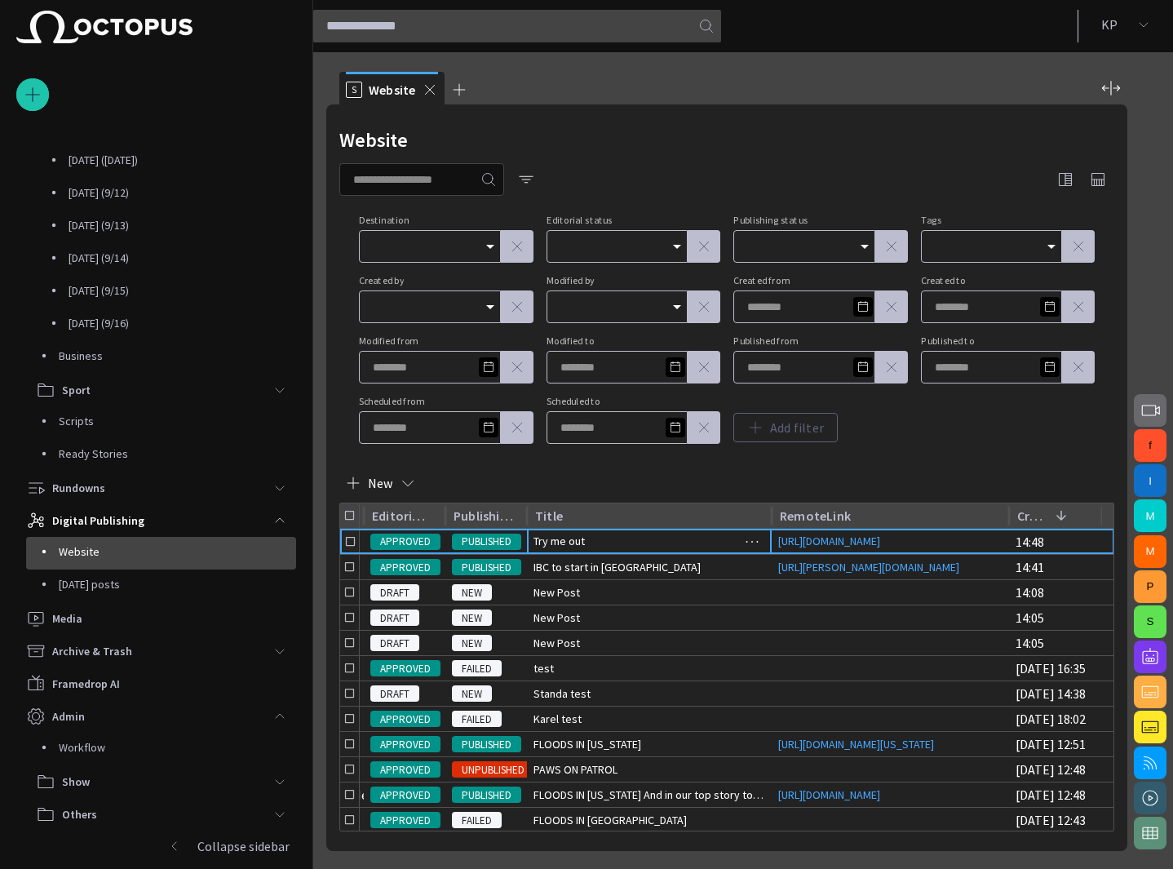
click at [587, 549] on div "Try me out" at bounding box center [649, 541] width 245 height 25
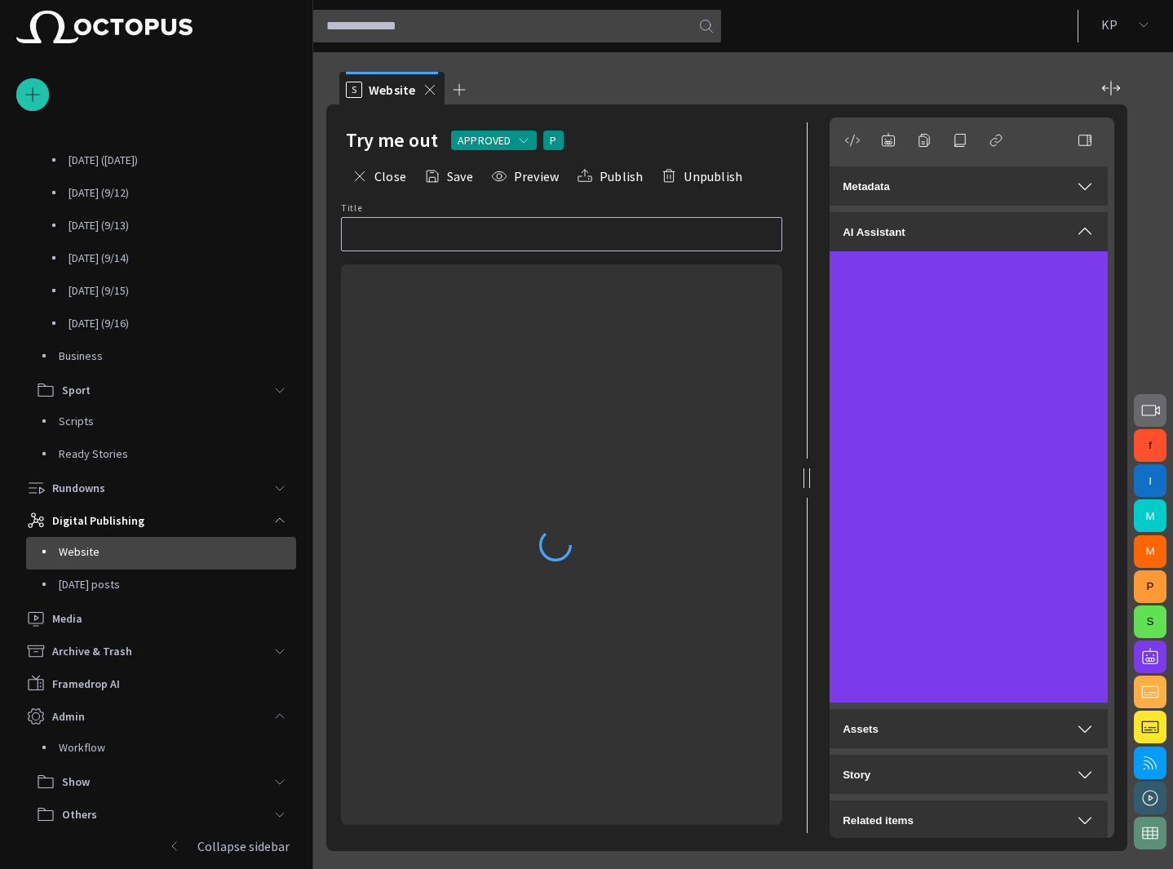
type input "**********"
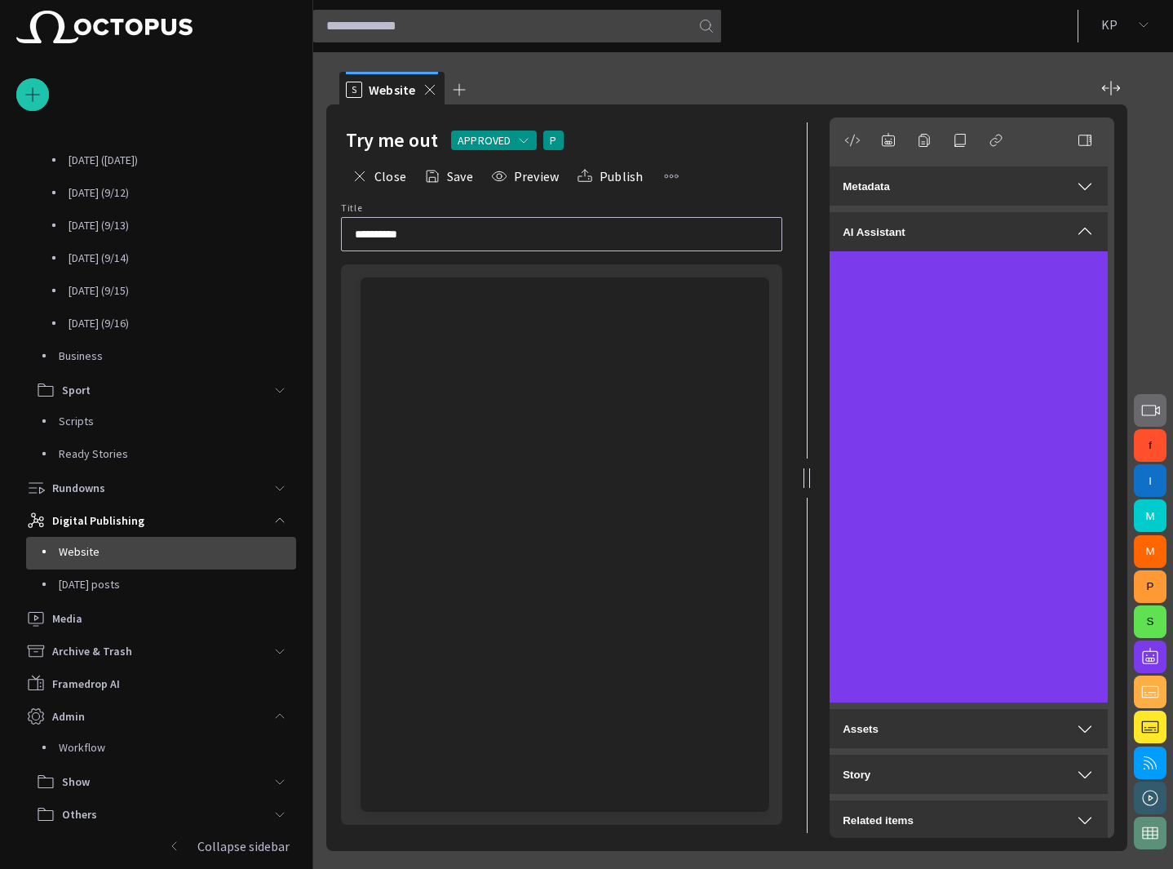
click at [617, 441] on div at bounding box center [565, 599] width 383 height 423
click at [446, 304] on div "﻿ ﻿" at bounding box center [565, 332] width 383 height 111
click at [450, 380] on div "﻿ ﻿" at bounding box center [565, 332] width 383 height 111
click at [551, 296] on div "﻿ ﻿" at bounding box center [565, 332] width 383 height 111
click at [387, 177] on button "Close" at bounding box center [379, 176] width 66 height 29
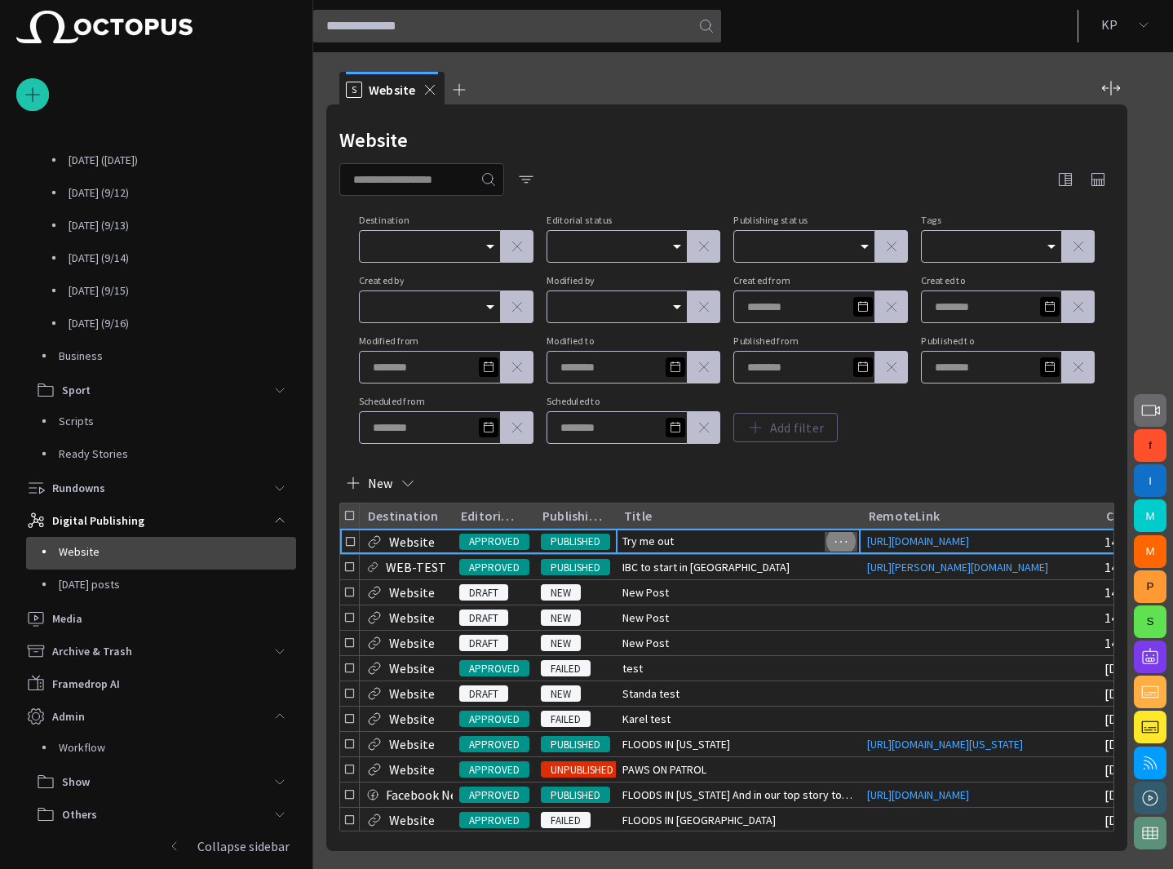
click at [833, 547] on span "button" at bounding box center [841, 542] width 20 height 20
click at [817, 569] on li "Delete" at bounding box center [811, 571] width 95 height 32
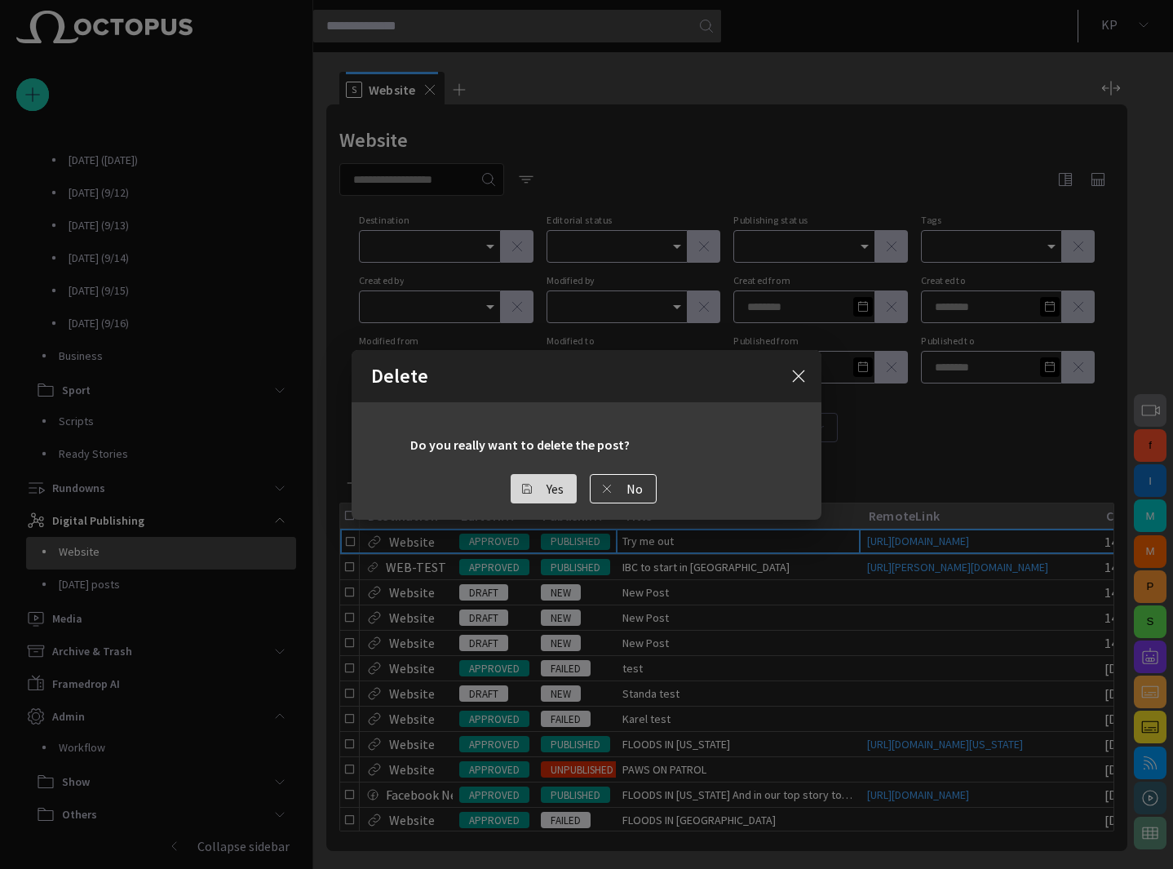
click at [539, 497] on button "Yes" at bounding box center [544, 488] width 66 height 29
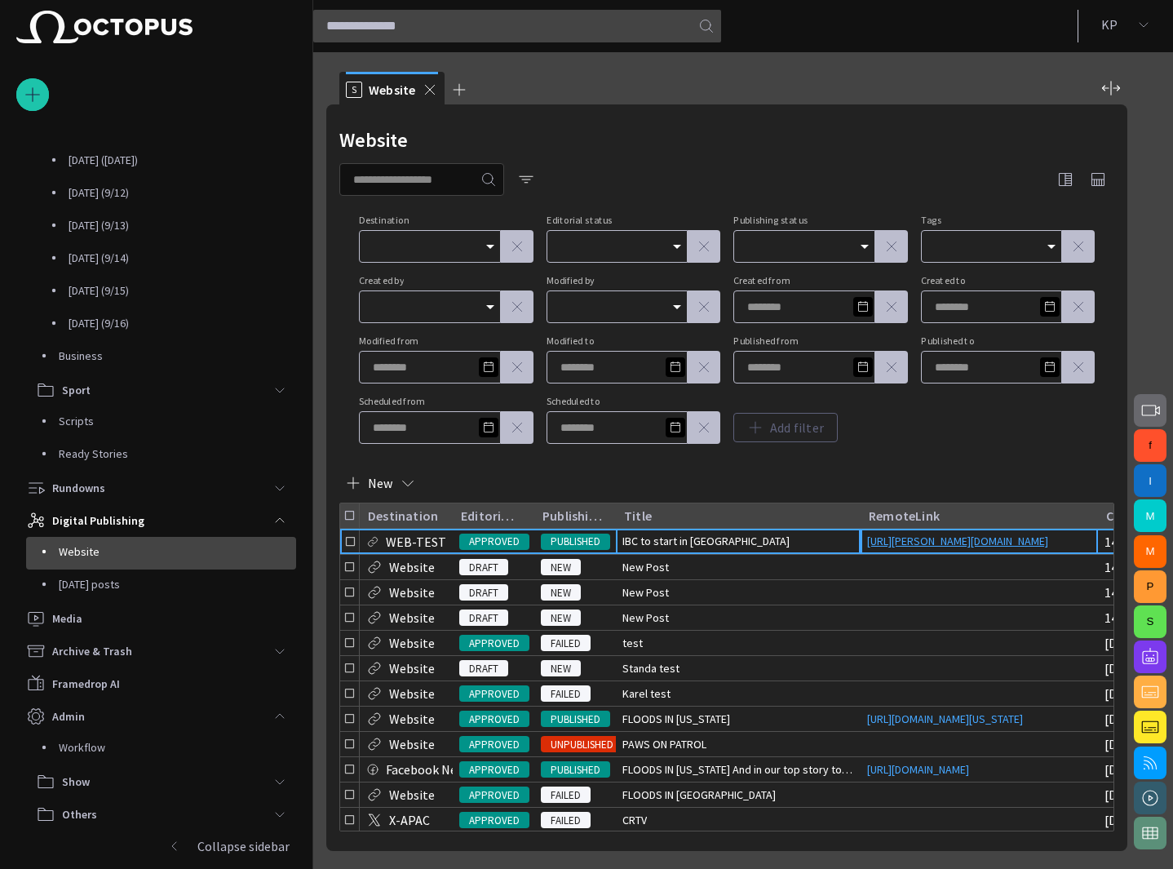
click at [907, 549] on link "[URL][PERSON_NAME][DOMAIN_NAME]" at bounding box center [958, 541] width 194 height 16
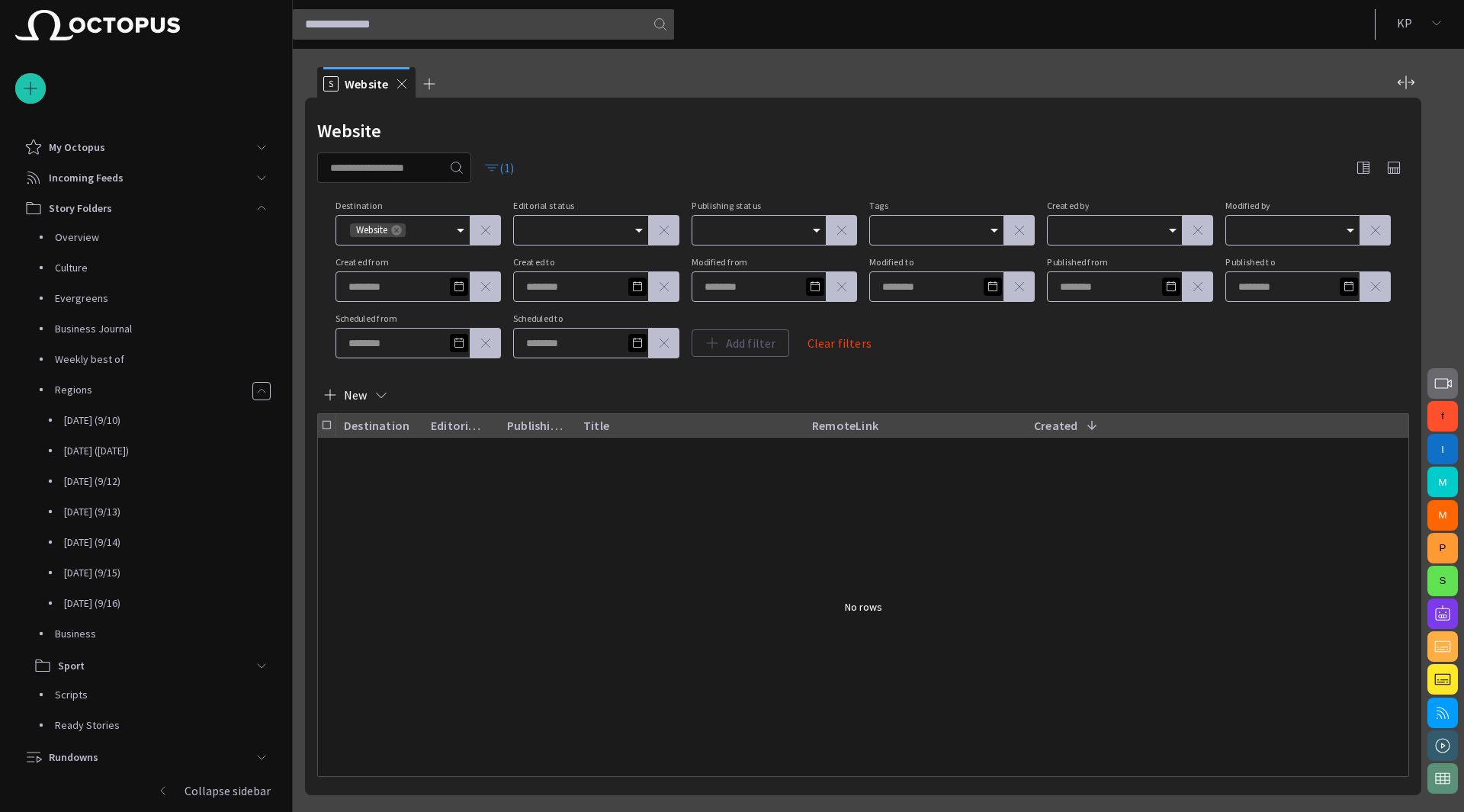
scroll to position [301, 0]
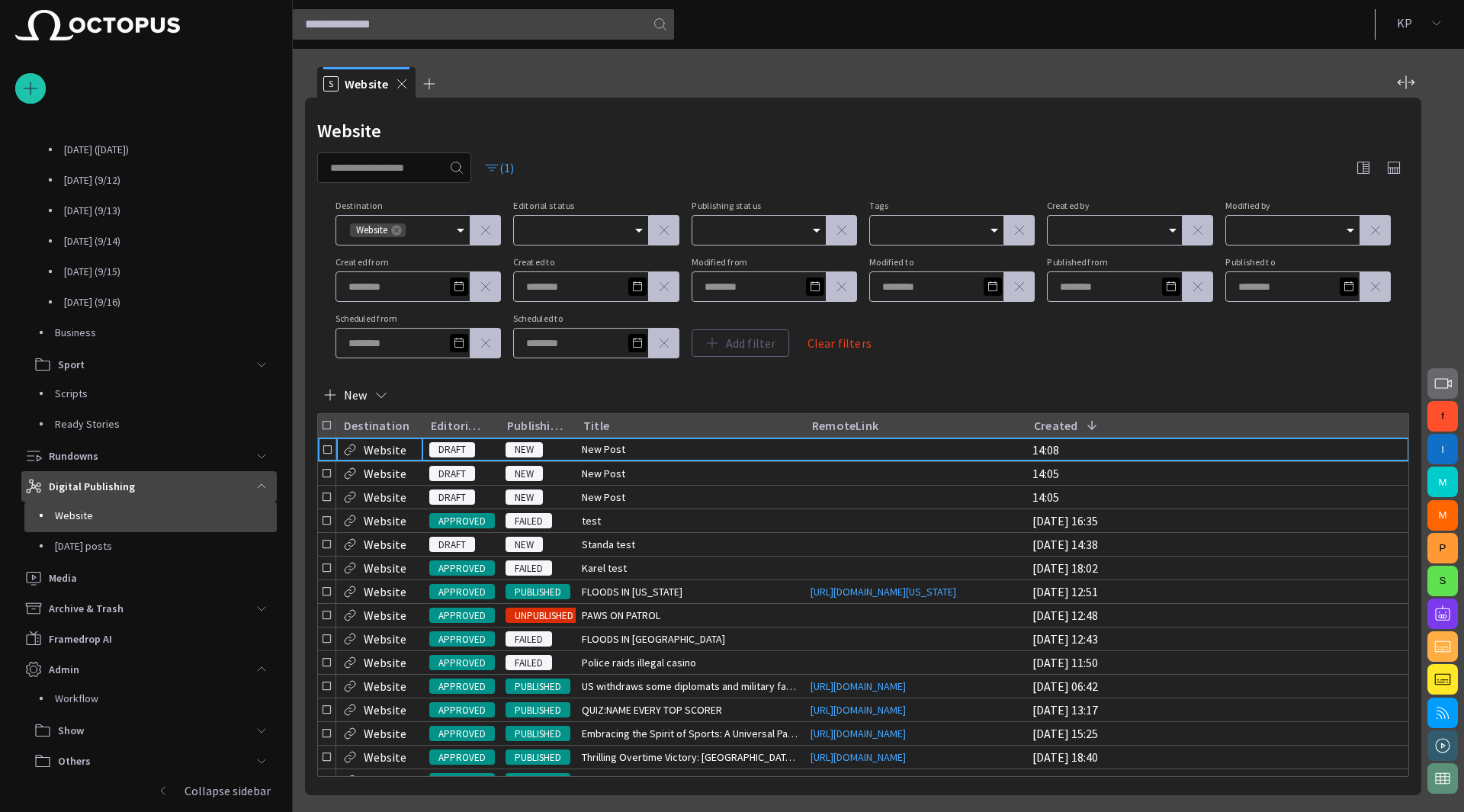
click at [123, 490] on p "Digital Publishing" at bounding box center [92, 486] width 86 height 15
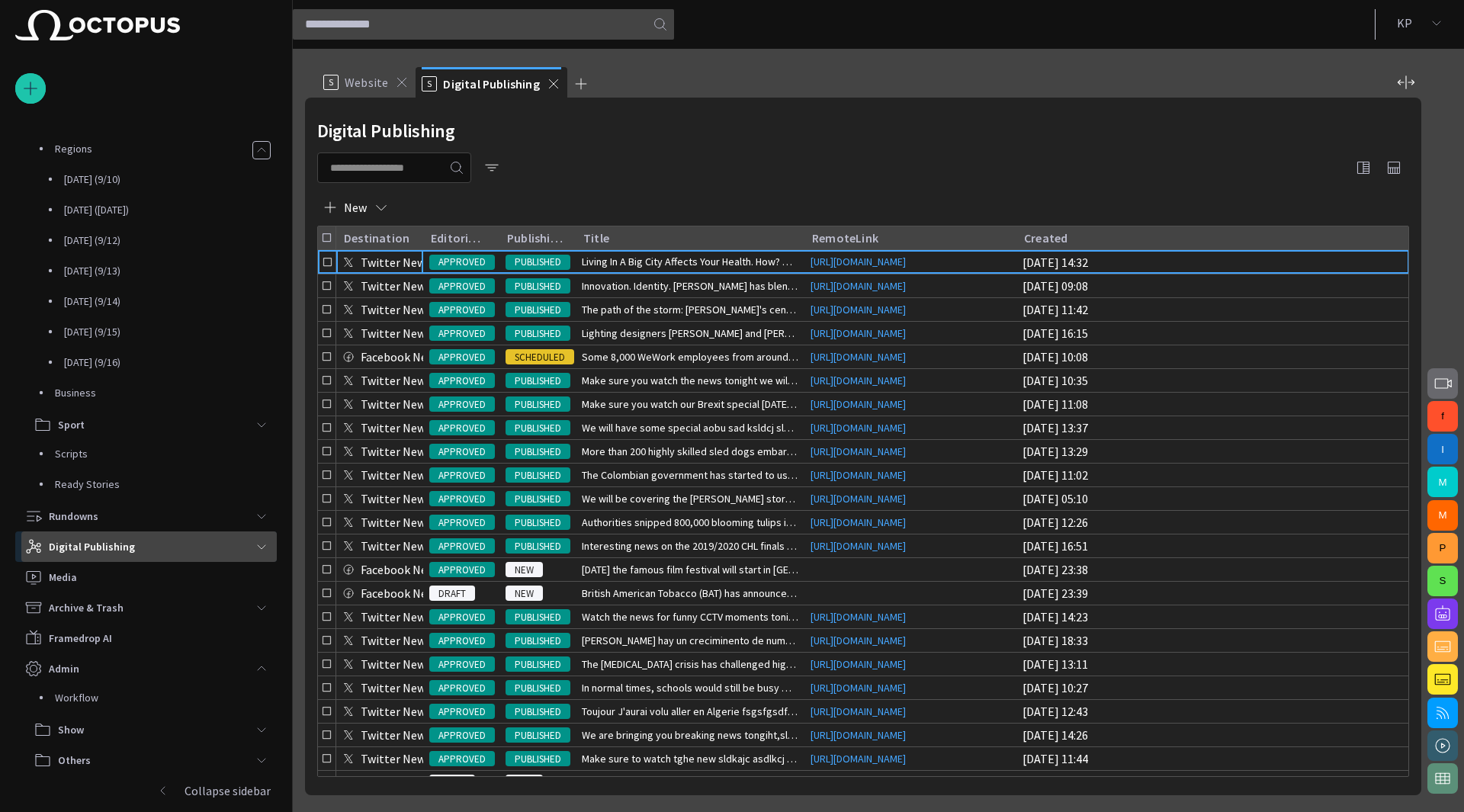
scroll to position [240, 0]
click at [1060, 242] on icon "Sort" at bounding box center [1065, 237] width 14 height 14
click at [1068, 238] on icon "Sort" at bounding box center [1066, 238] width 9 height 9
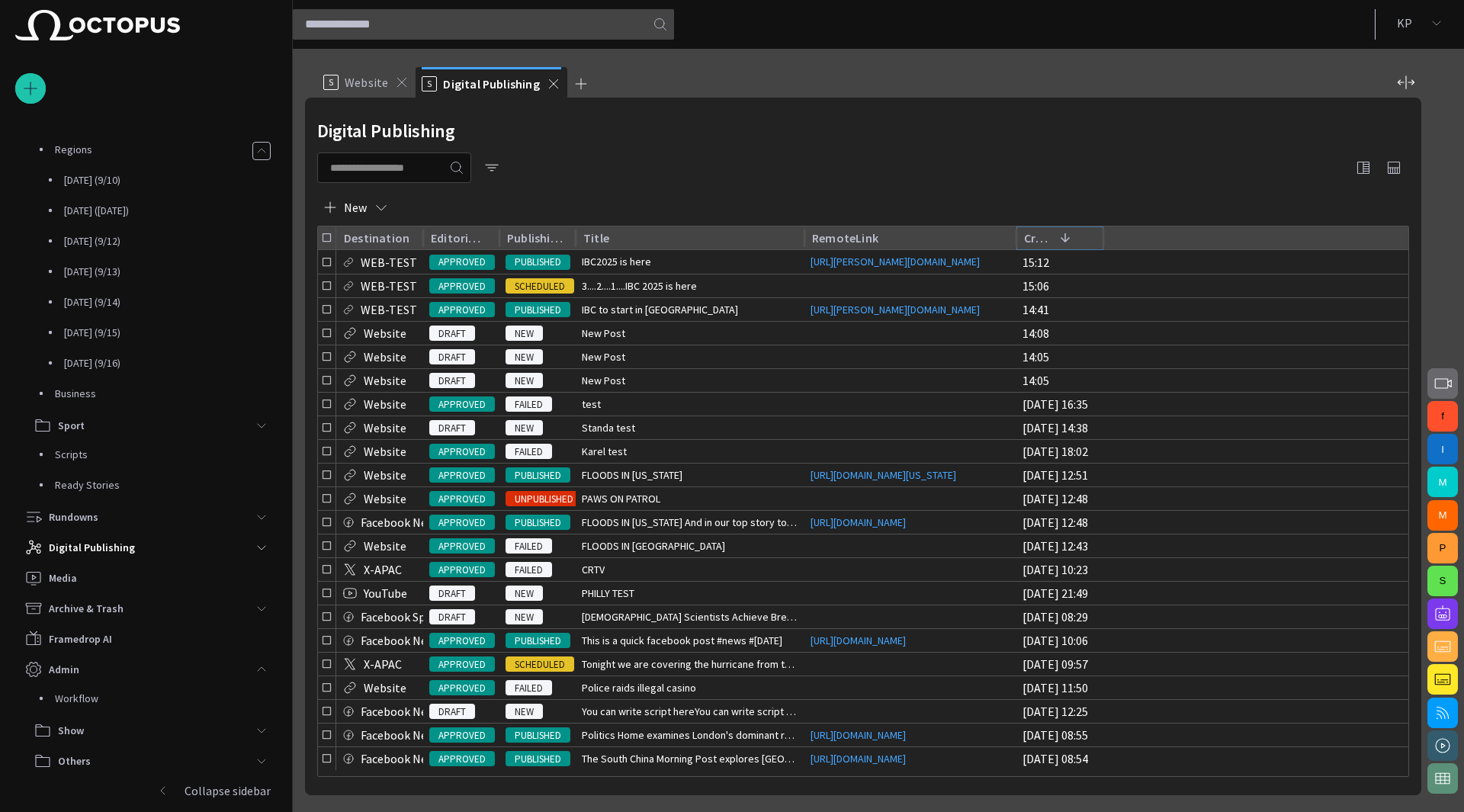
scroll to position [0, 0]
click at [1441, 613] on span "button" at bounding box center [1443, 614] width 19 height 19
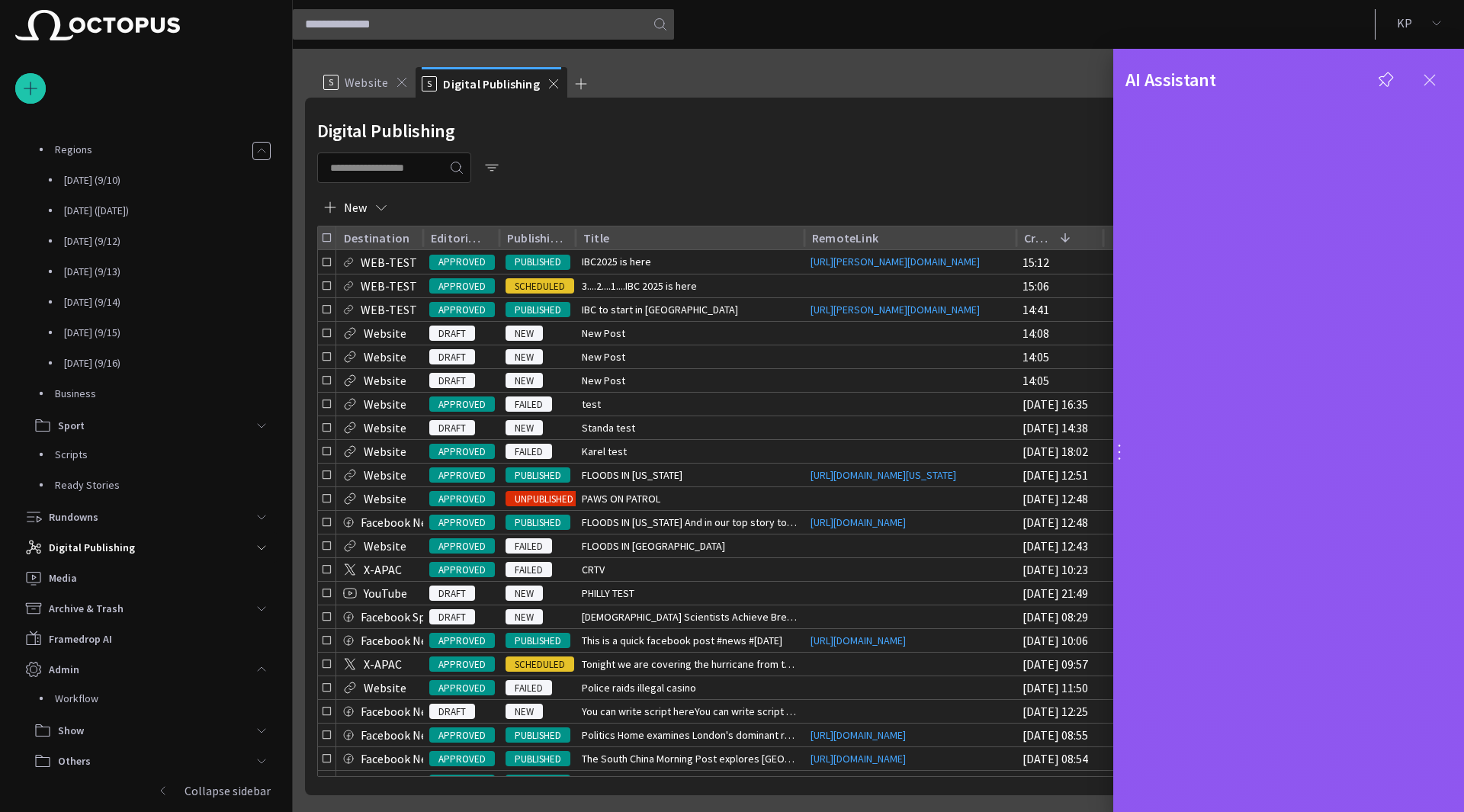
click at [1421, 82] on span "button" at bounding box center [1430, 80] width 19 height 19
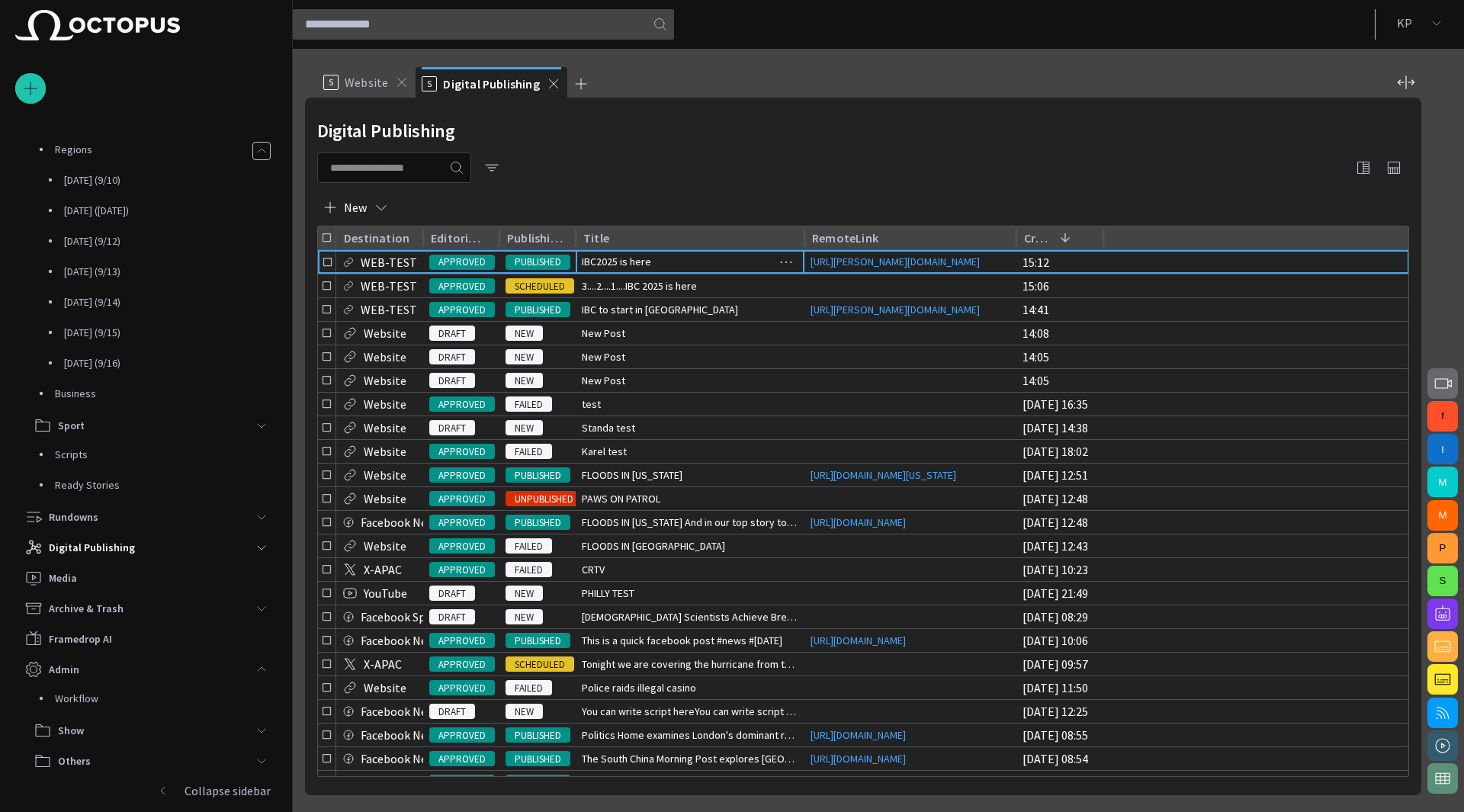
click at [624, 264] on span "IBC2025 is here" at bounding box center [616, 262] width 69 height 15
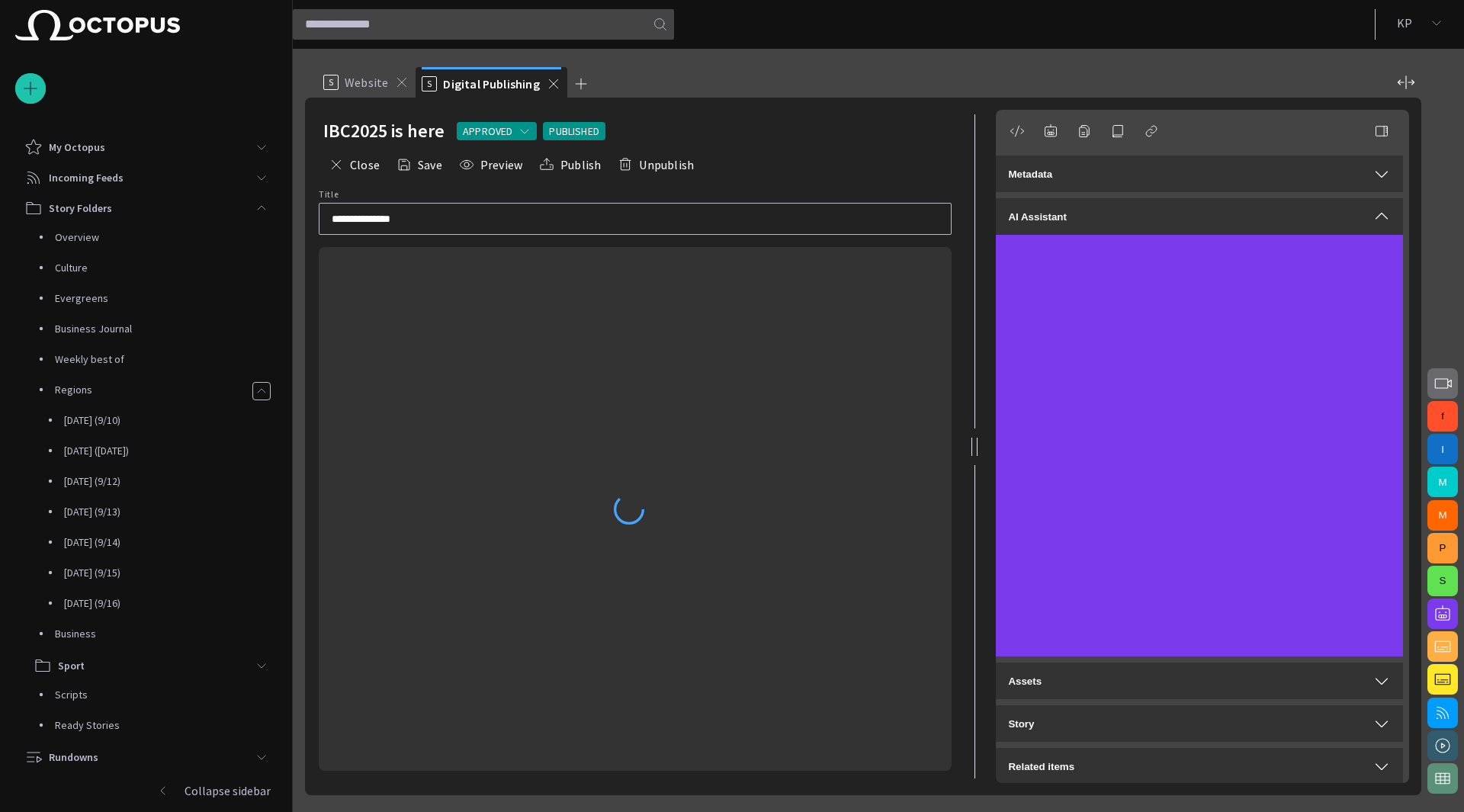
scroll to position [240, 0]
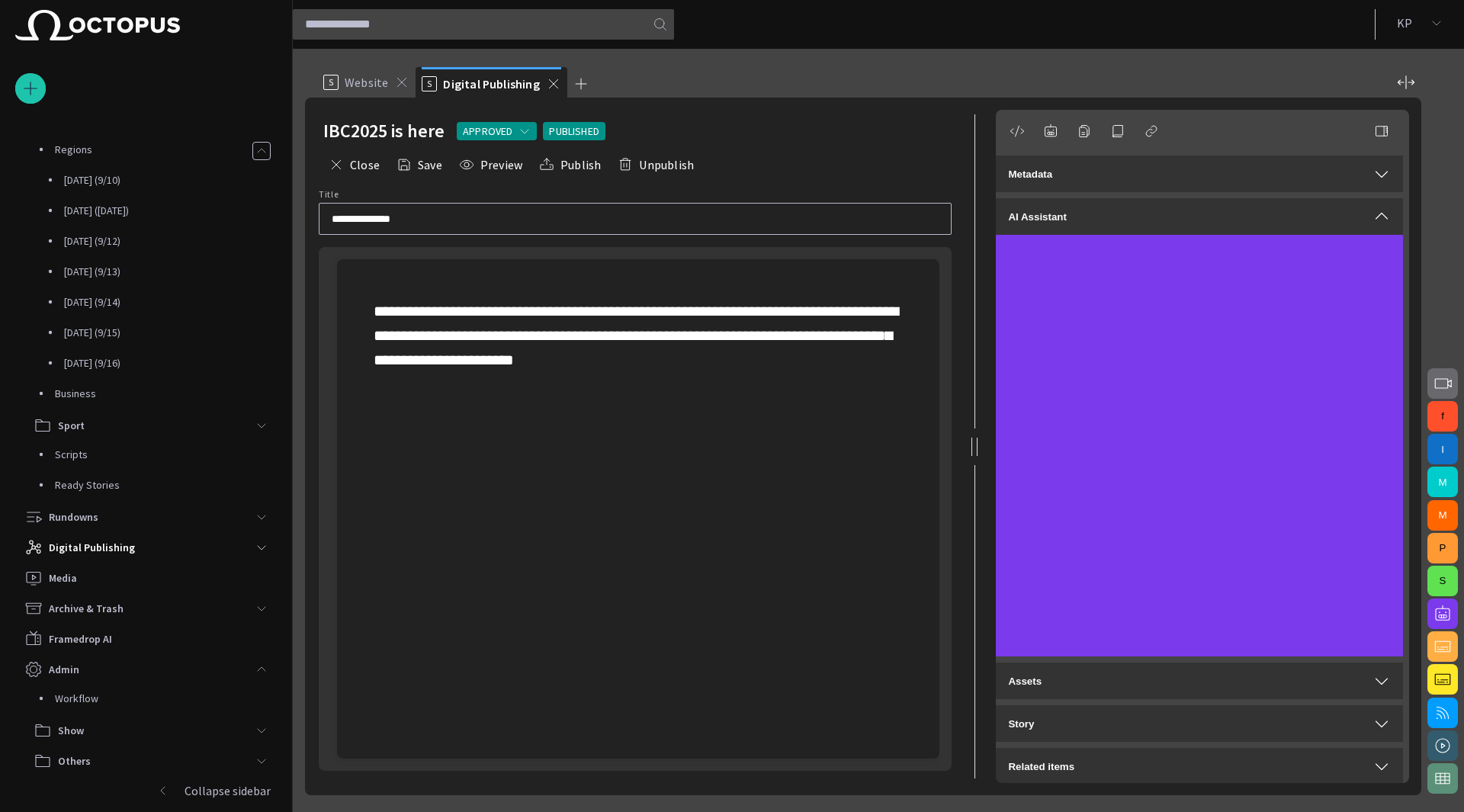
click at [0, 741] on div "Story Rundown My Octopus Incoming Feeds Story Folders Overview Culture Evergree…" at bounding box center [146, 406] width 293 height 812
click at [743, 365] on p "**********" at bounding box center [639, 335] width 529 height 73
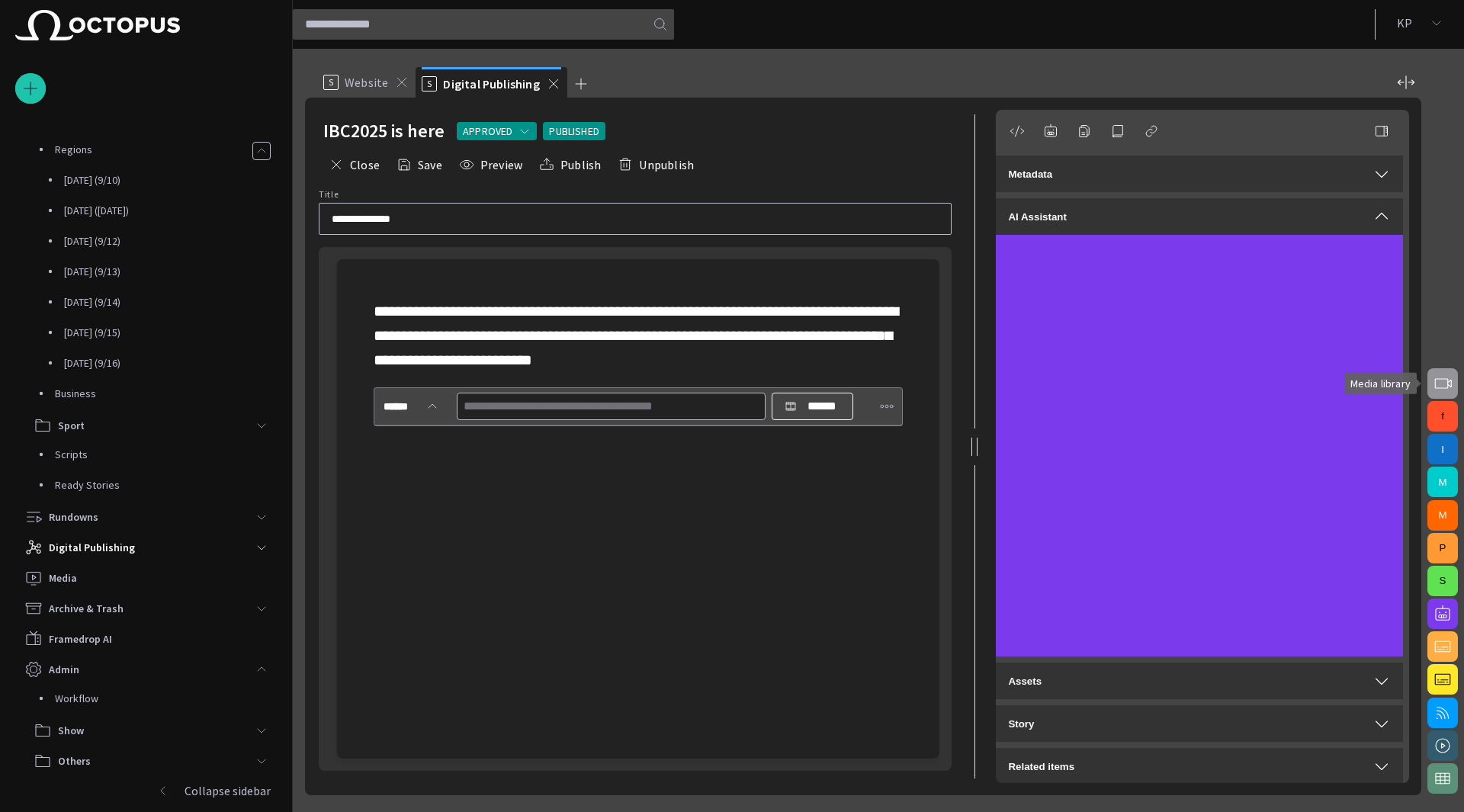
click at [1435, 388] on span "button" at bounding box center [1443, 384] width 19 height 19
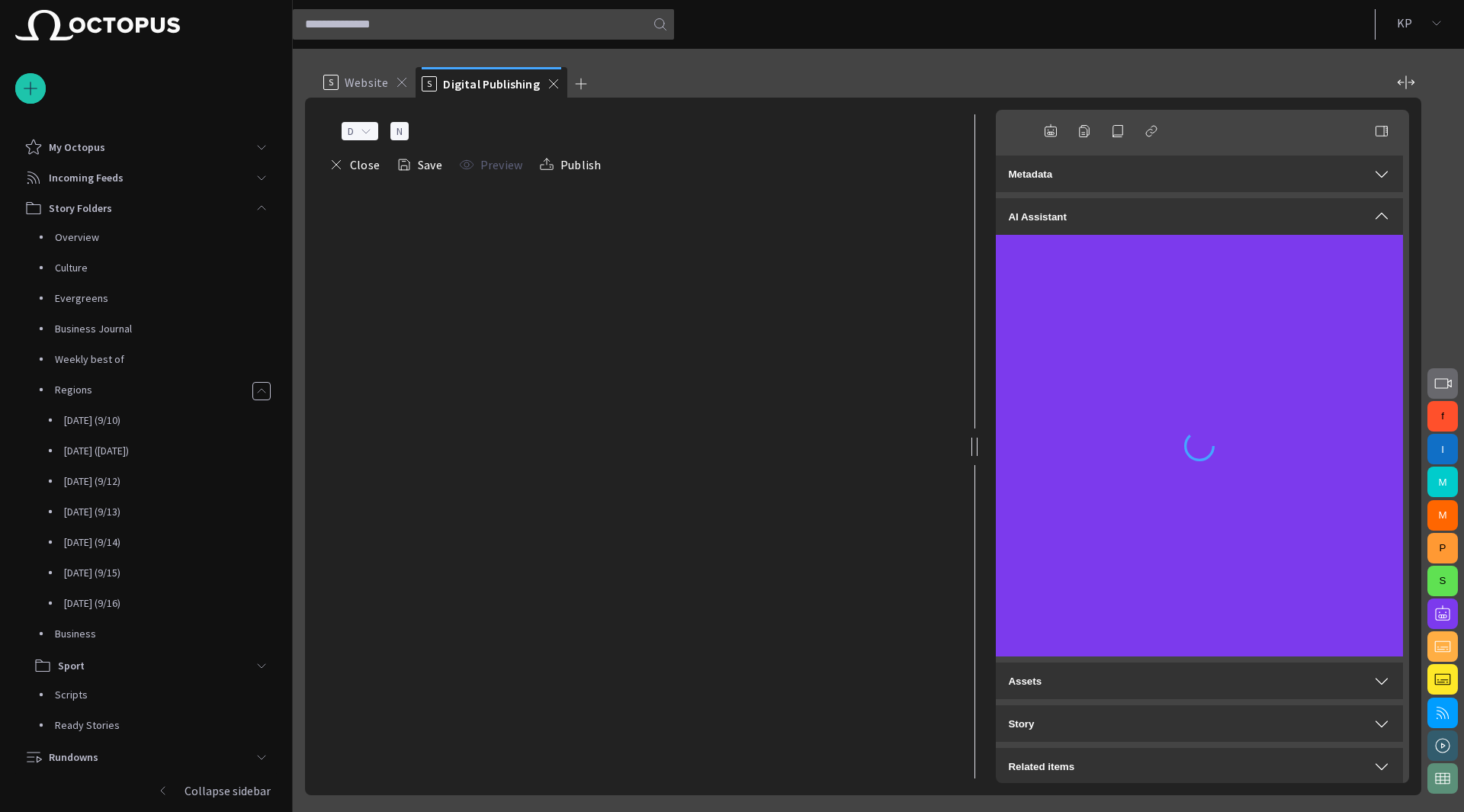
scroll to position [240, 0]
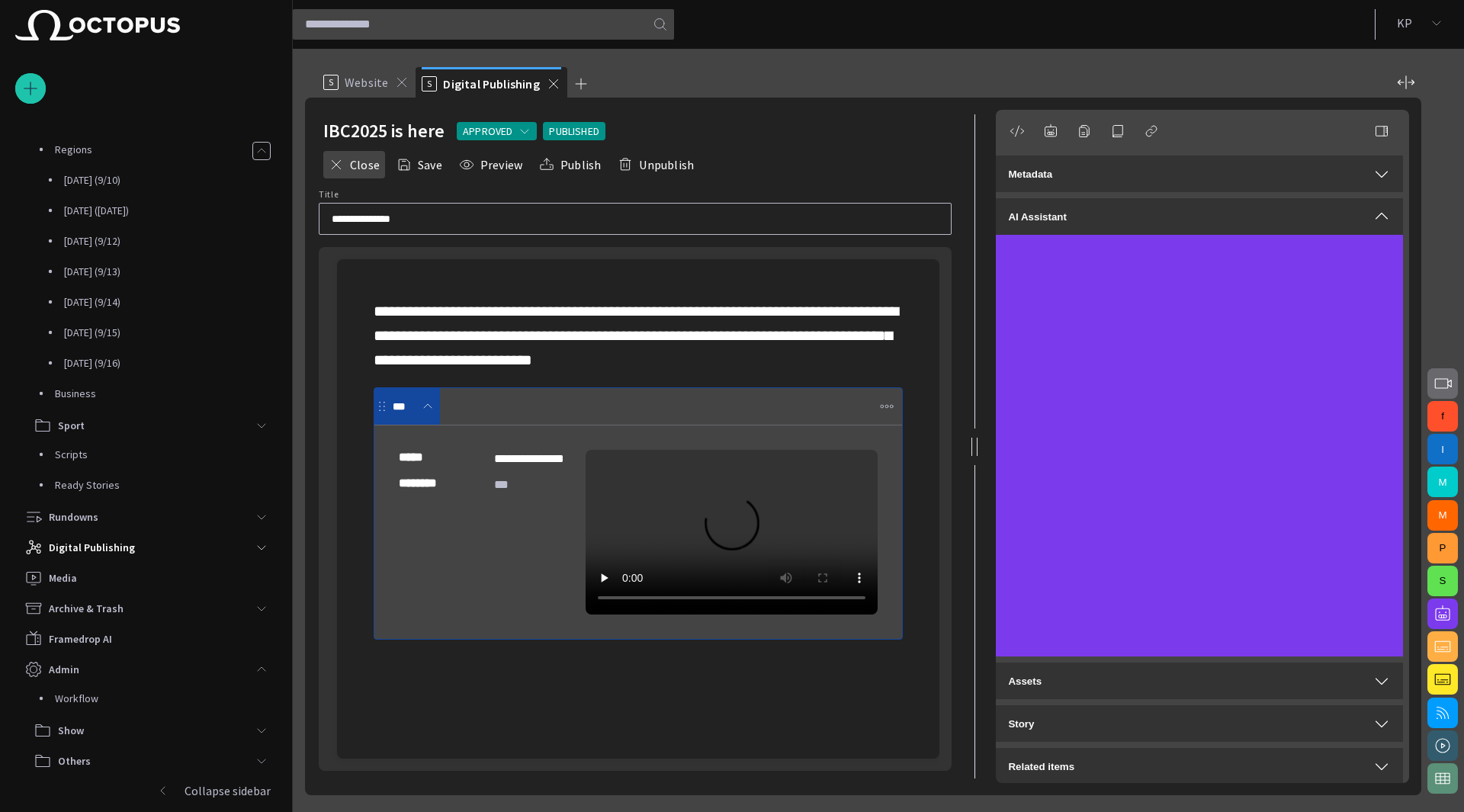
click at [352, 171] on button "Close" at bounding box center [354, 164] width 62 height 27
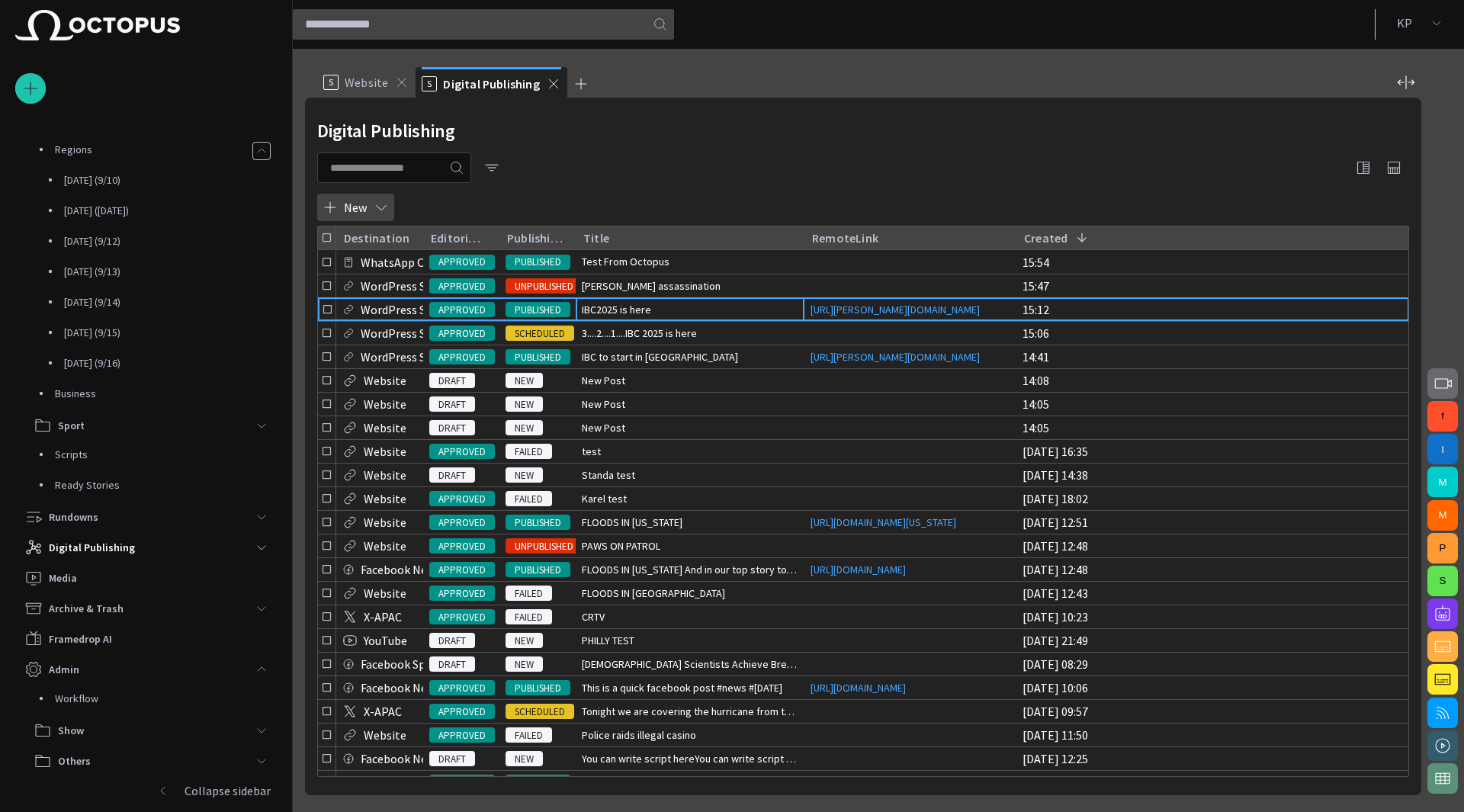
click at [381, 209] on span "button" at bounding box center [381, 207] width 15 height 15
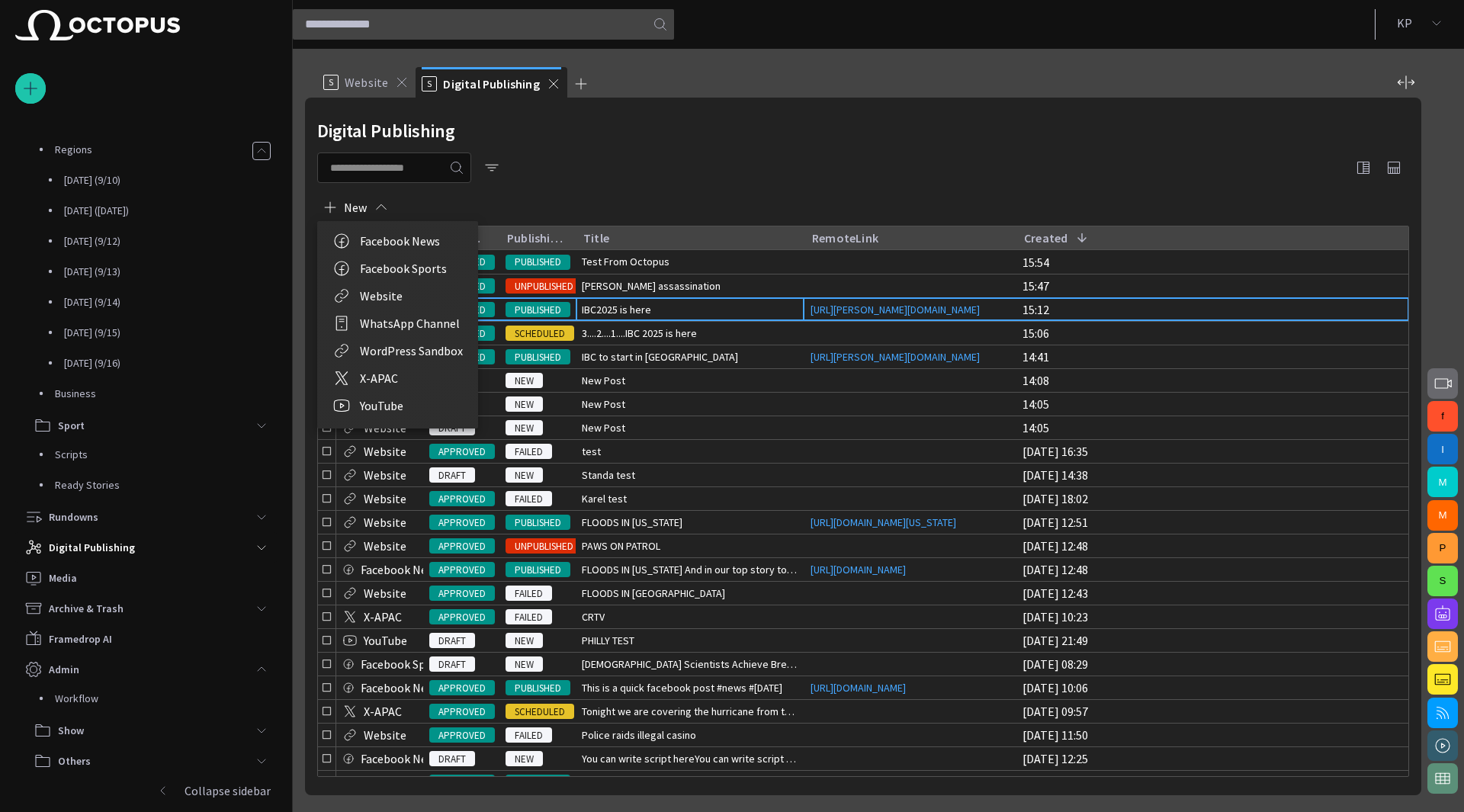
click at [391, 292] on li "Website" at bounding box center [397, 295] width 161 height 27
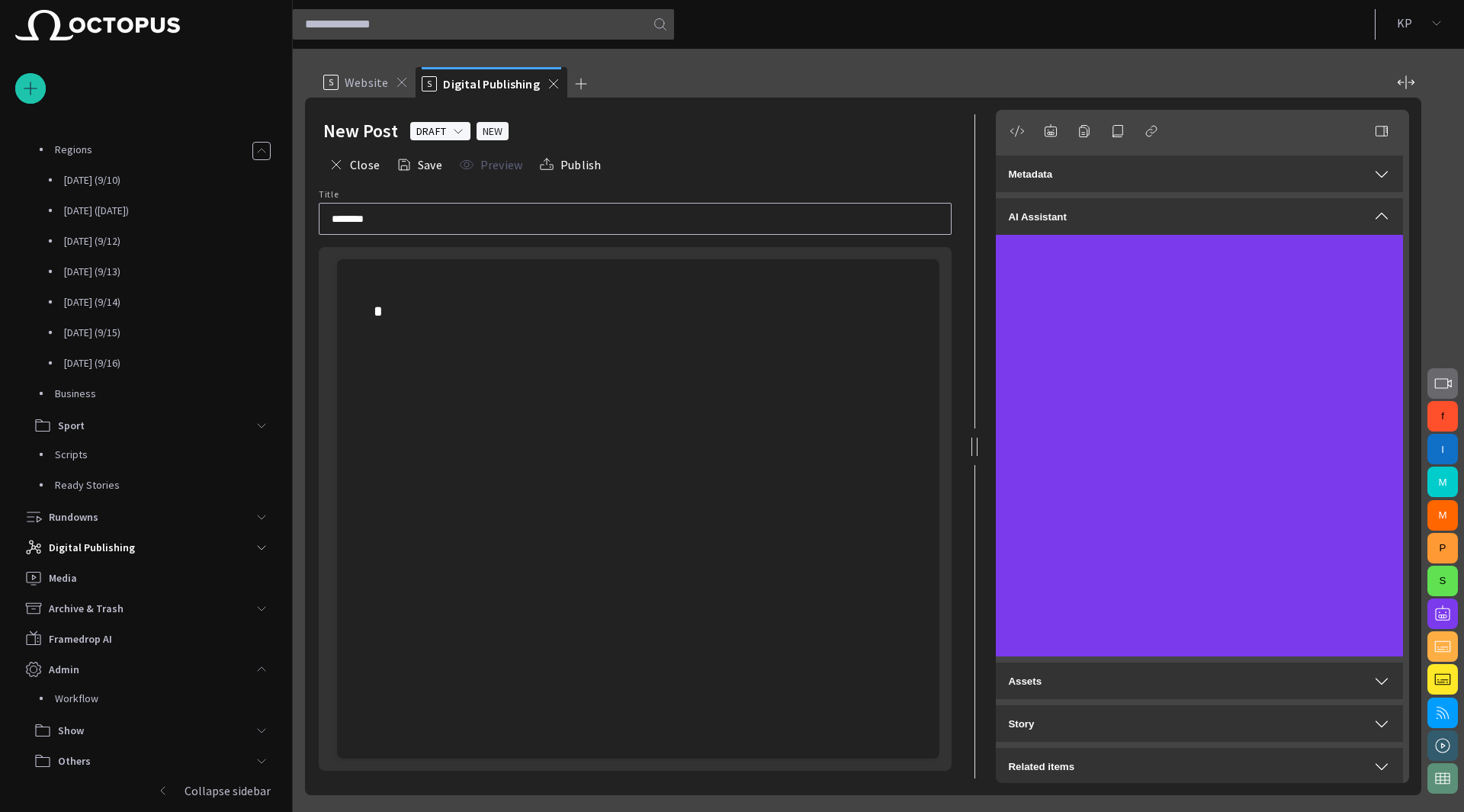
click at [416, 226] on div "********" at bounding box center [635, 219] width 633 height 32
type input "**********"
drag, startPoint x: 575, startPoint y: 433, endPoint x: 474, endPoint y: 341, distance: 136.6
click at [474, 341] on div at bounding box center [639, 310] width 578 height 104
click at [449, 321] on p "****" at bounding box center [639, 311] width 529 height 24
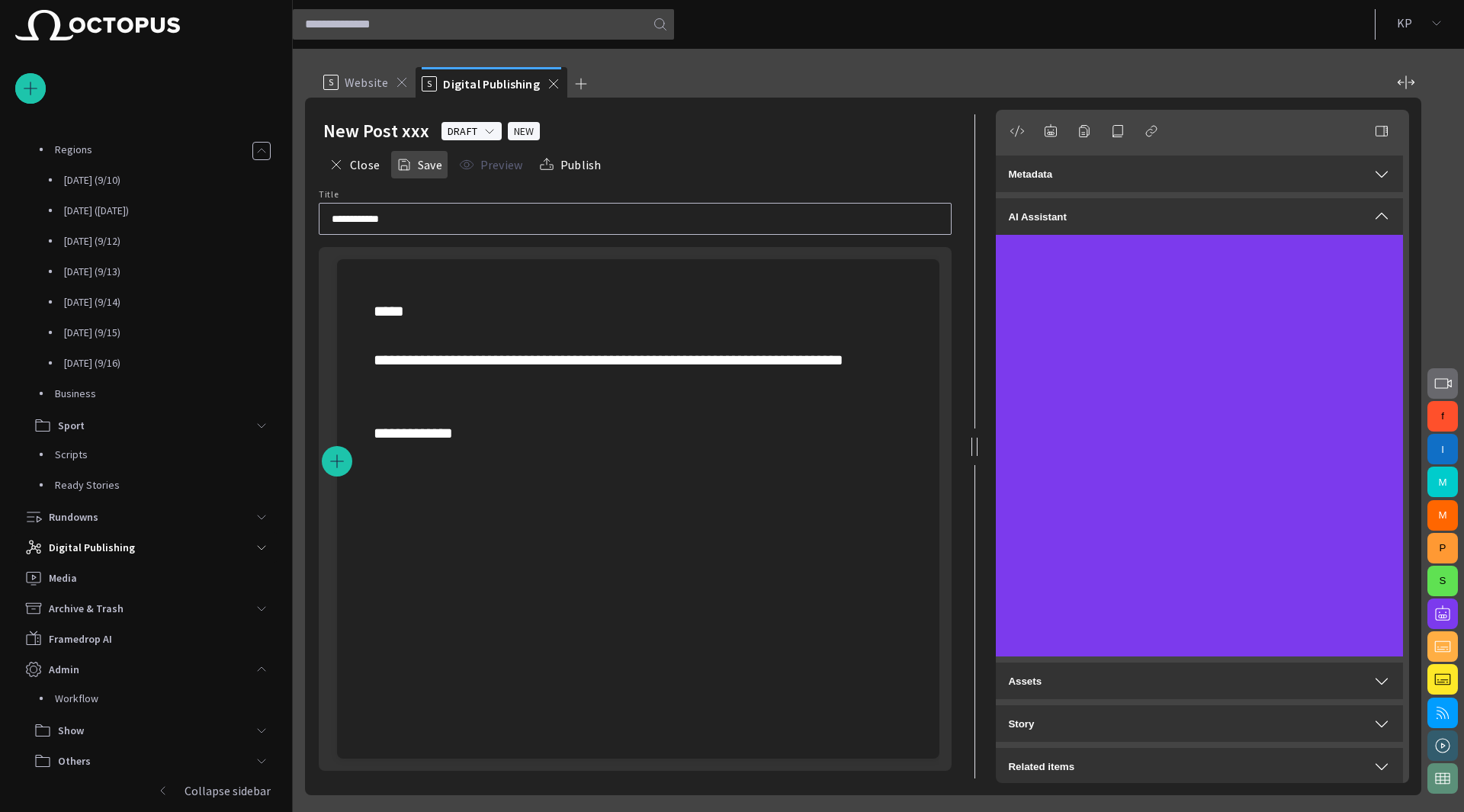
click at [433, 163] on button "Save" at bounding box center [419, 164] width 56 height 27
click at [442, 220] on input "**********" at bounding box center [635, 219] width 607 height 15
drag, startPoint x: 457, startPoint y: 221, endPoint x: 294, endPoint y: 211, distance: 163.3
click at [294, 211] on div "**********" at bounding box center [856, 430] width 1128 height 763
click at [387, 230] on div "*****" at bounding box center [635, 219] width 633 height 32
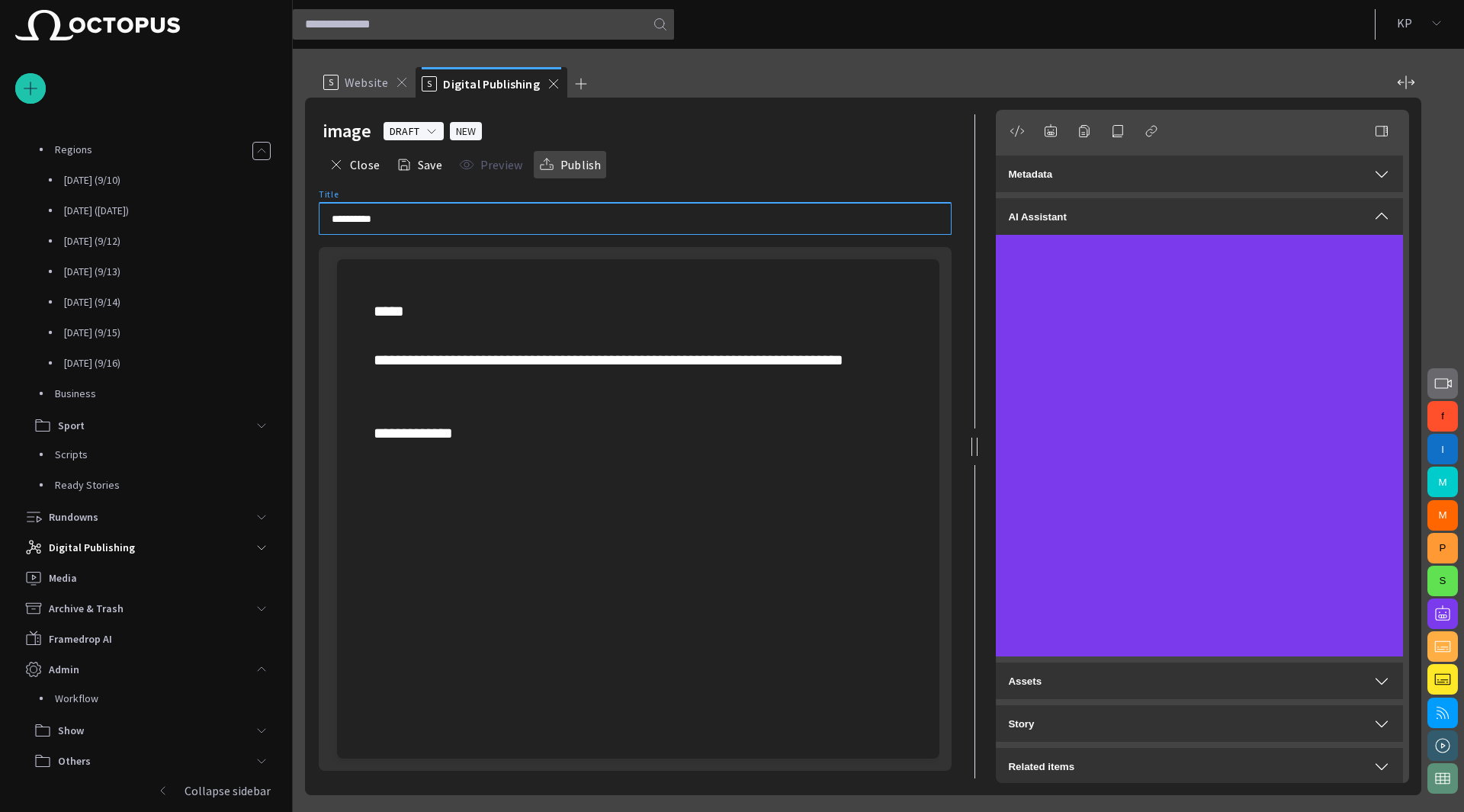
type input "**********"
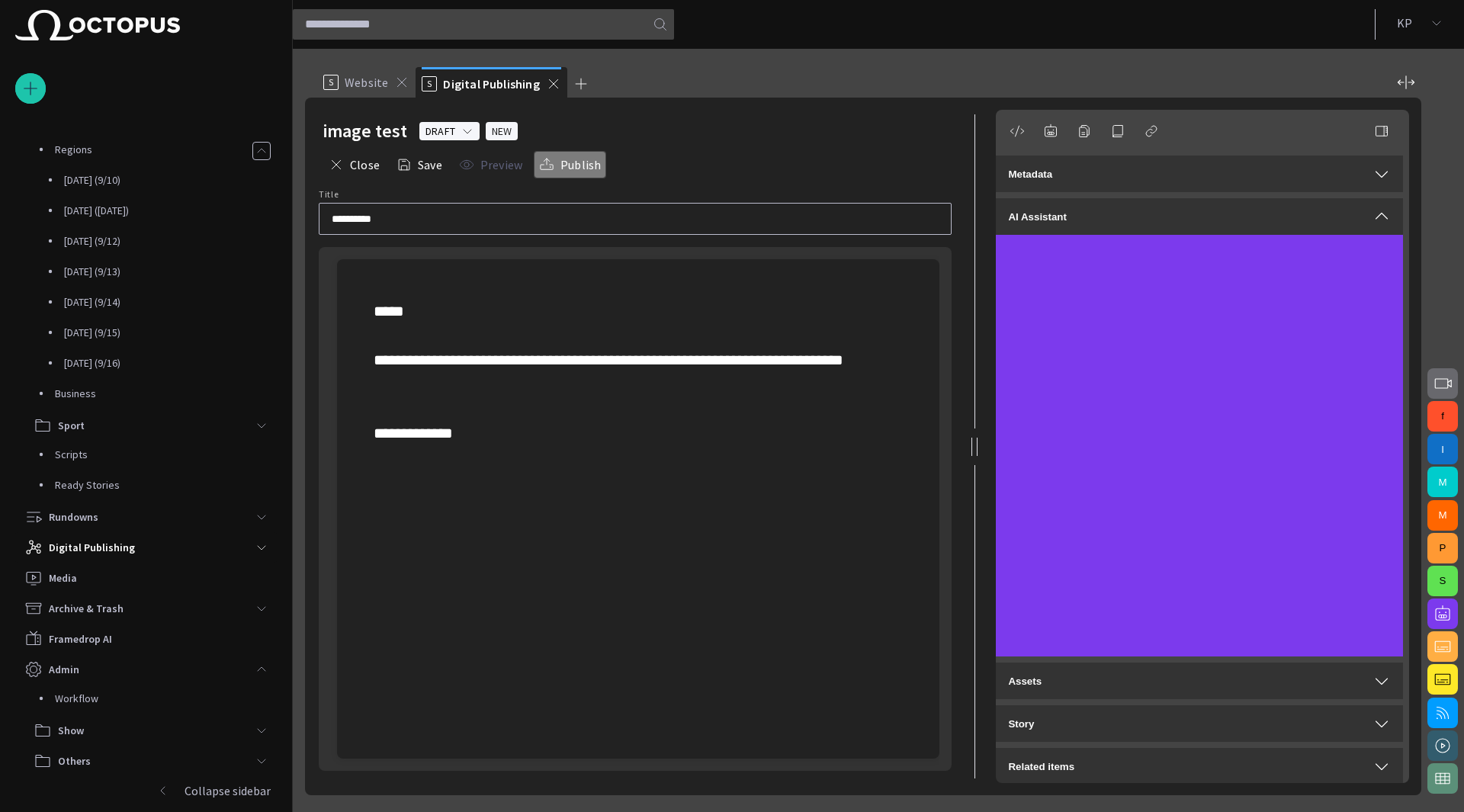
click at [582, 166] on button "Publish" at bounding box center [569, 164] width 72 height 27
click at [502, 165] on button "Preview" at bounding box center [490, 164] width 74 height 27
click at [354, 160] on button "Close" at bounding box center [354, 164] width 62 height 27
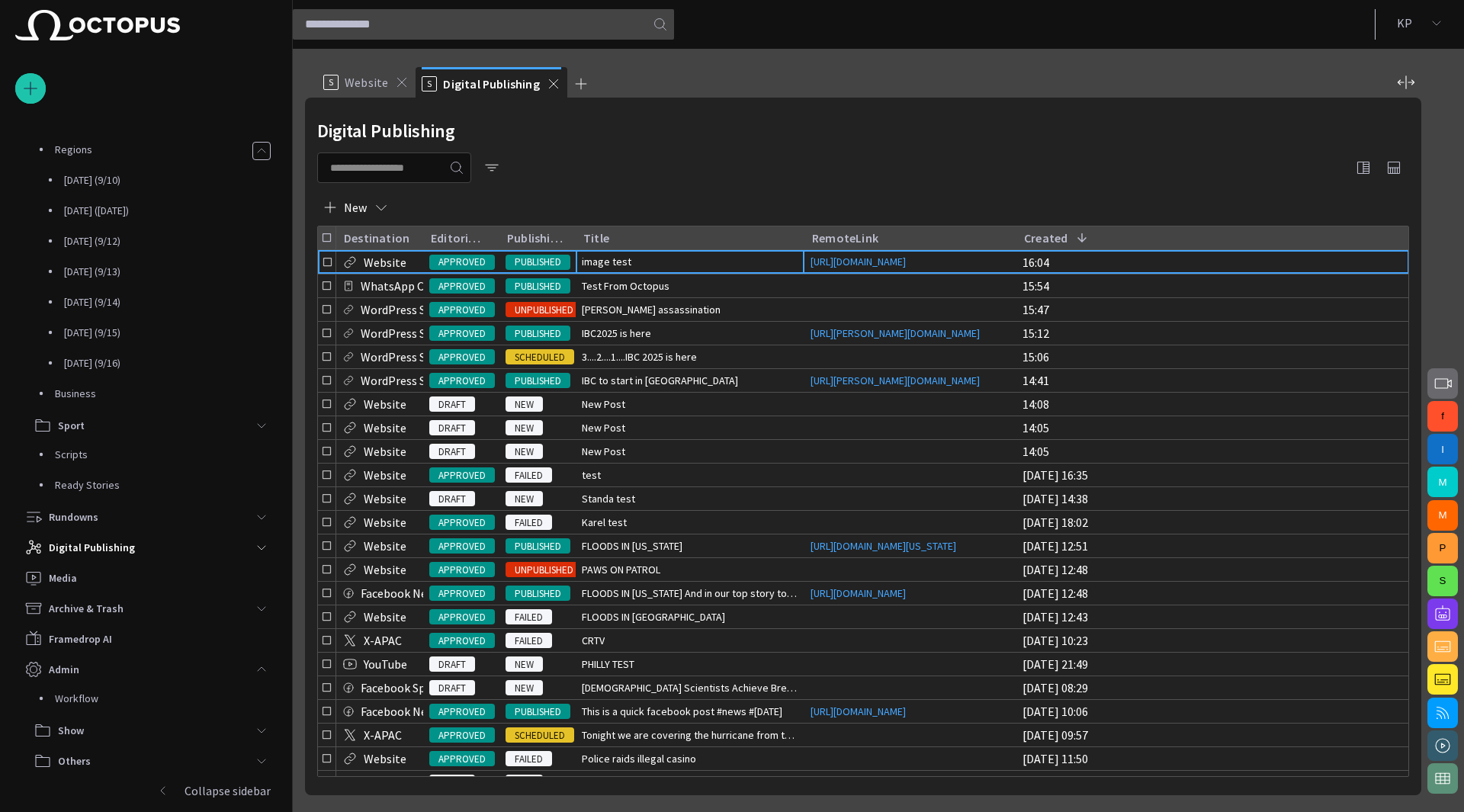
click at [389, 165] on input "text" at bounding box center [383, 167] width 107 height 15
type input "*"
type input "******"
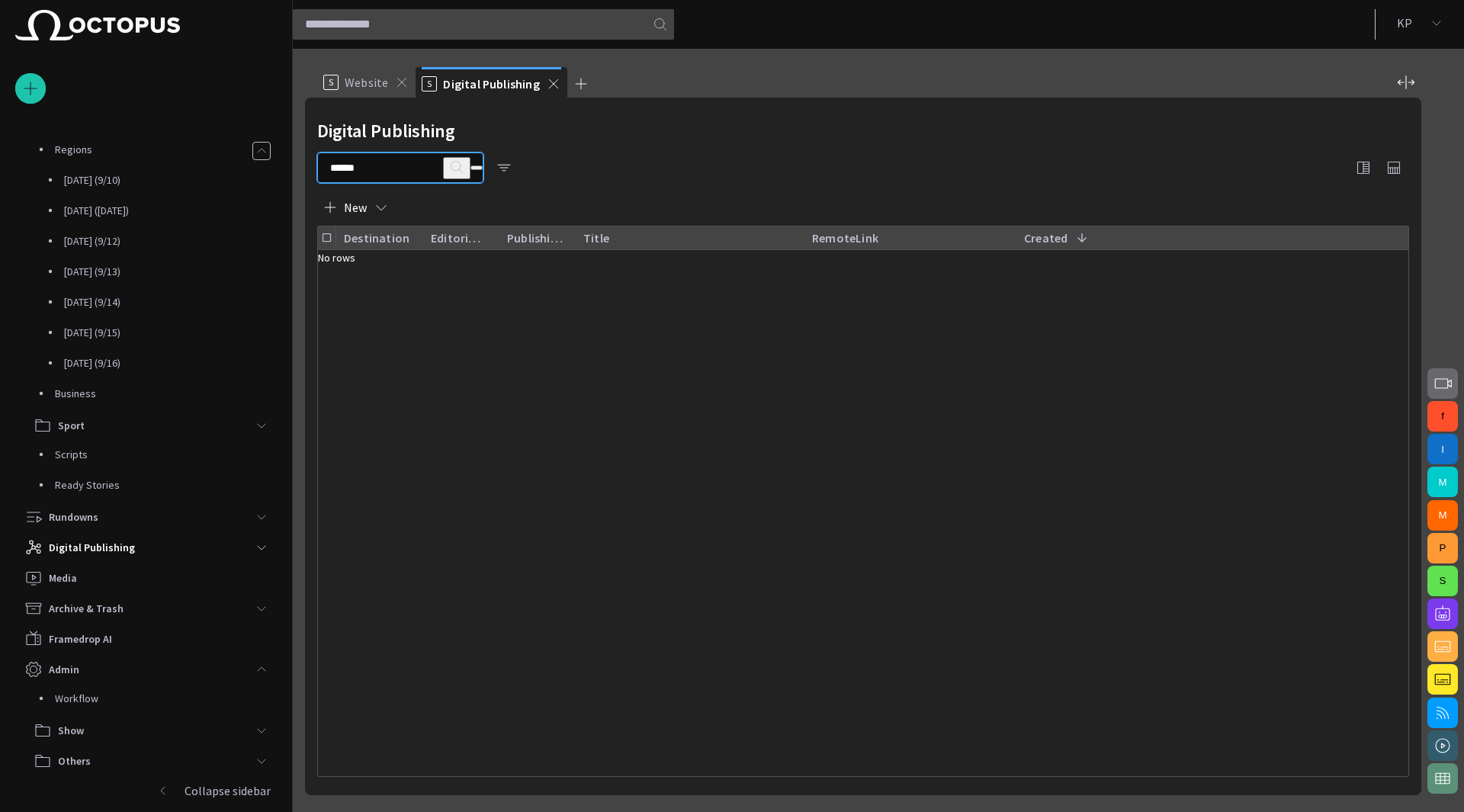
click at [477, 167] on span "button" at bounding box center [477, 167] width 0 height 0
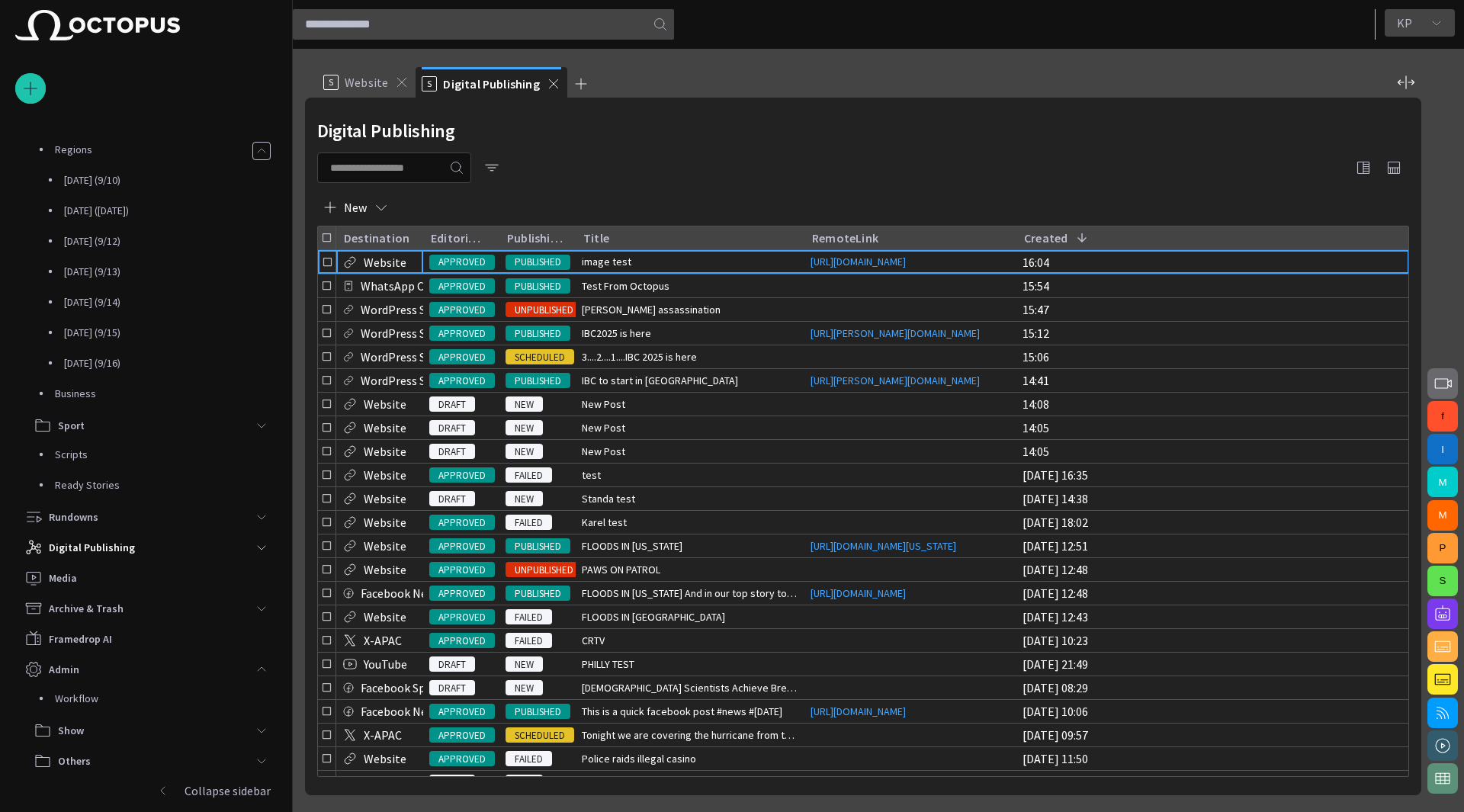
click at [1422, 29] on button "K P" at bounding box center [1419, 22] width 70 height 27
click at [1315, 112] on li "Log out" at bounding box center [1313, 105] width 149 height 27
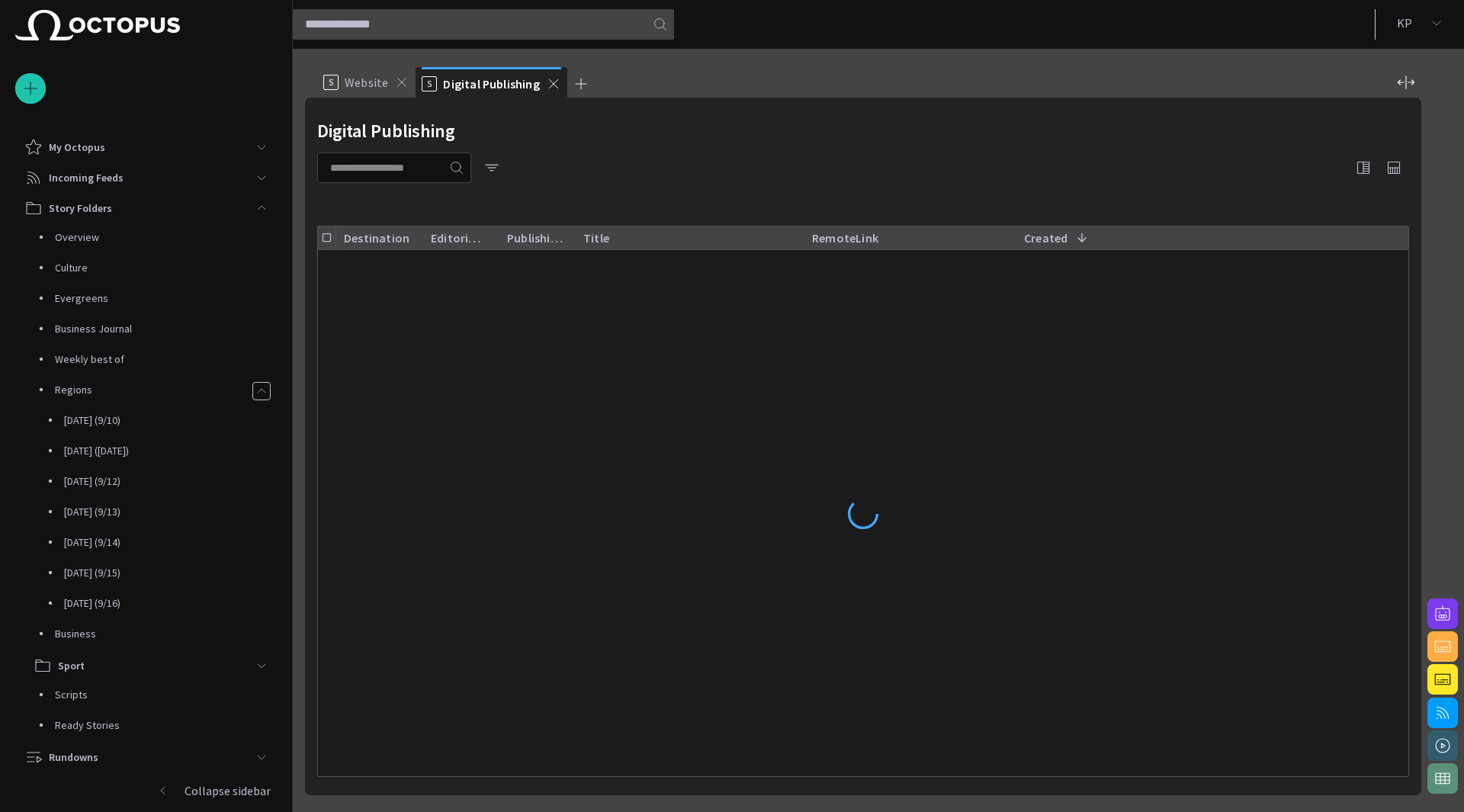
scroll to position [240, 0]
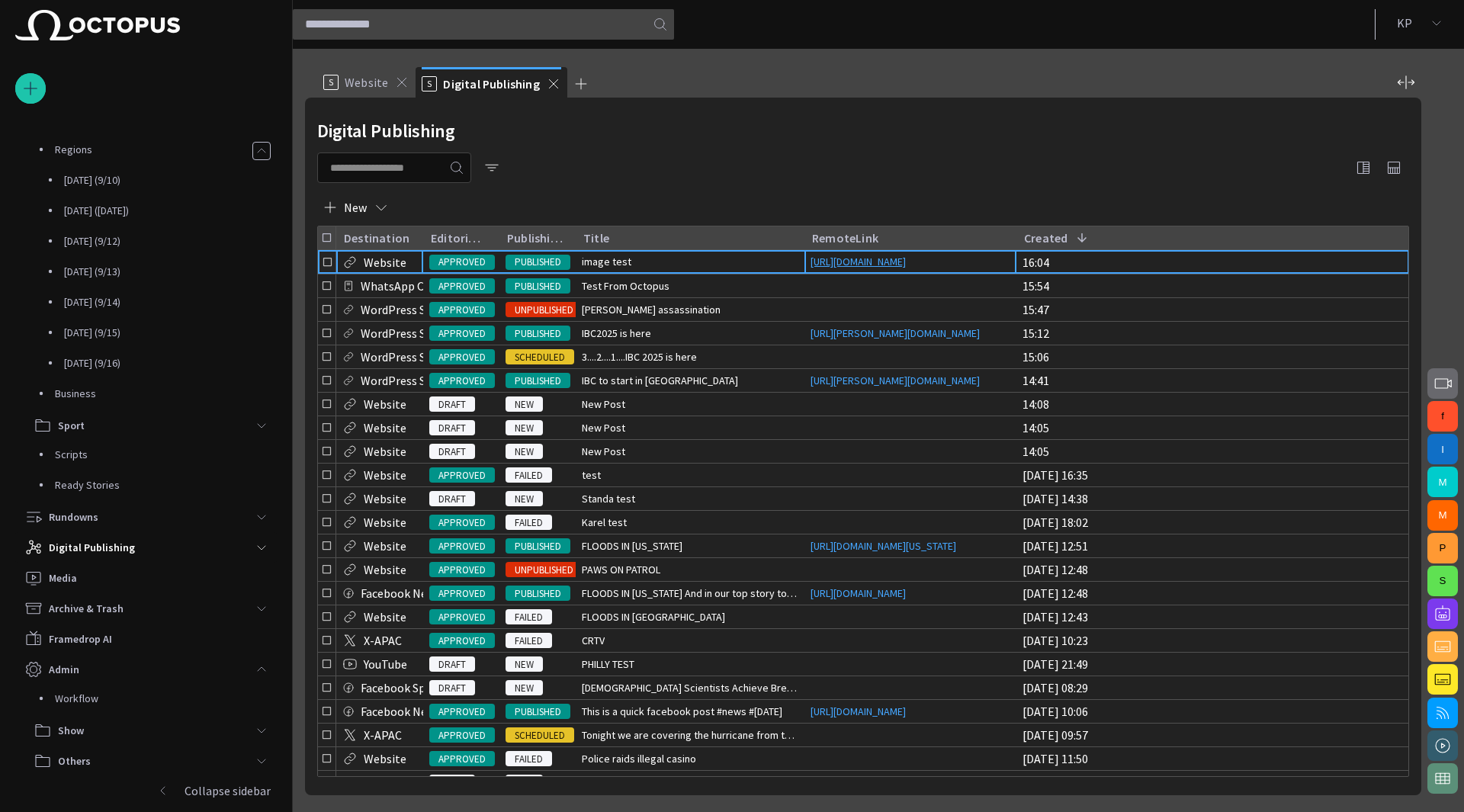
click at [841, 259] on link "[URL][DOMAIN_NAME]" at bounding box center [858, 262] width 108 height 15
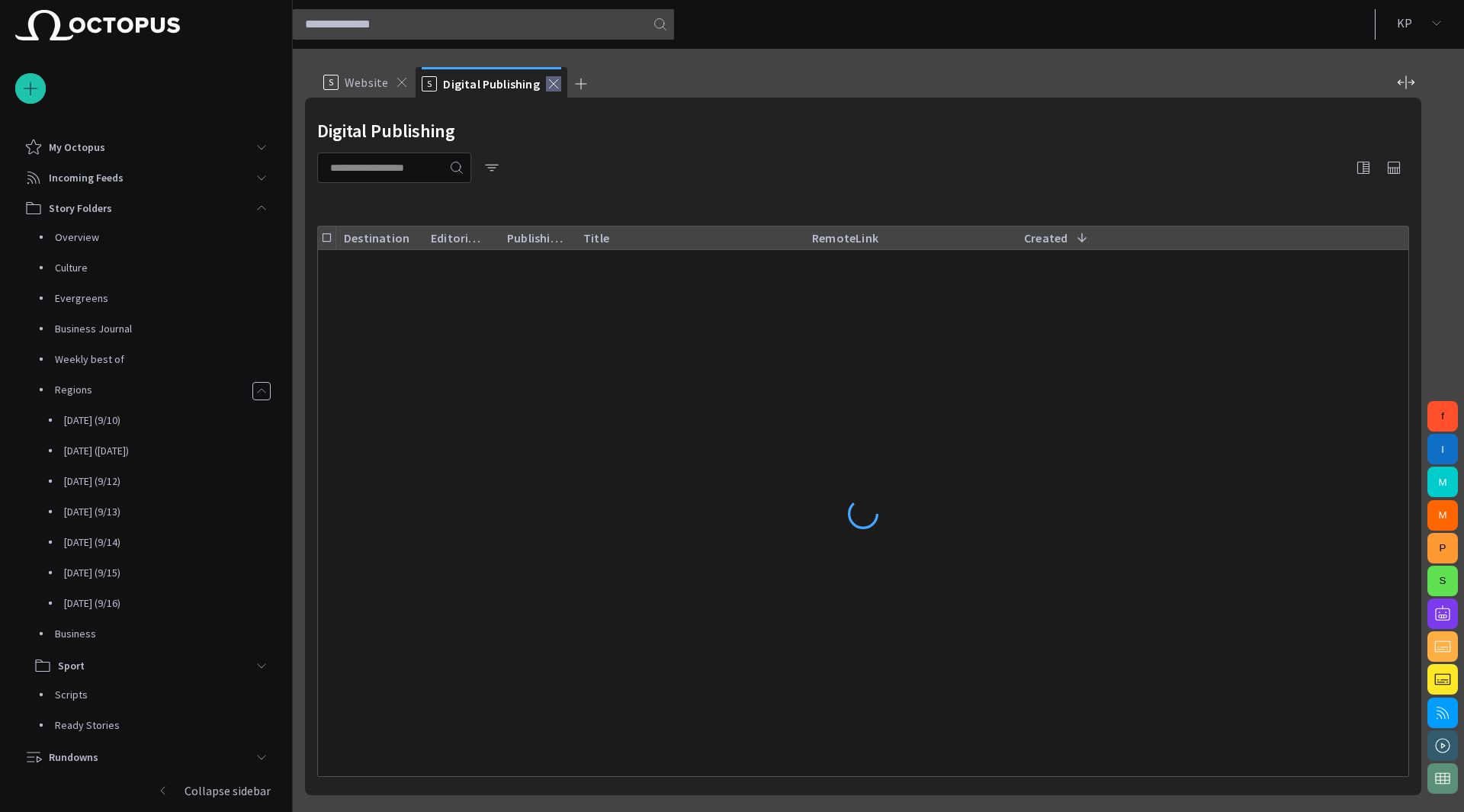
click at [554, 87] on span at bounding box center [553, 84] width 15 height 15
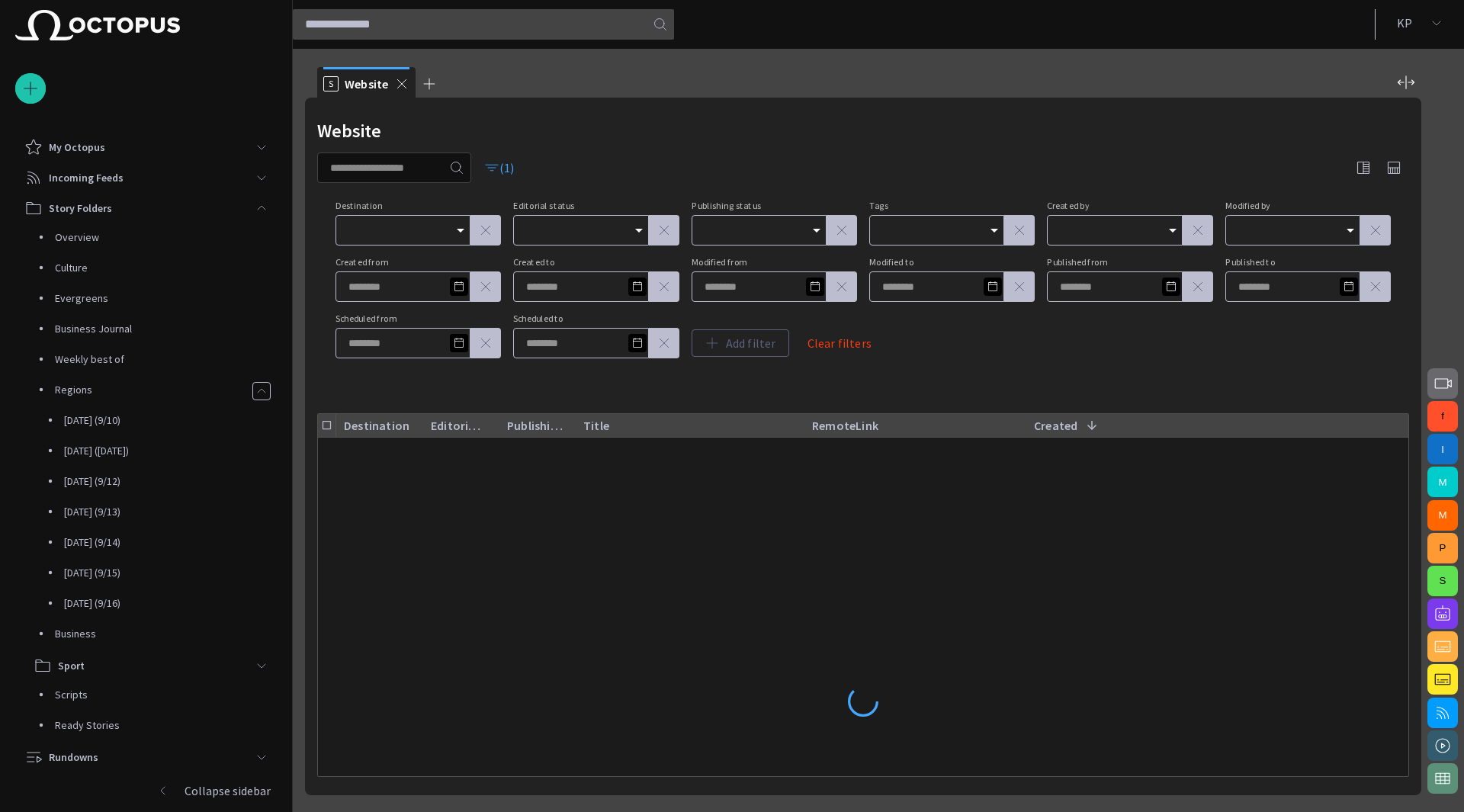
scroll to position [240, 0]
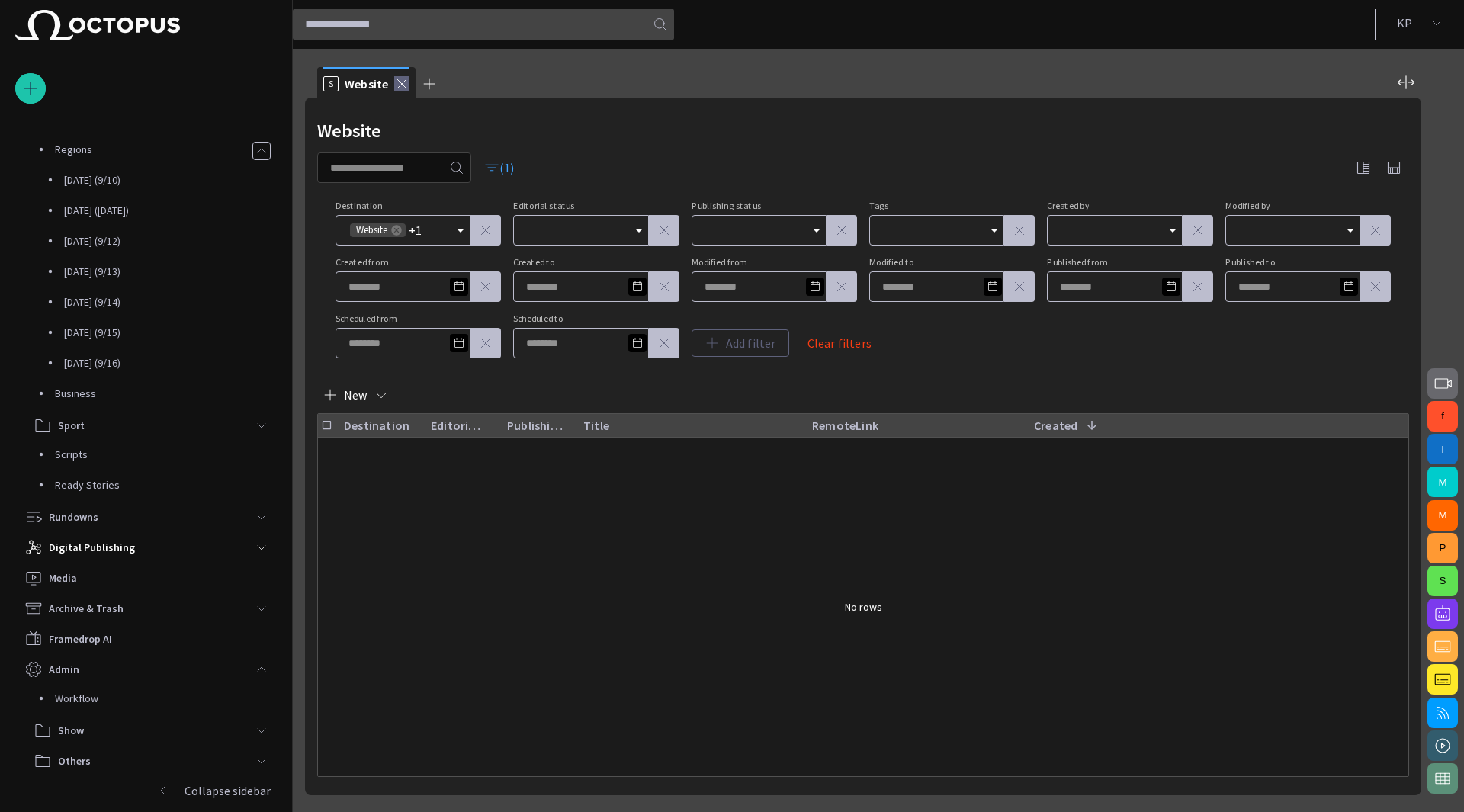
click at [401, 85] on span at bounding box center [402, 84] width 15 height 15
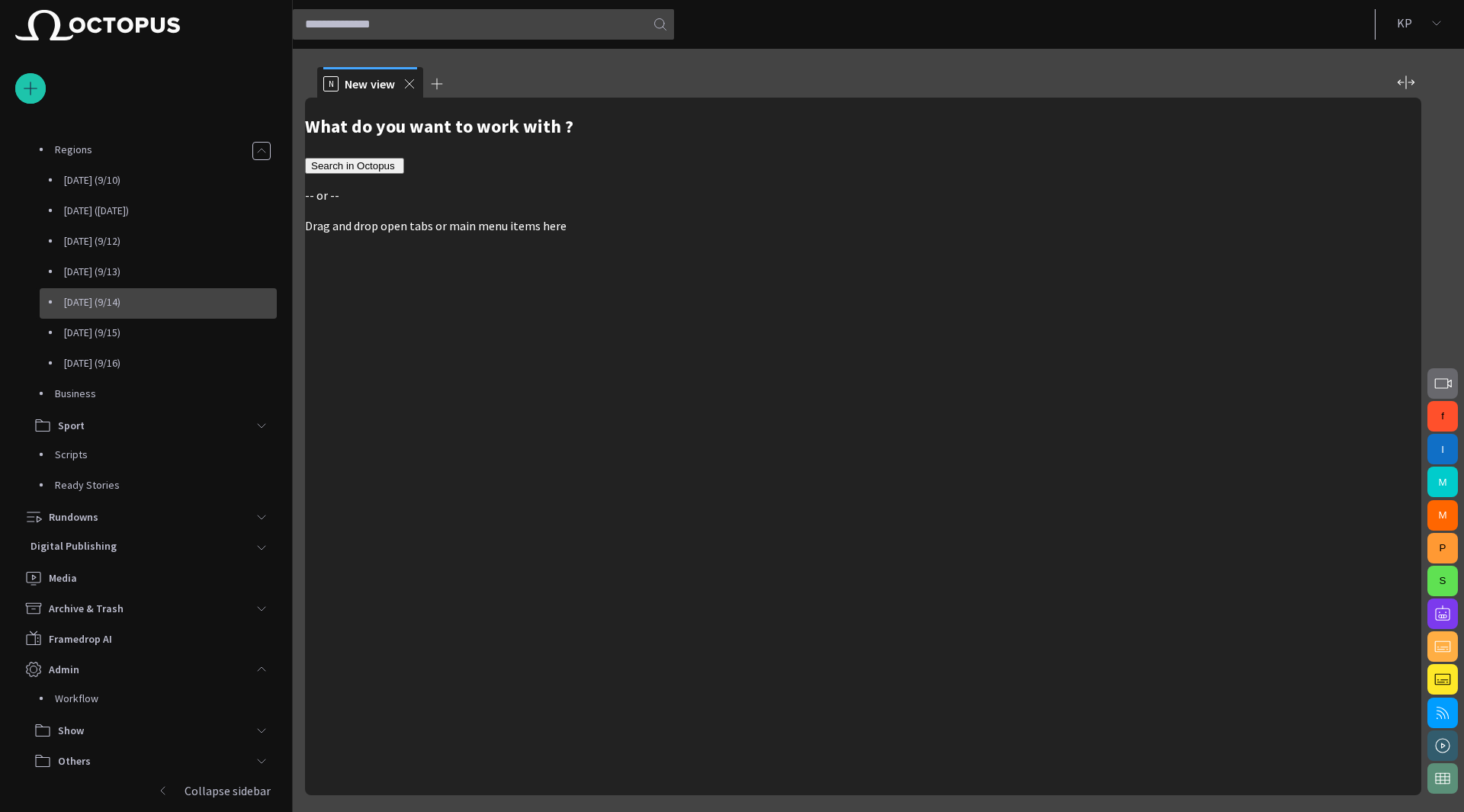
scroll to position [0, 0]
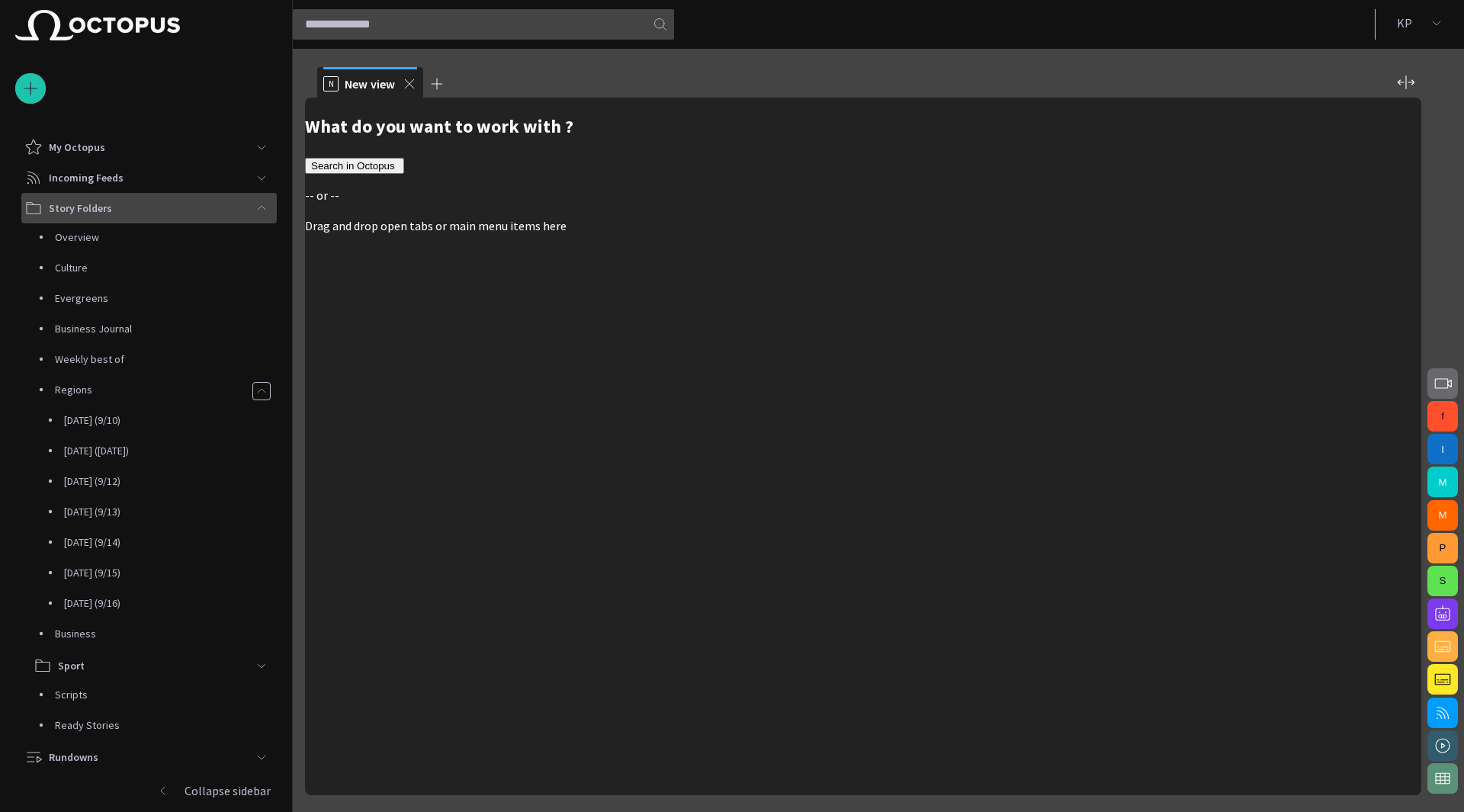
click at [256, 202] on span "main menu" at bounding box center [261, 207] width 12 height 12
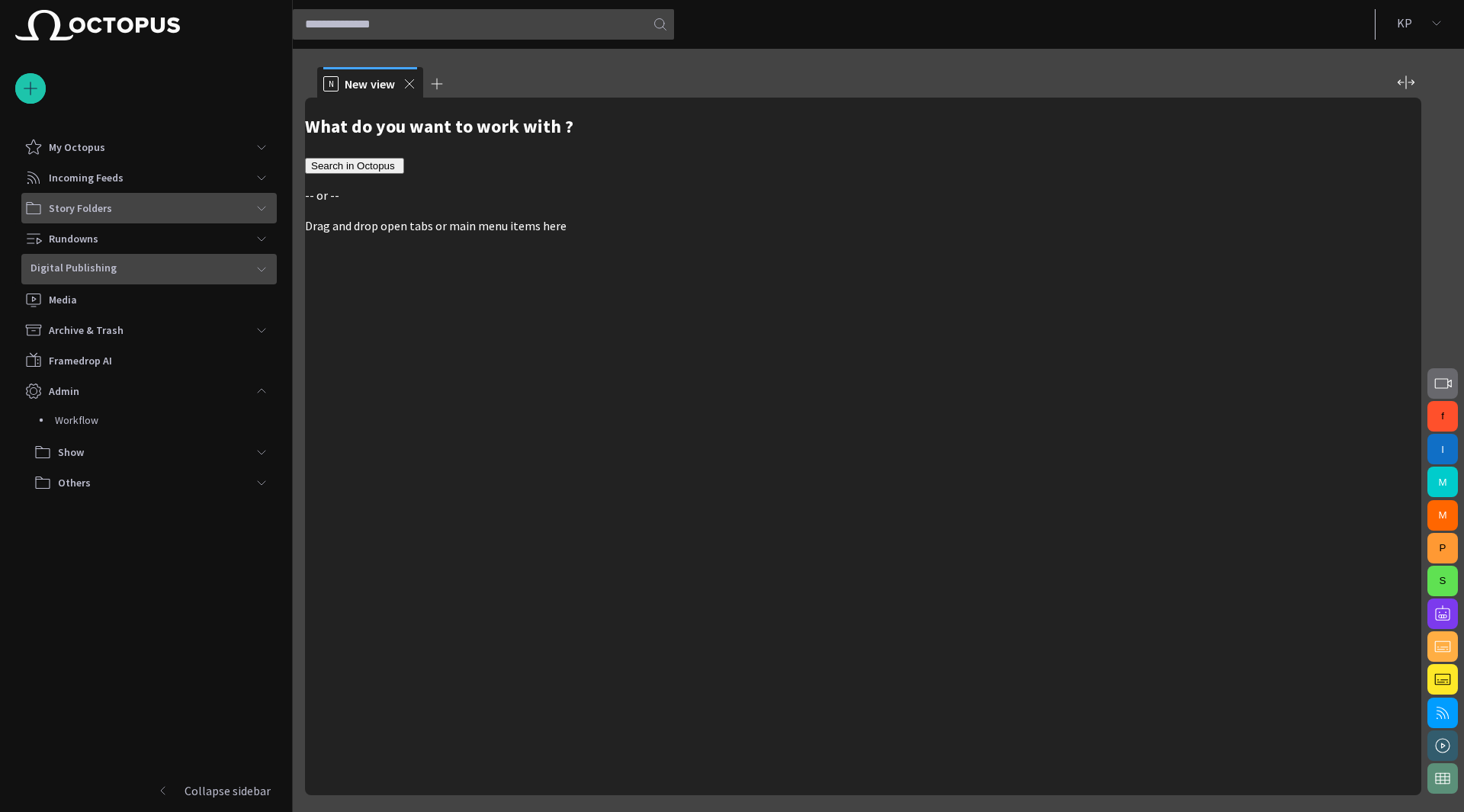
click at [254, 267] on div "main menu" at bounding box center [261, 269] width 31 height 31
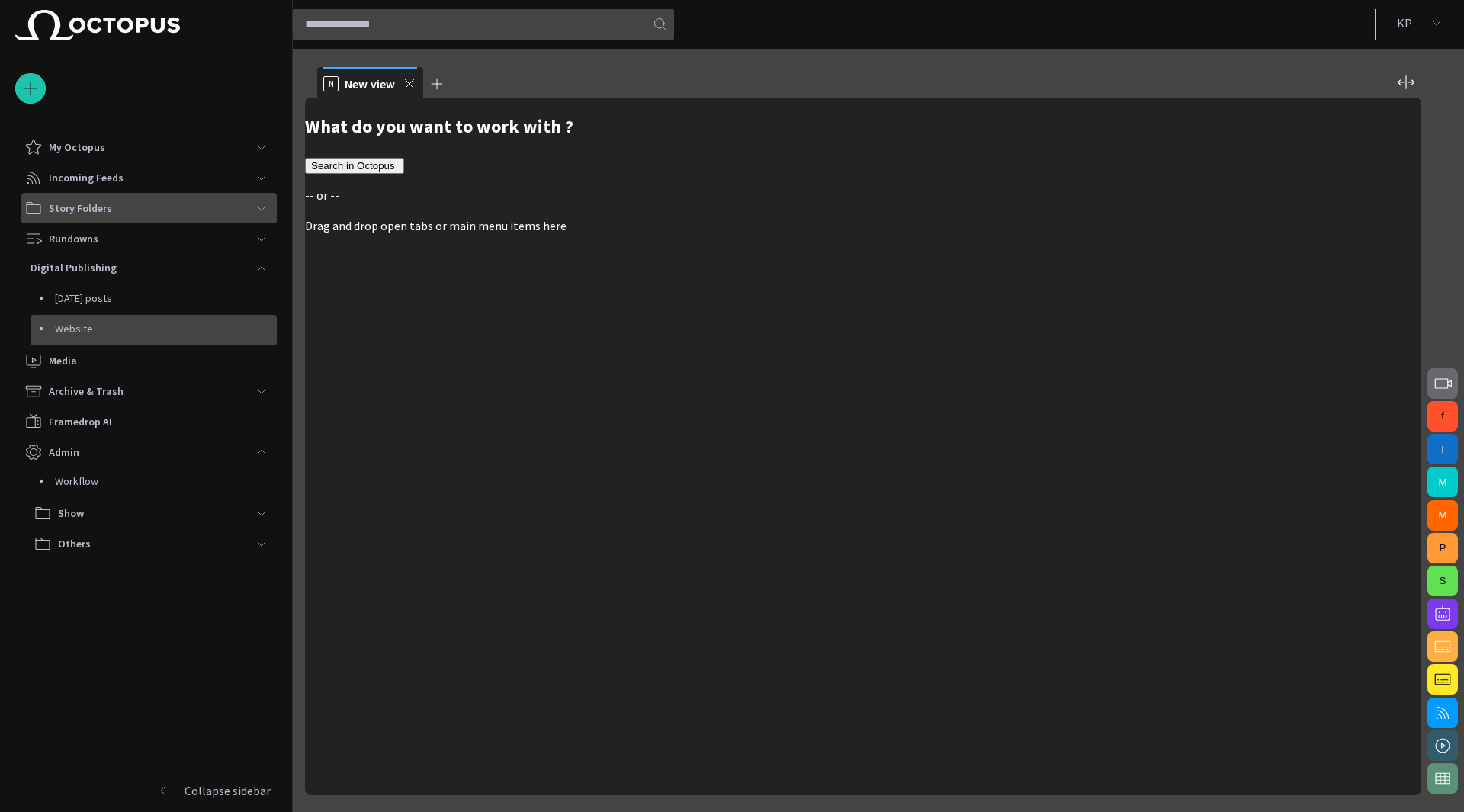
click at [105, 321] on p "Website" at bounding box center [165, 328] width 222 height 15
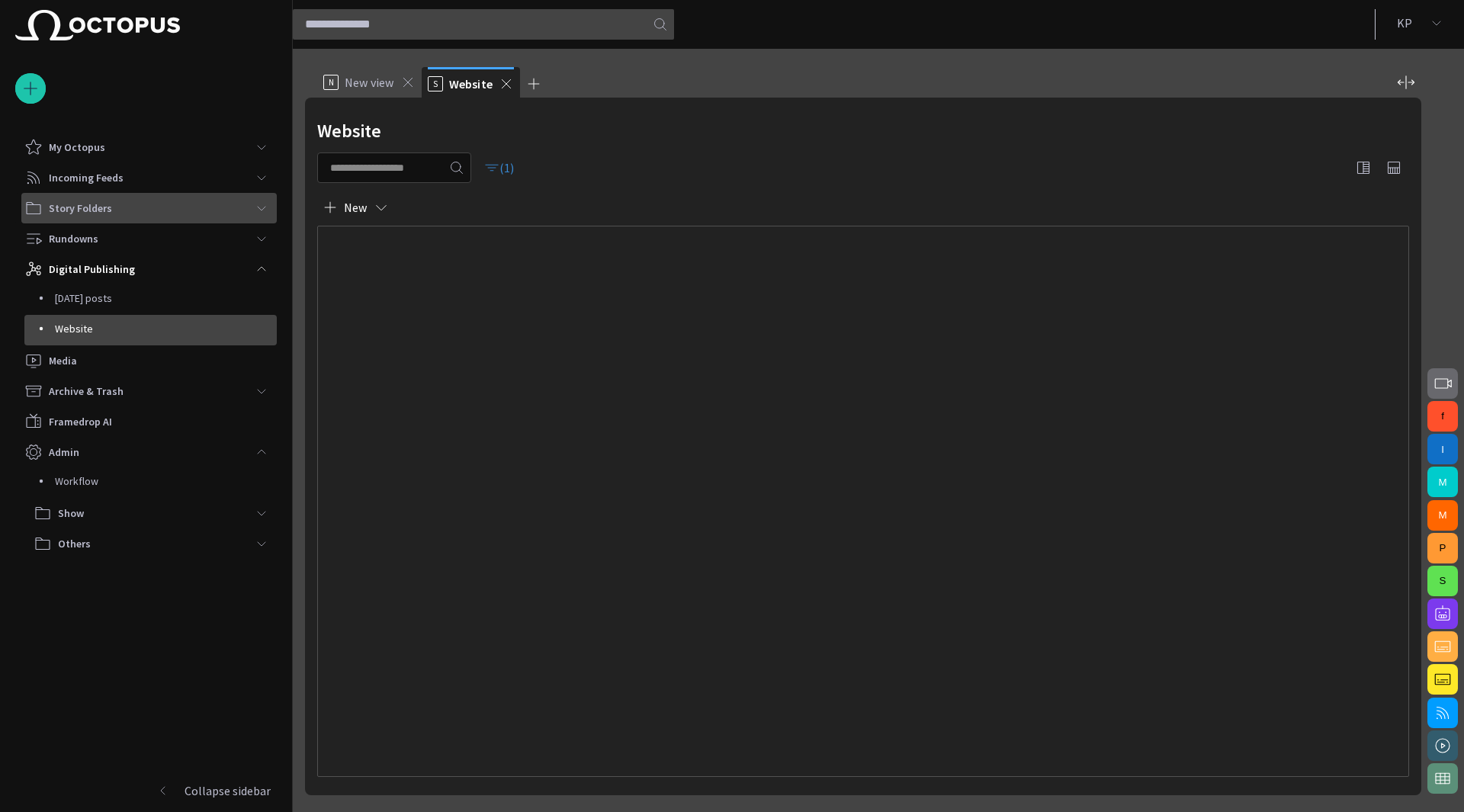
click at [499, 163] on span "button" at bounding box center [492, 167] width 15 height 15
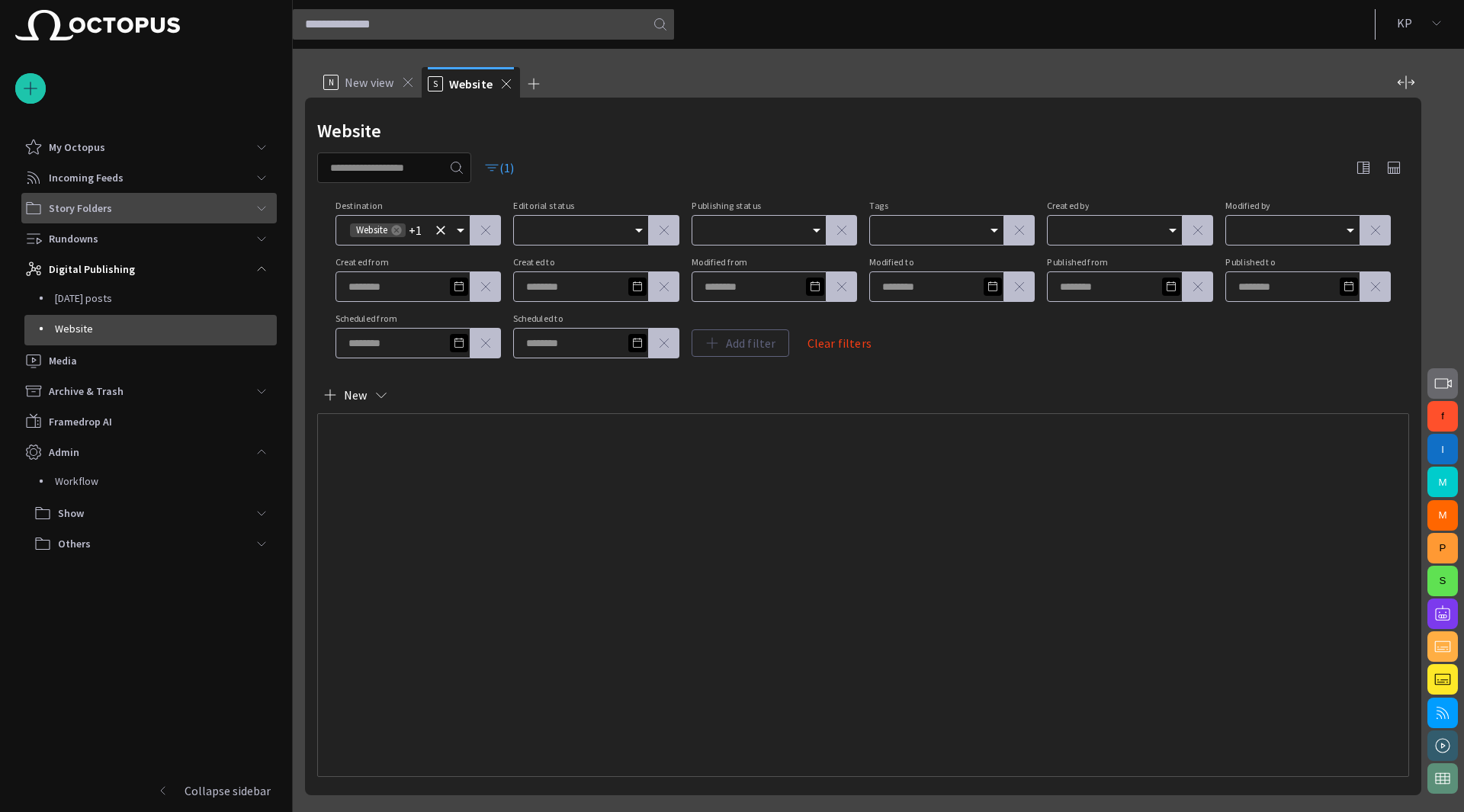
click at [461, 234] on icon "Open" at bounding box center [461, 231] width 19 height 19
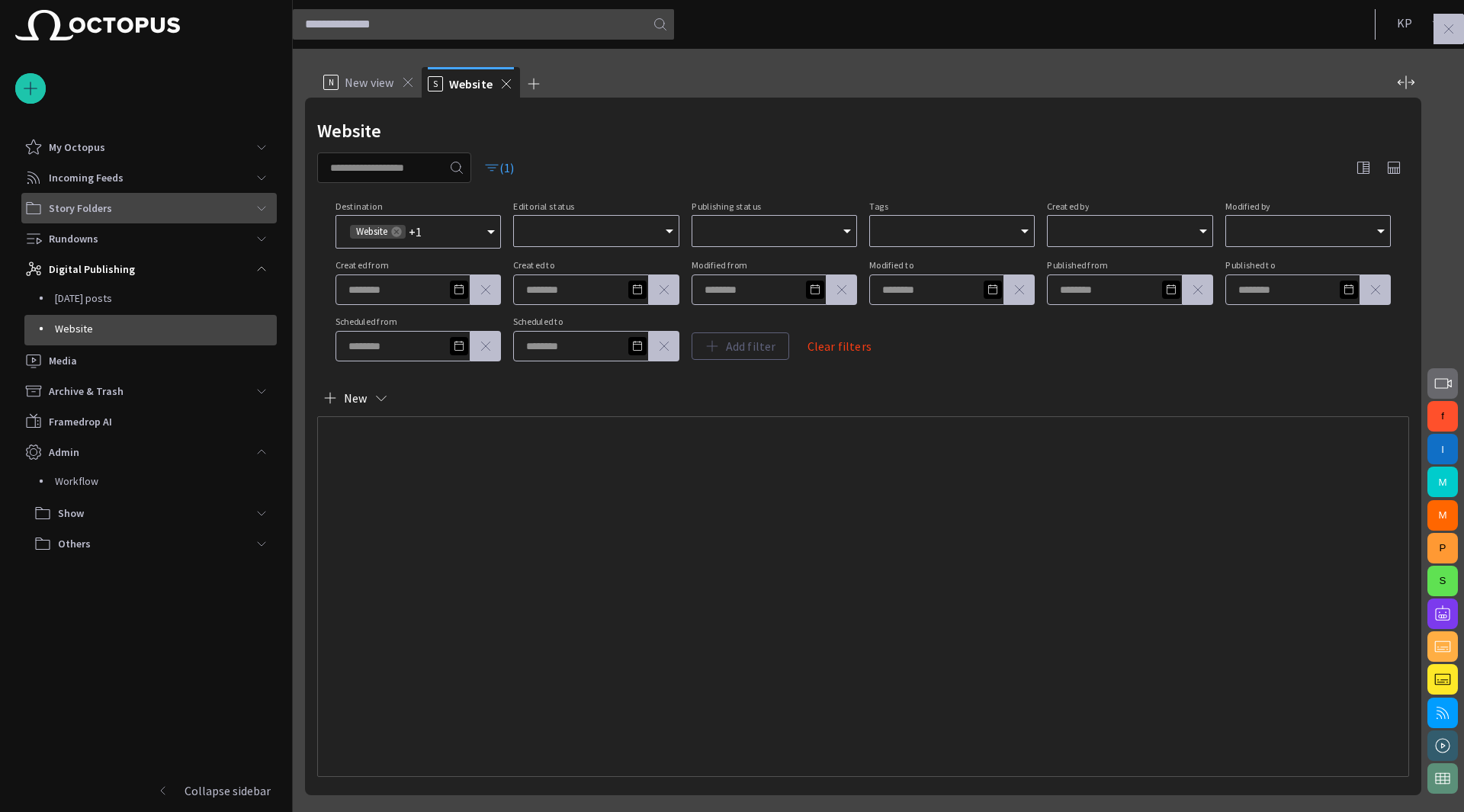
click at [561, 161] on div "(1)" at bounding box center [863, 167] width 1092 height 31
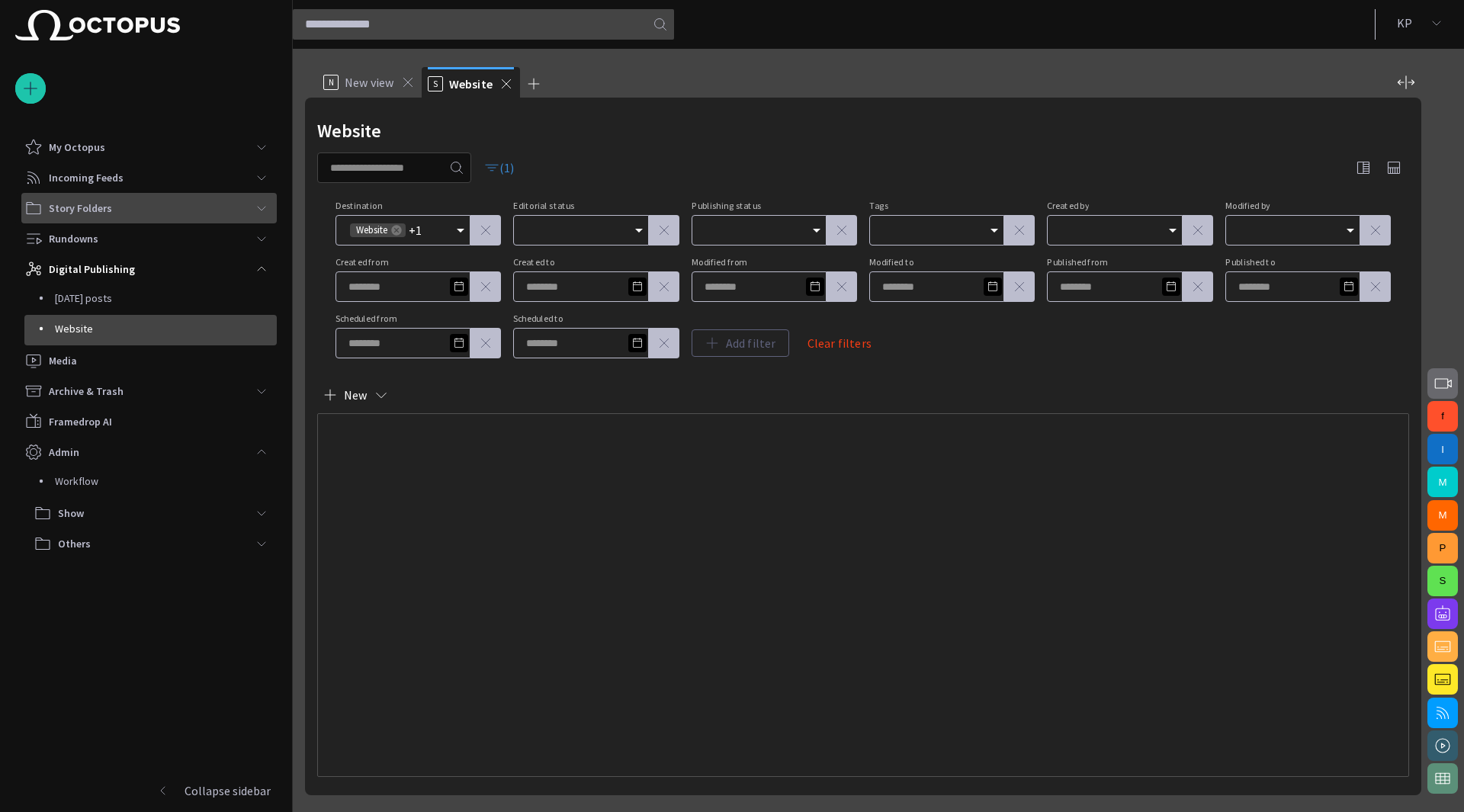
click at [499, 167] on span "button" at bounding box center [492, 167] width 15 height 15
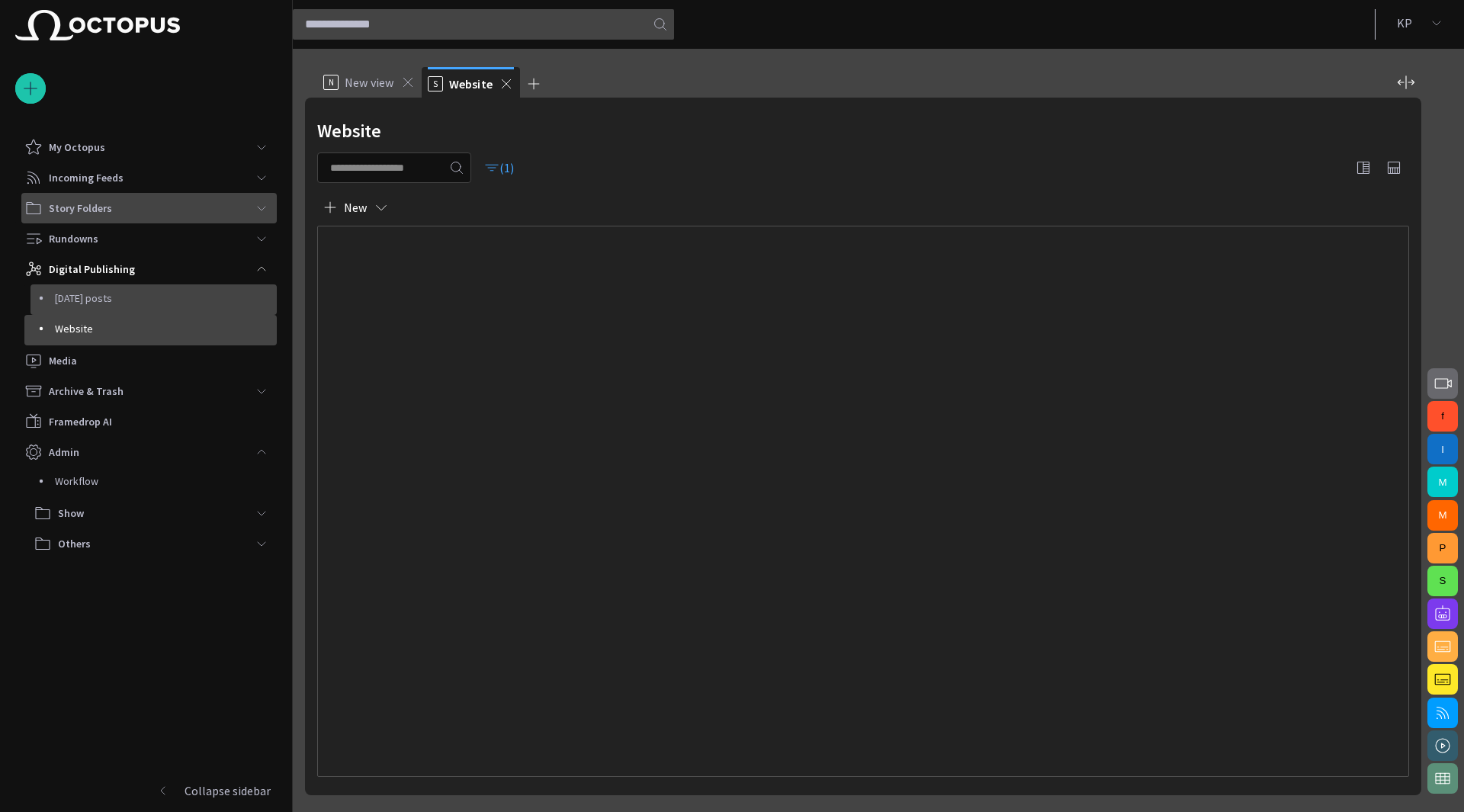
click at [117, 301] on p "[DATE] posts" at bounding box center [165, 298] width 222 height 15
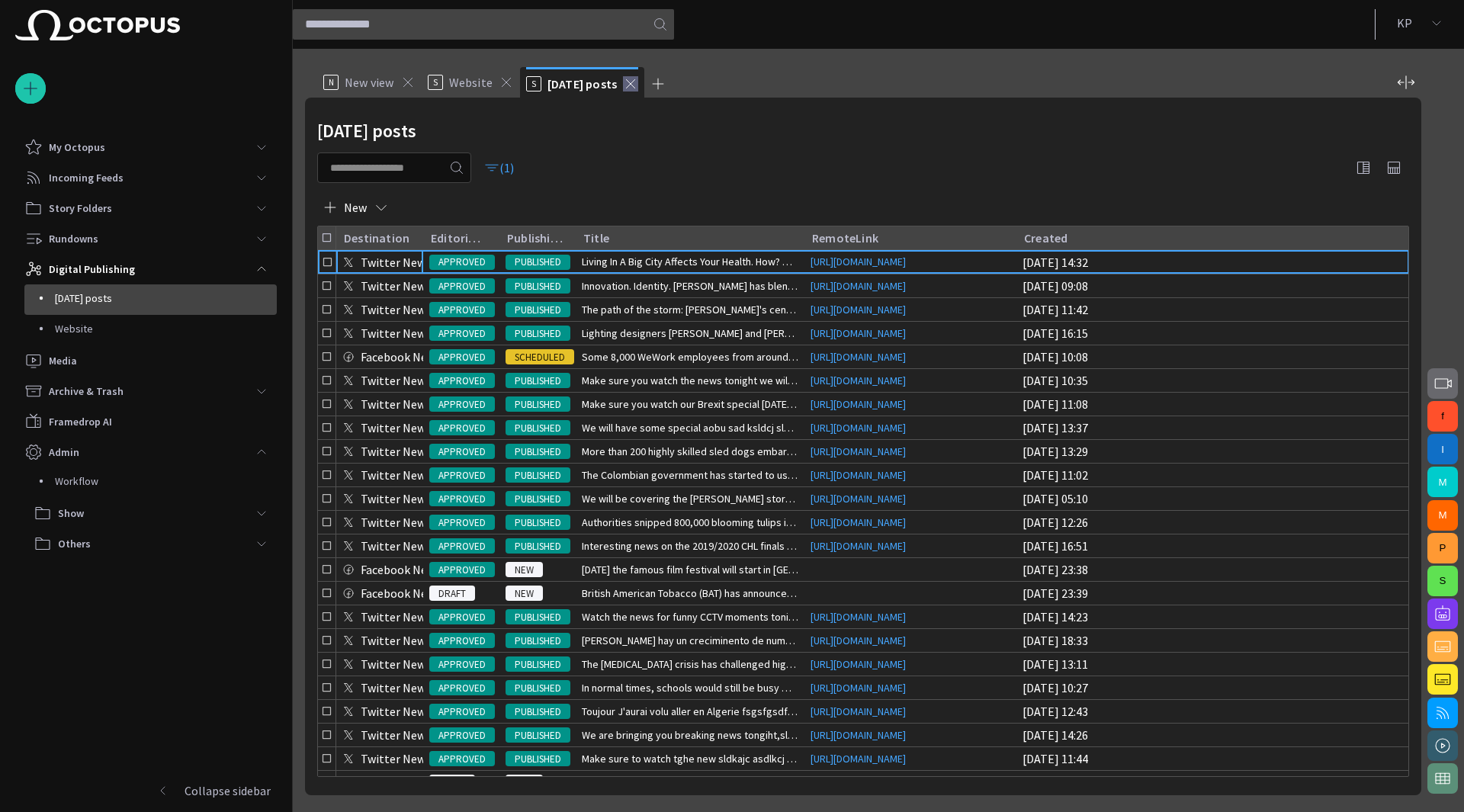
click at [632, 81] on span at bounding box center [630, 84] width 15 height 15
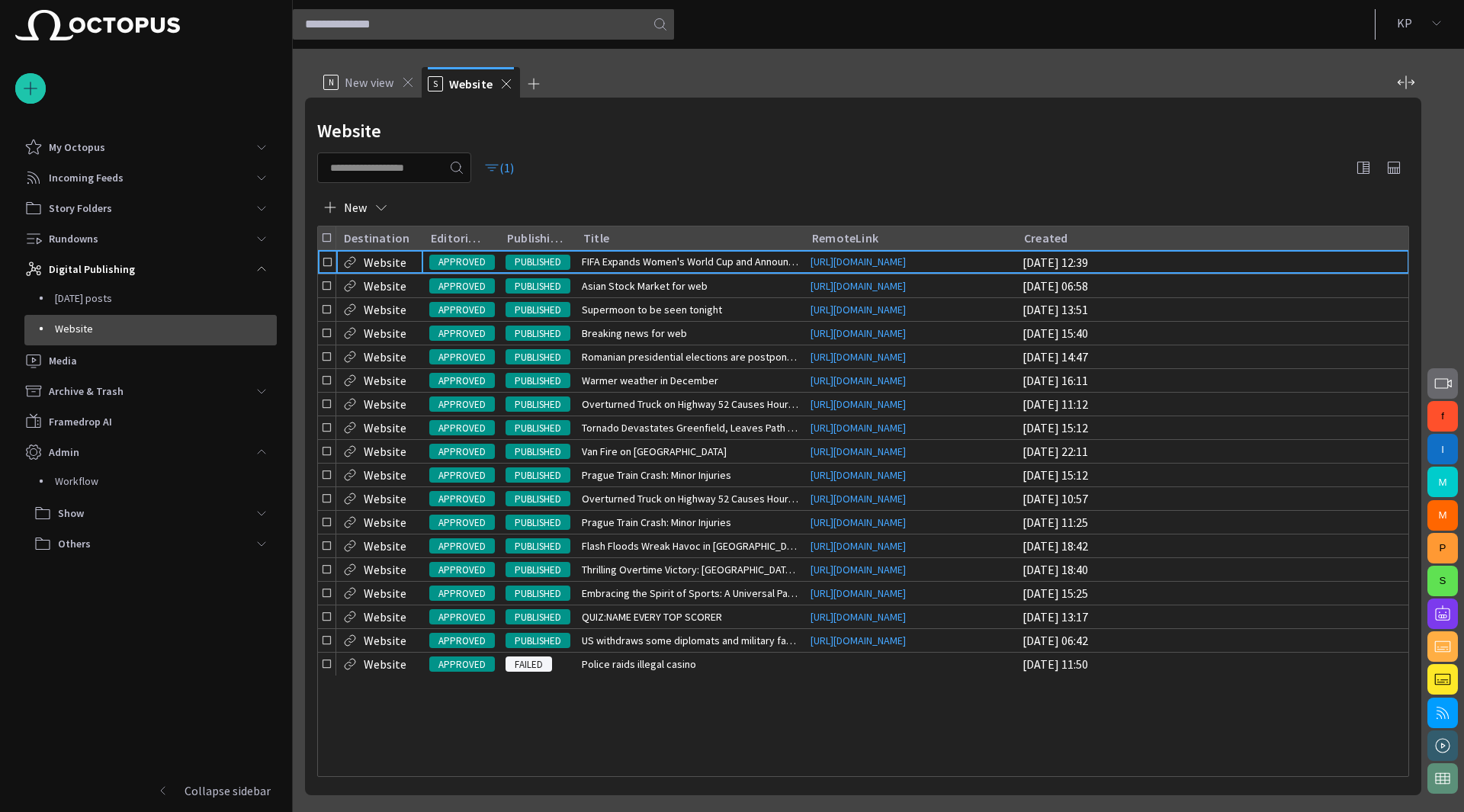
click at [85, 334] on p "Website" at bounding box center [165, 328] width 222 height 15
click at [110, 270] on p "Digital Publishing" at bounding box center [92, 269] width 86 height 15
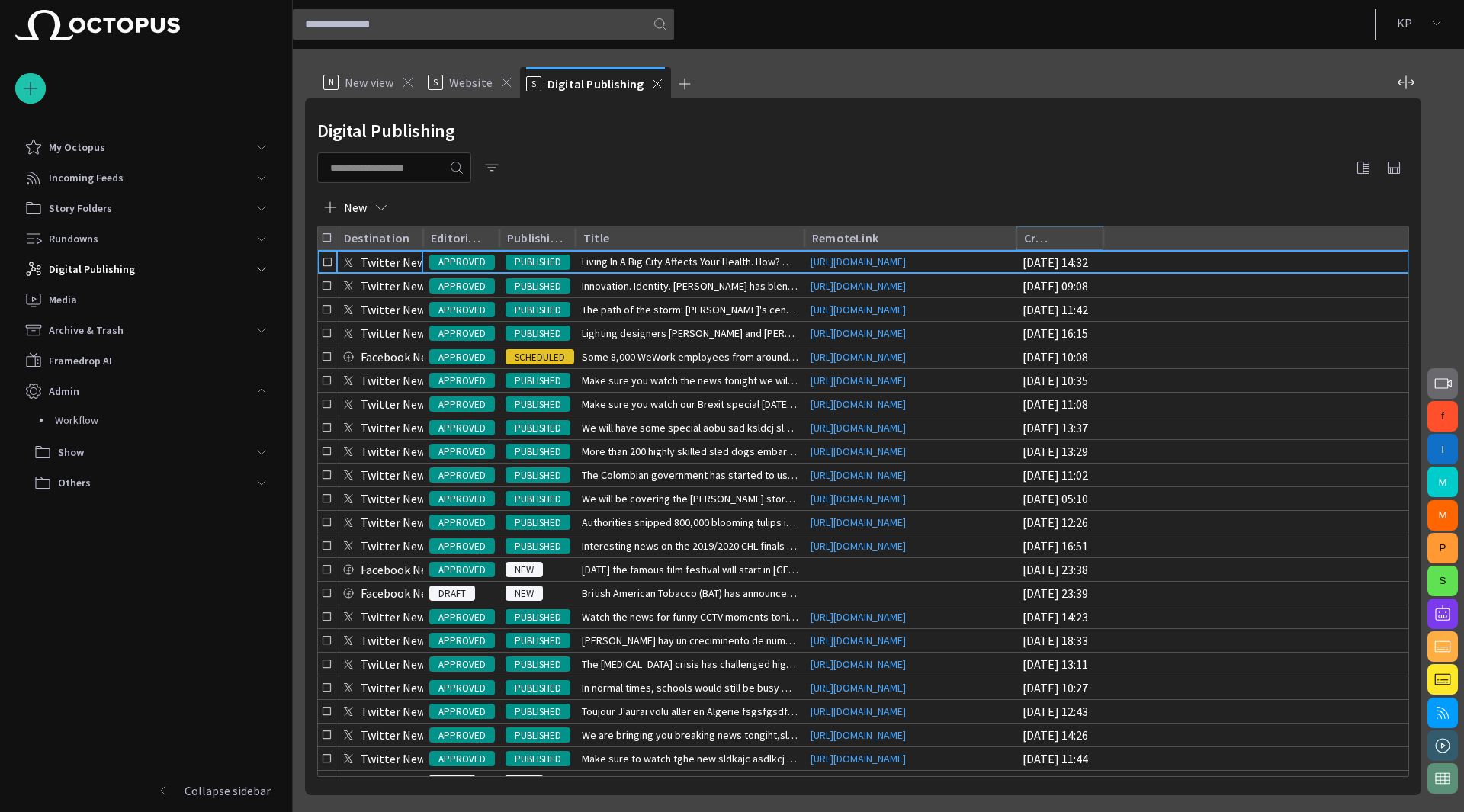
click at [1062, 240] on icon "Sort" at bounding box center [1065, 237] width 14 height 14
click at [1065, 236] on icon "Sort" at bounding box center [1066, 238] width 9 height 9
